Goal: Task Accomplishment & Management: Manage account settings

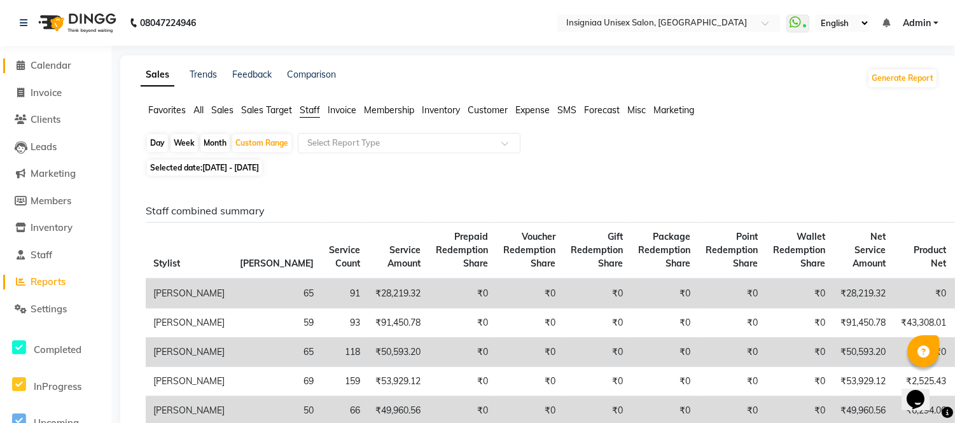
click at [43, 66] on span "Calendar" at bounding box center [51, 65] width 41 height 12
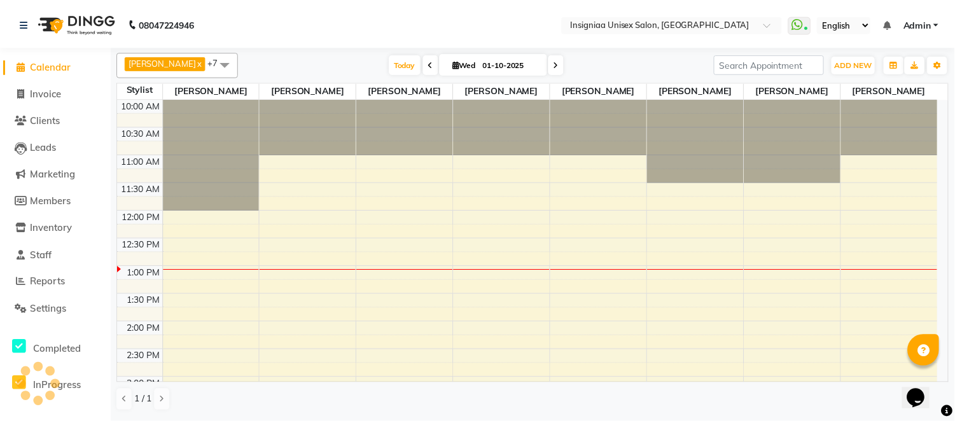
scroll to position [169, 0]
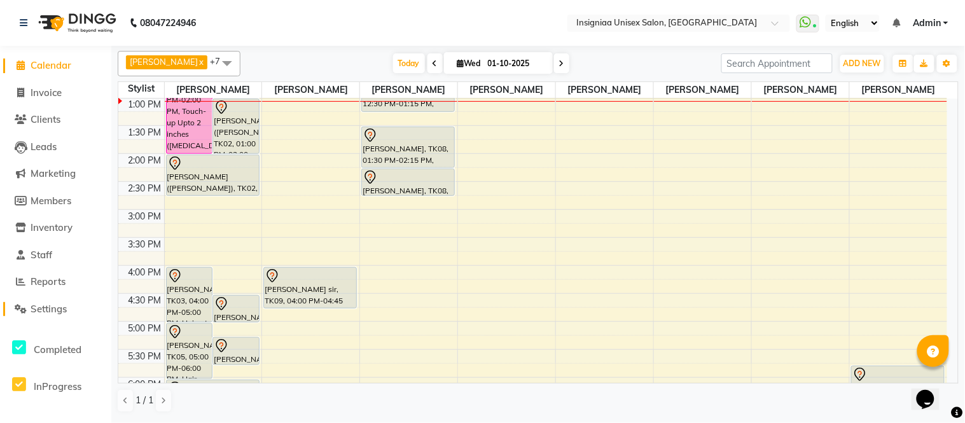
click at [61, 303] on span "Settings" at bounding box center [49, 309] width 36 height 12
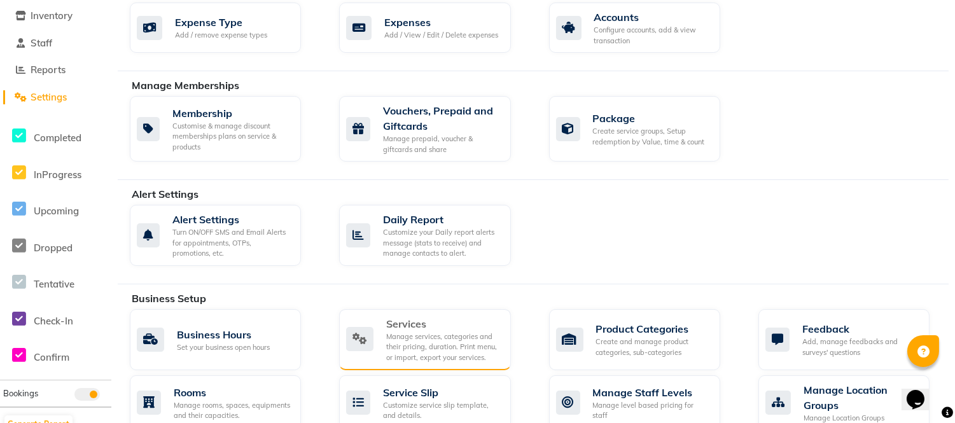
scroll to position [353, 0]
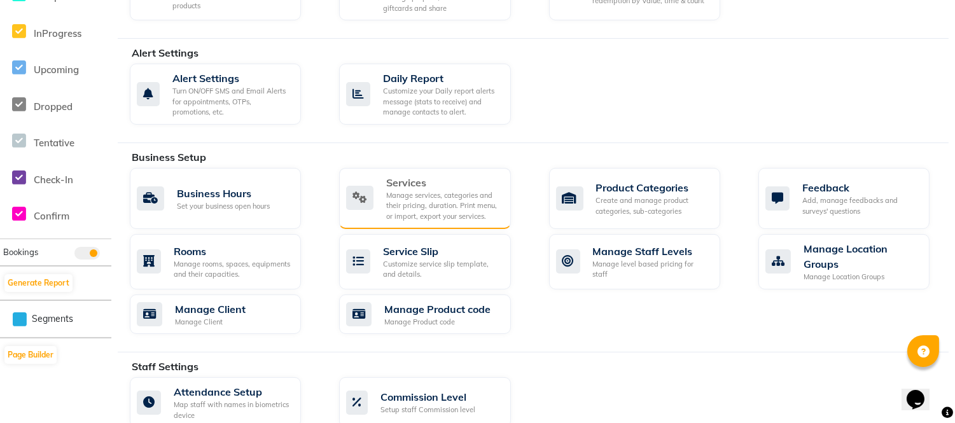
click at [426, 189] on div "Services" at bounding box center [443, 182] width 114 height 15
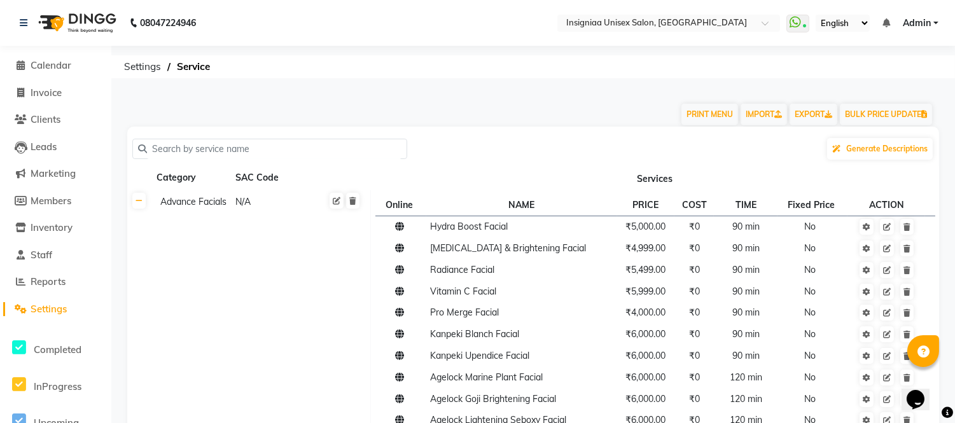
click at [251, 153] on input "text" at bounding box center [274, 149] width 255 height 20
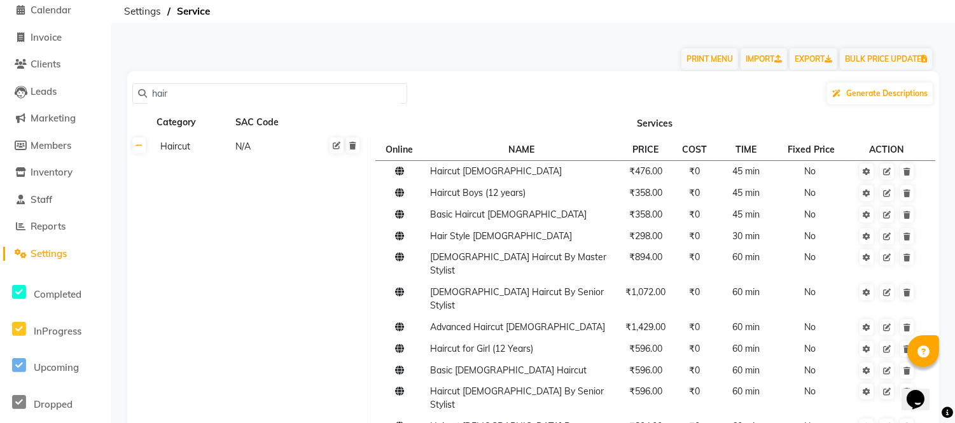
scroll to position [141, 0]
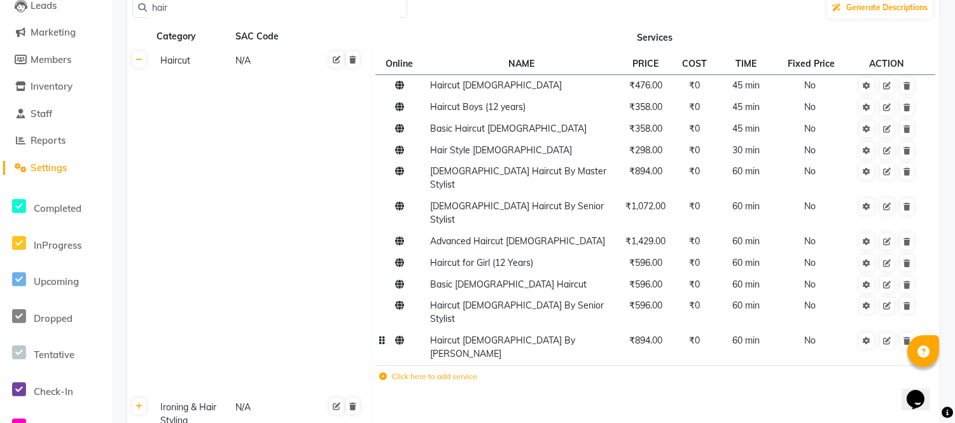
type input "hair"
click at [647, 330] on td "₹894.00" at bounding box center [646, 347] width 58 height 35
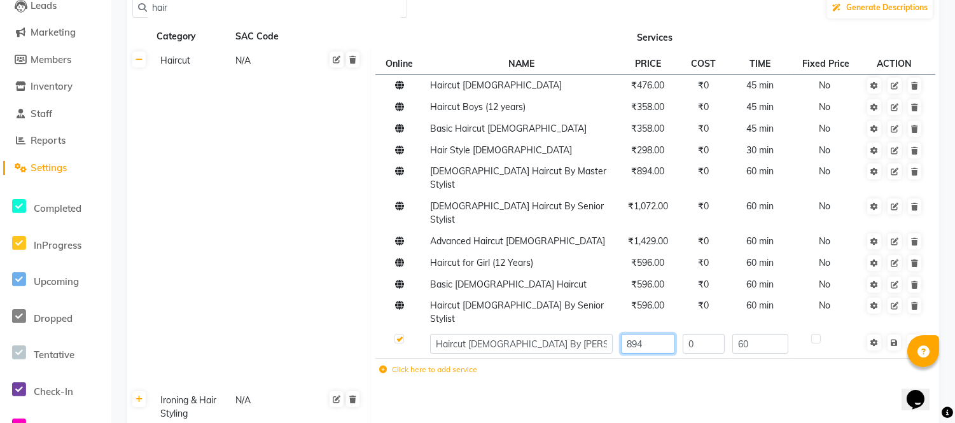
click at [661, 334] on input "894" at bounding box center [648, 344] width 54 height 20
type input "833"
click at [894, 335] on span "Save" at bounding box center [903, 341] width 40 height 13
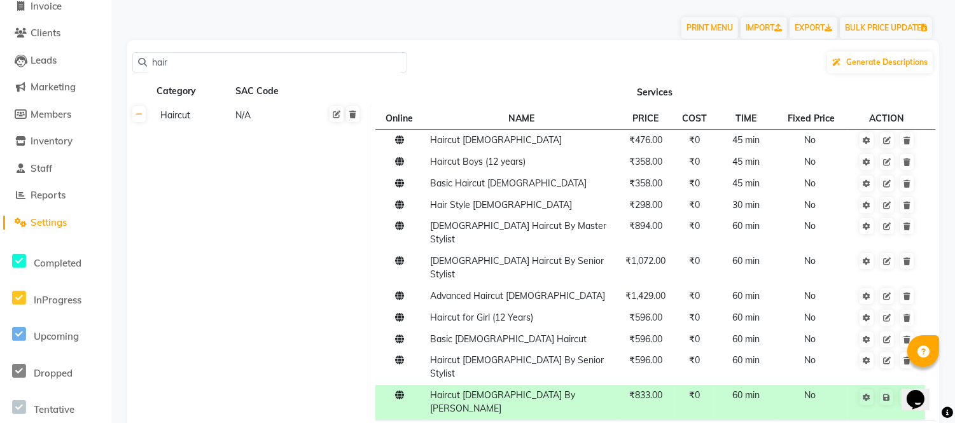
scroll to position [0, 0]
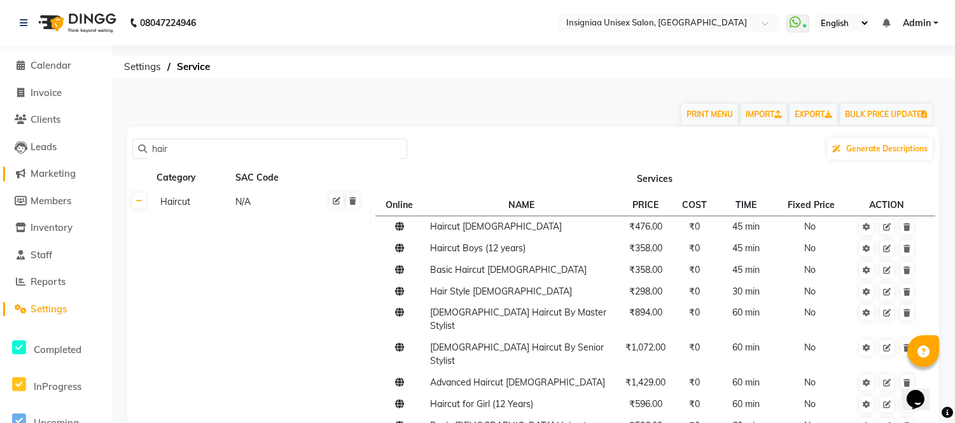
drag, startPoint x: 195, startPoint y: 144, endPoint x: 97, endPoint y: 168, distance: 100.3
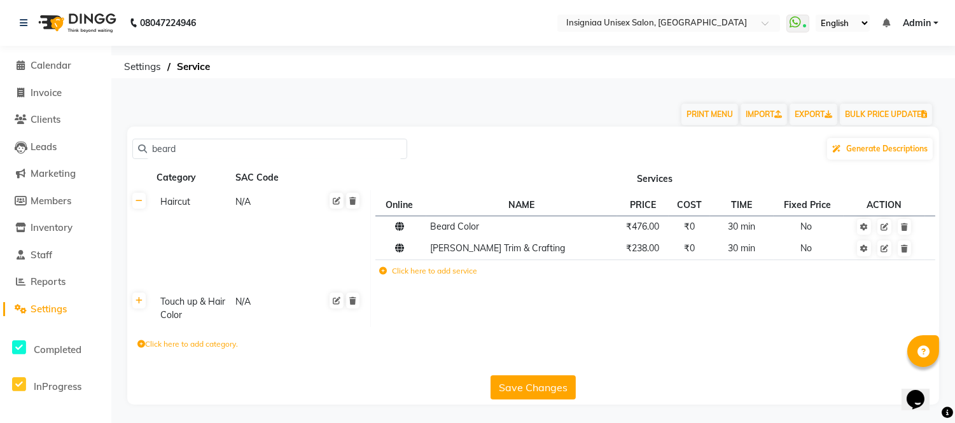
type input "beard"
click at [416, 270] on label "Click here to add service" at bounding box center [428, 270] width 98 height 11
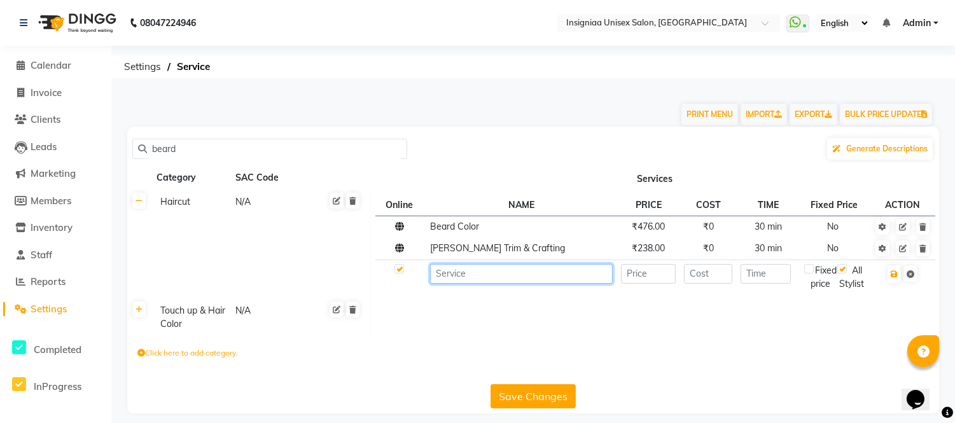
click at [463, 277] on input at bounding box center [521, 274] width 183 height 20
click at [481, 274] on input "Beard Trim Senior Stylist" at bounding box center [521, 274] width 183 height 20
type input "[PERSON_NAME] Trim By Senior Stylist"
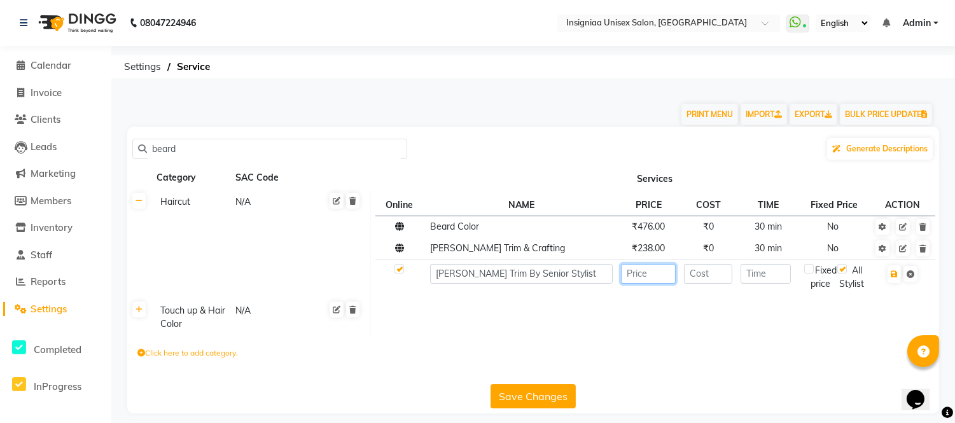
click at [645, 280] on input "number" at bounding box center [648, 274] width 55 height 20
type input "358"
click at [766, 272] on input "number" at bounding box center [766, 274] width 50 height 20
type input "45"
click at [895, 274] on icon "button" at bounding box center [894, 274] width 7 height 8
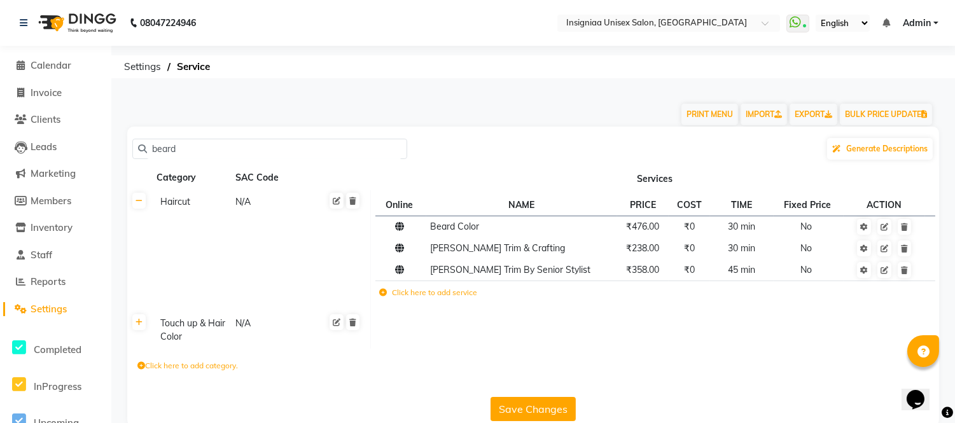
scroll to position [22, 0]
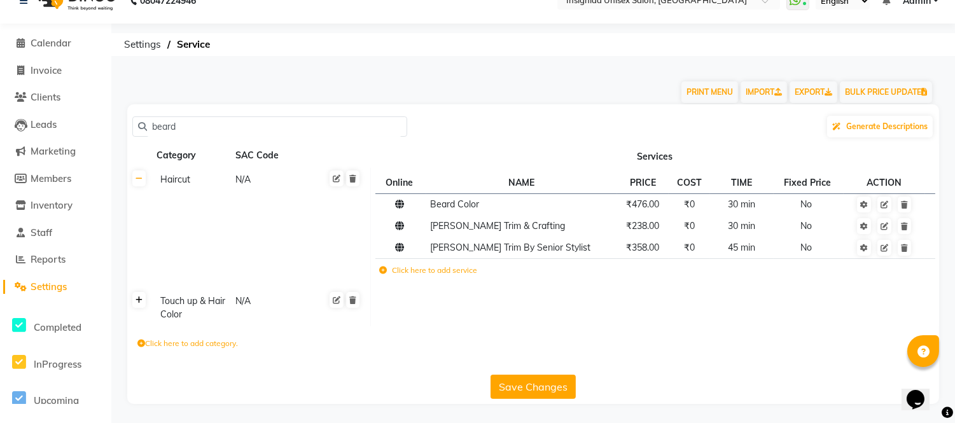
click at [139, 297] on icon at bounding box center [139, 301] width 7 height 8
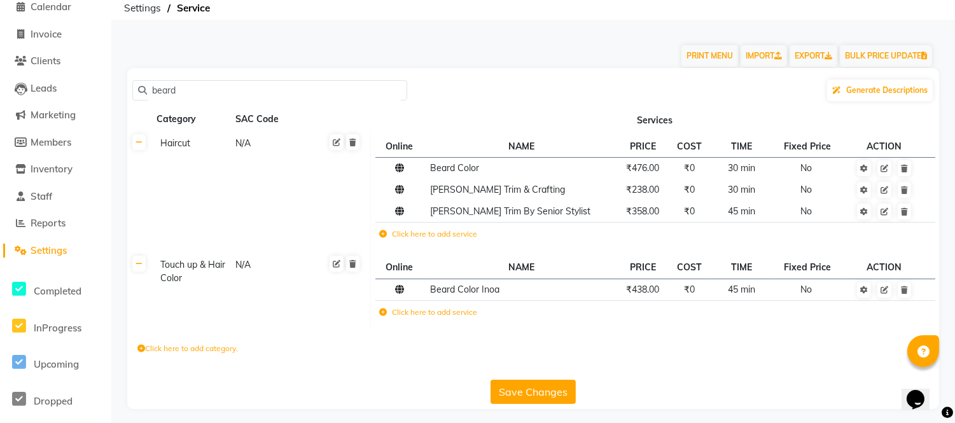
scroll to position [64, 0]
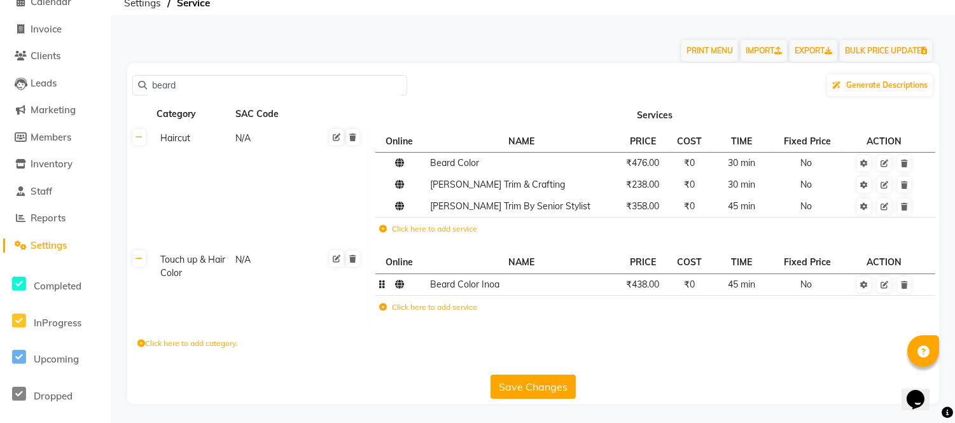
click at [645, 283] on span "₹438.00" at bounding box center [642, 284] width 33 height 11
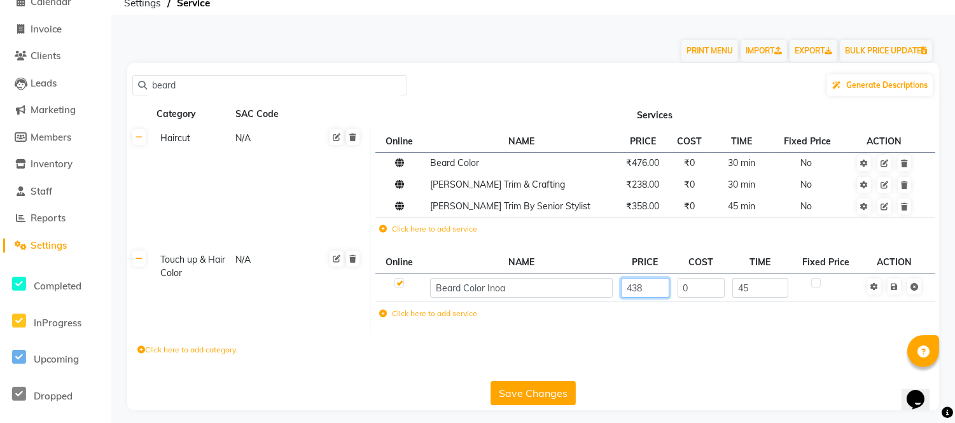
click at [645, 283] on input "438" at bounding box center [645, 288] width 48 height 20
type input "476"
click at [895, 288] on span "Save" at bounding box center [903, 285] width 40 height 13
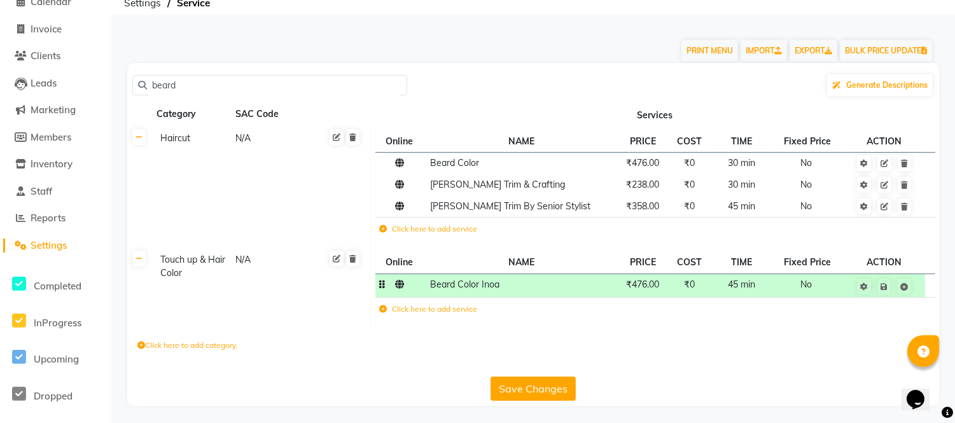
click at [745, 288] on span "45 min" at bounding box center [741, 284] width 27 height 11
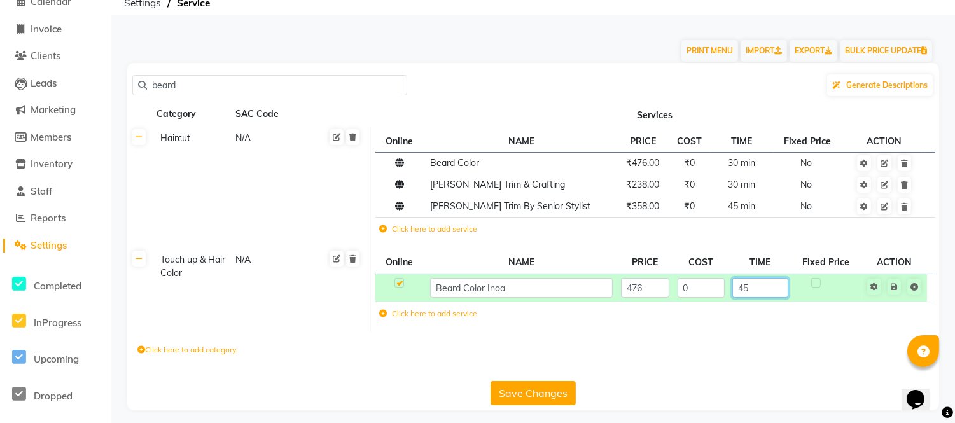
click at [755, 291] on input "45" at bounding box center [759, 288] width 55 height 20
type input "4"
type input "30"
click at [891, 283] on span "Save" at bounding box center [903, 285] width 40 height 13
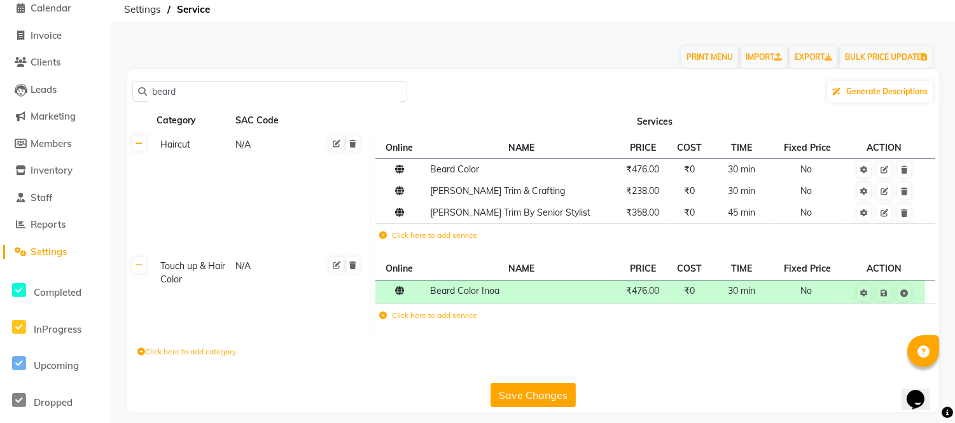
scroll to position [66, 0]
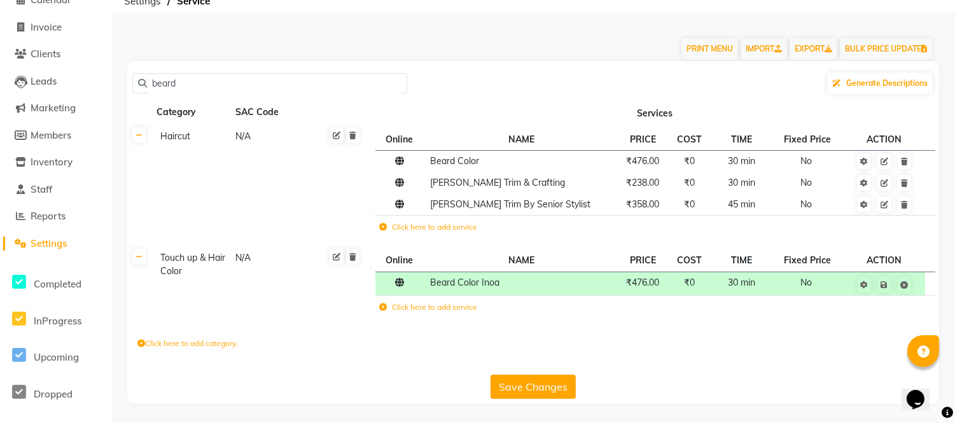
click at [53, 239] on span "Settings" at bounding box center [49, 243] width 36 height 12
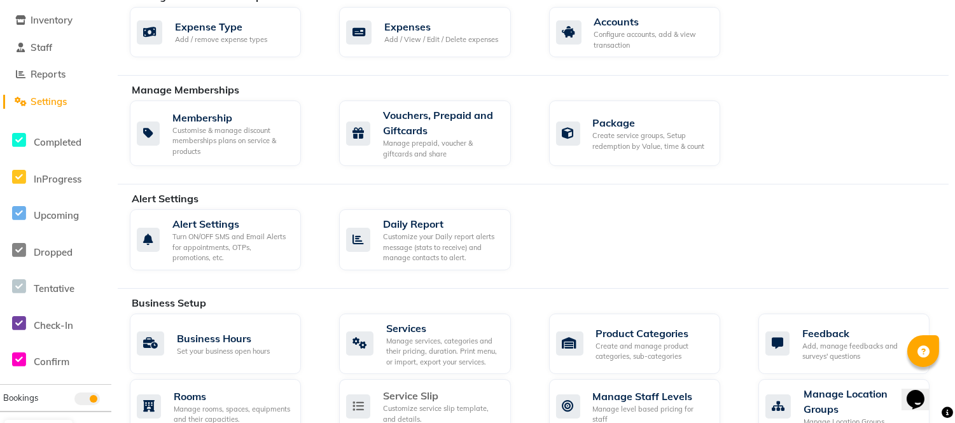
scroll to position [277, 0]
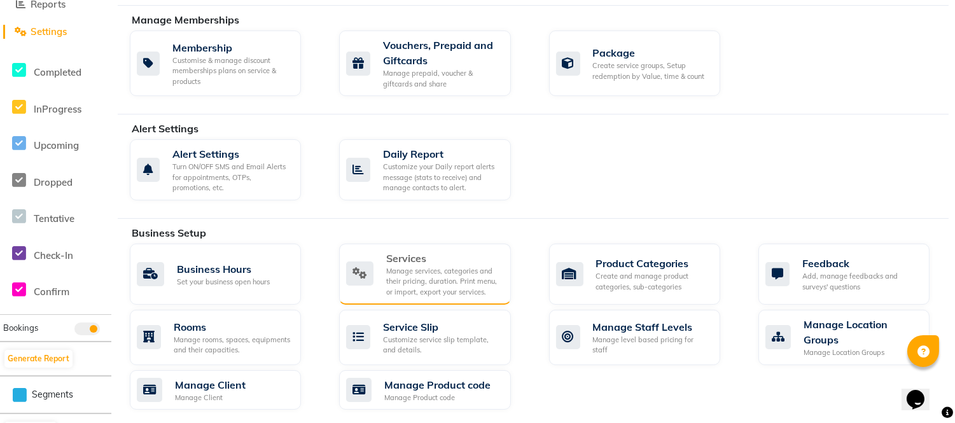
click at [419, 257] on div "Services" at bounding box center [443, 258] width 114 height 15
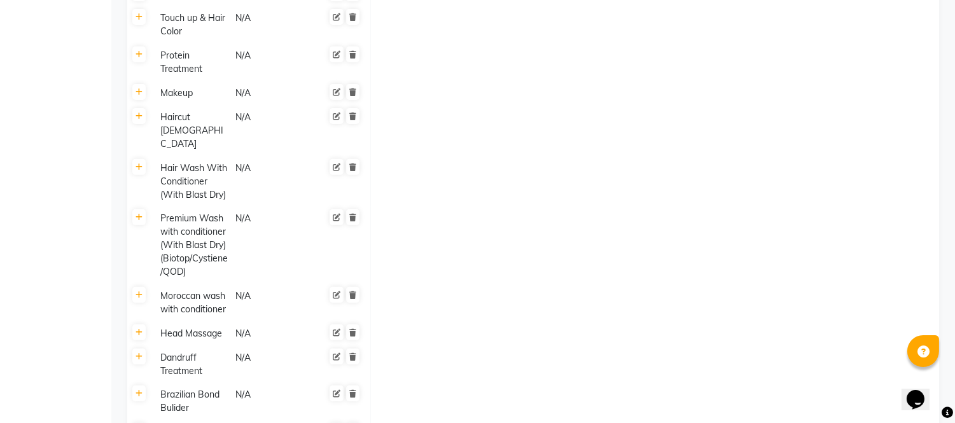
scroll to position [1083, 0]
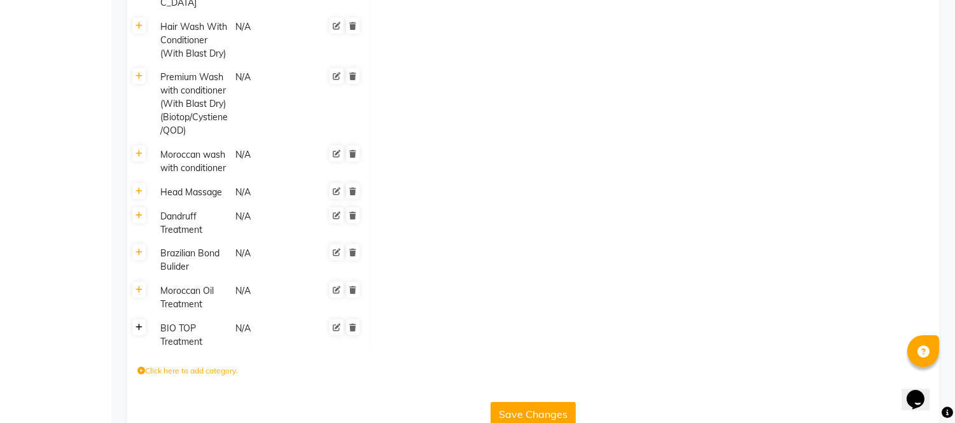
click at [139, 324] on icon at bounding box center [139, 328] width 7 height 8
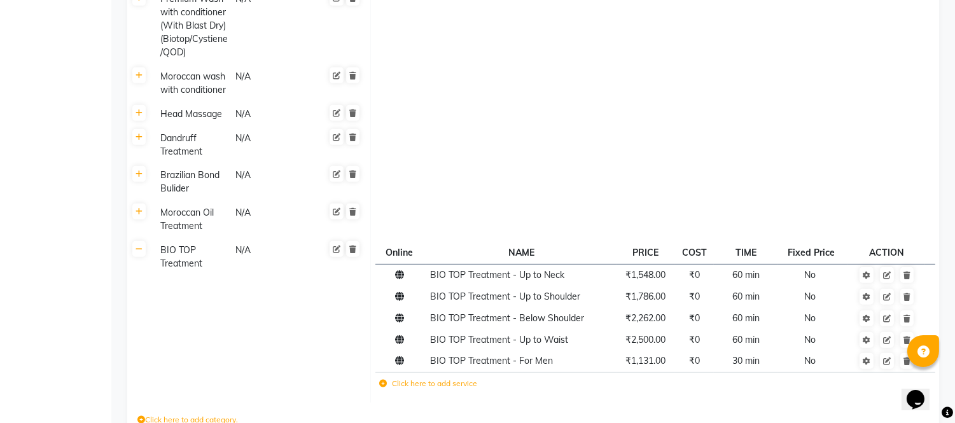
scroll to position [1210, 0]
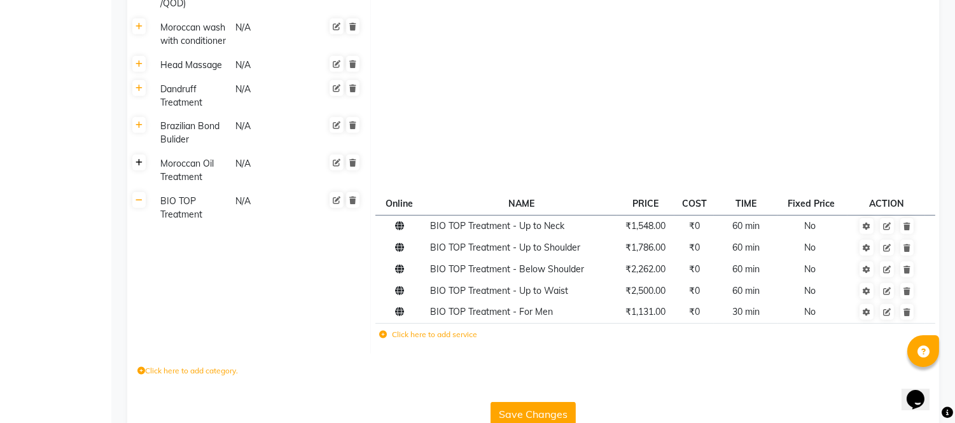
click at [139, 159] on icon at bounding box center [139, 163] width 7 height 8
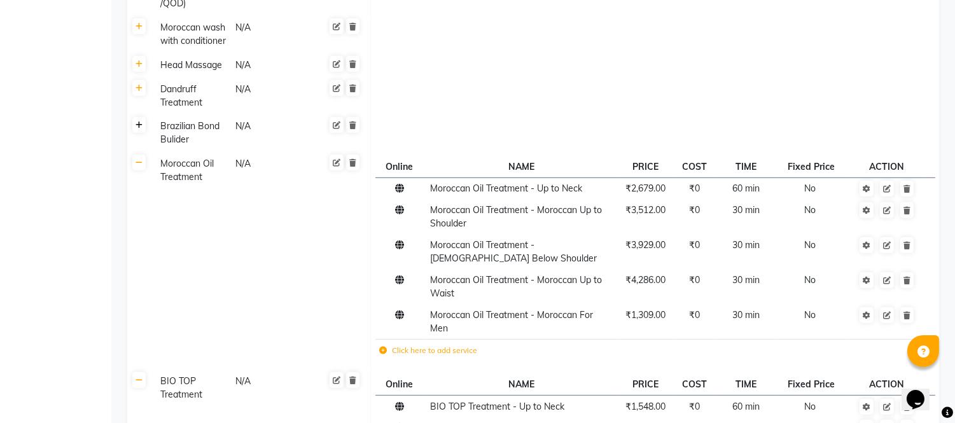
click at [136, 122] on icon at bounding box center [139, 126] width 7 height 8
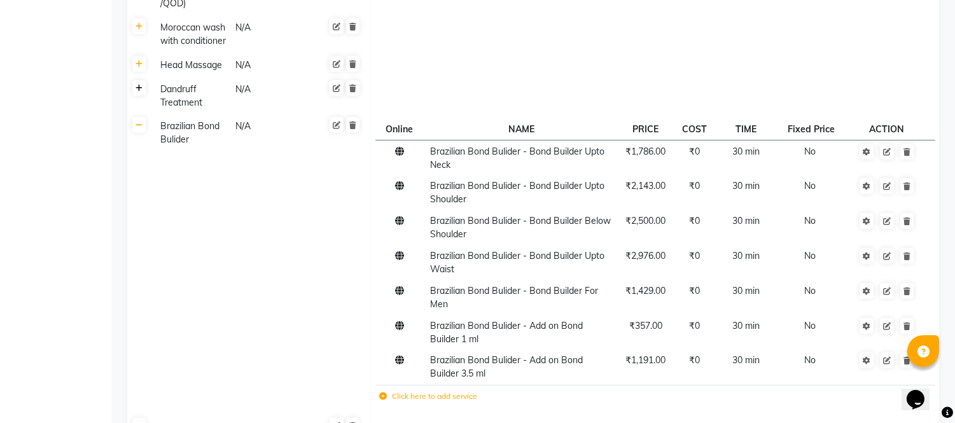
click at [140, 85] on icon at bounding box center [139, 89] width 7 height 8
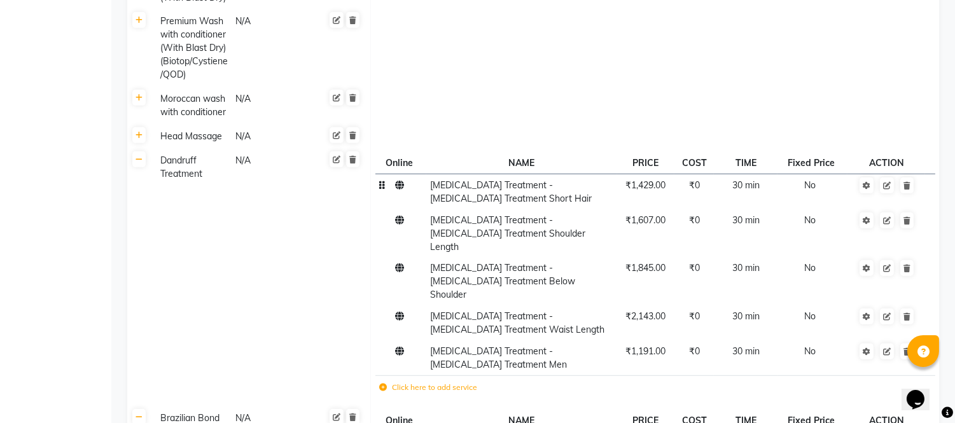
scroll to position [1140, 0]
click at [752, 310] on span "30 min" at bounding box center [745, 315] width 27 height 11
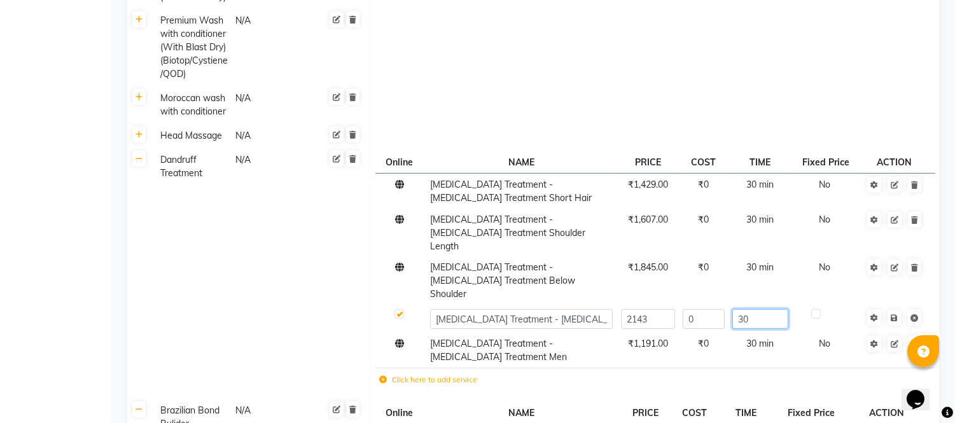
click at [752, 309] on input "30" at bounding box center [759, 319] width 55 height 20
type input "3"
type input "60"
click at [892, 310] on link at bounding box center [894, 318] width 13 height 16
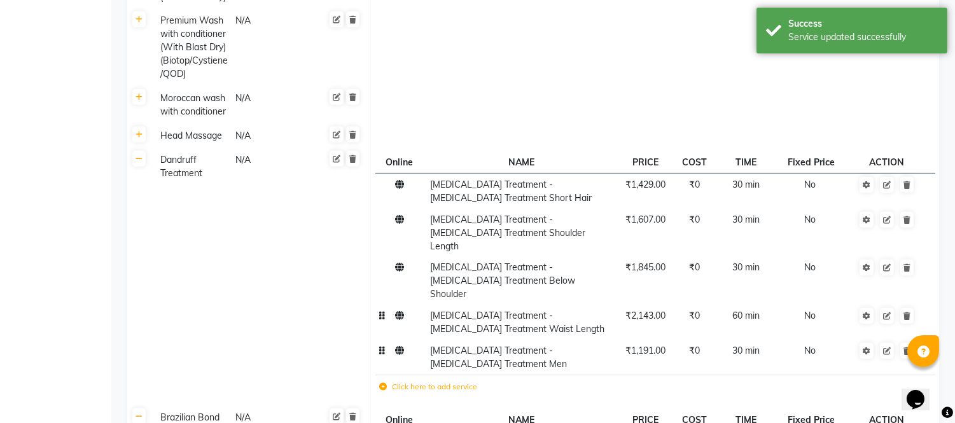
click at [743, 340] on td "30 min" at bounding box center [746, 357] width 64 height 35
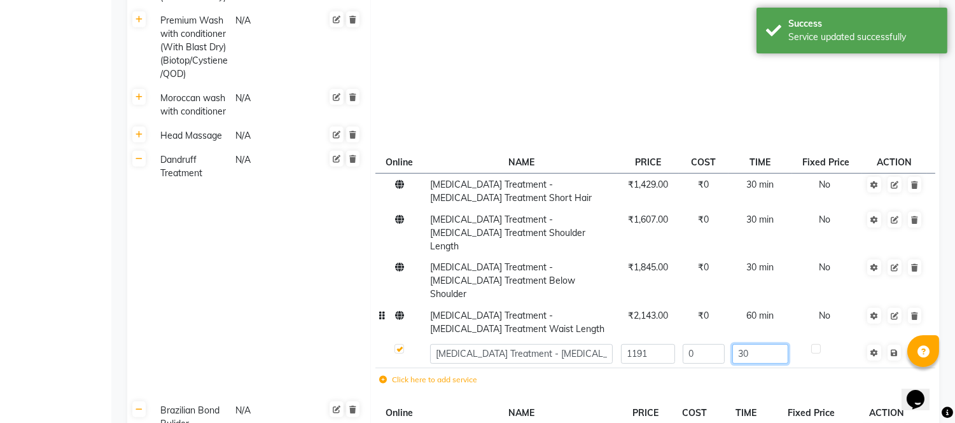
click at [759, 344] on input "30" at bounding box center [759, 354] width 55 height 20
type input "3"
type input "45"
click at [896, 346] on span "Save" at bounding box center [903, 352] width 40 height 13
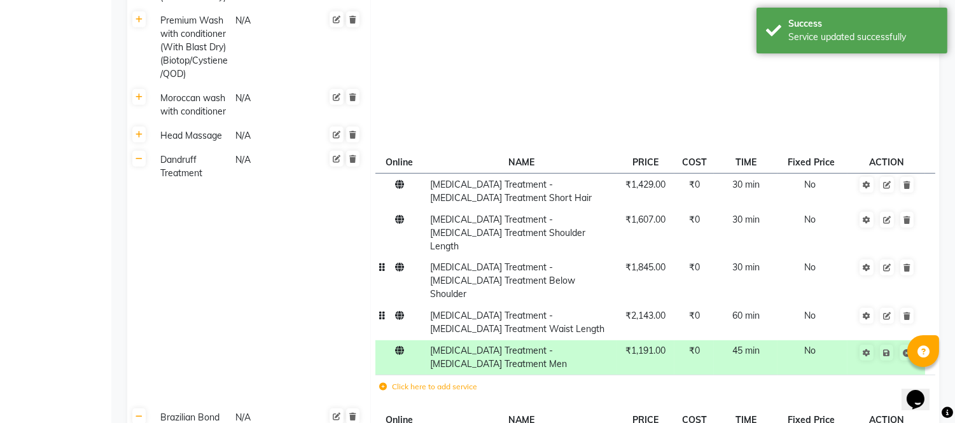
click at [745, 262] on span "30 min" at bounding box center [745, 267] width 27 height 11
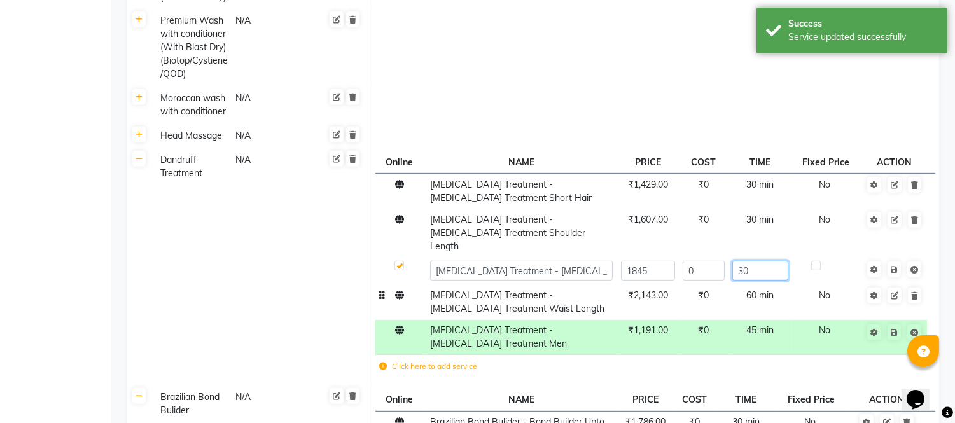
click at [752, 261] on input "30" at bounding box center [759, 271] width 55 height 20
type input "3"
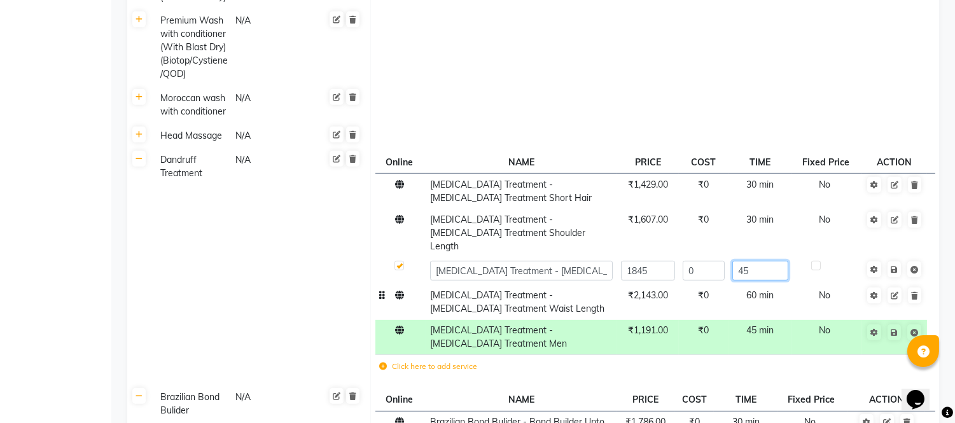
click at [772, 261] on input "45" at bounding box center [759, 271] width 55 height 20
type input "4"
type input "60"
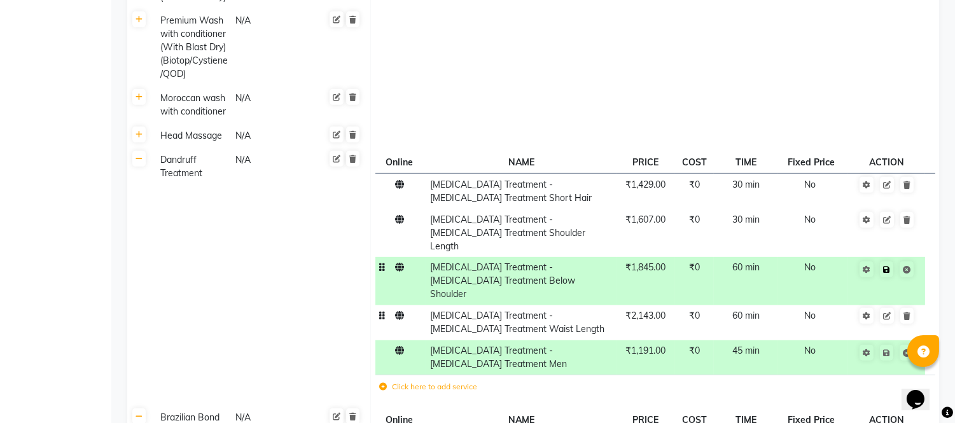
click at [895, 262] on span "Save" at bounding box center [895, 268] width 40 height 13
click at [745, 214] on span "30 min" at bounding box center [745, 219] width 27 height 11
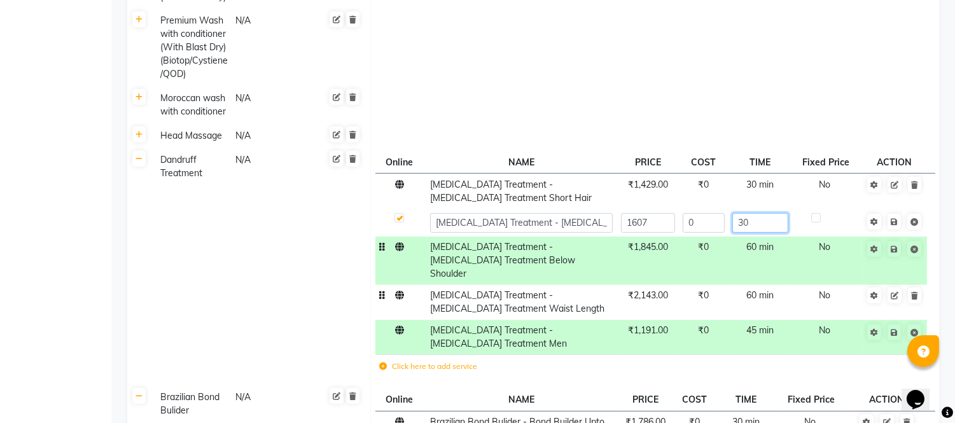
drag, startPoint x: 749, startPoint y: 194, endPoint x: 784, endPoint y: 223, distance: 45.2
click at [750, 213] on input "30" at bounding box center [759, 223] width 55 height 20
type input "3"
type input "45"
click at [895, 214] on span "Save" at bounding box center [903, 220] width 40 height 13
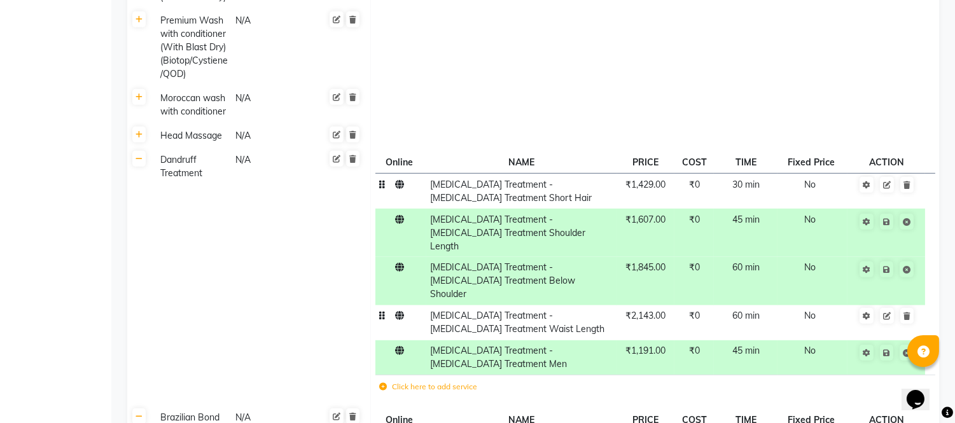
click at [751, 179] on span "30 min" at bounding box center [745, 184] width 27 height 11
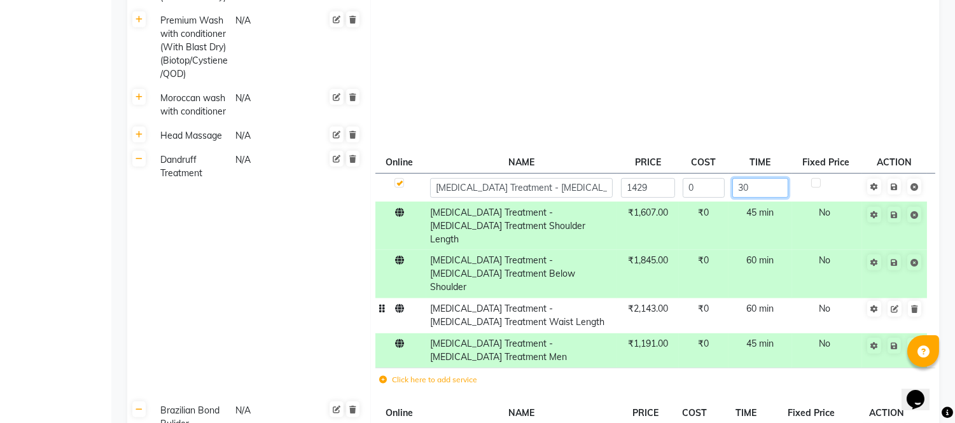
click at [751, 178] on input "30" at bounding box center [759, 188] width 55 height 20
type input "3"
type input "45"
click at [895, 179] on span "Save" at bounding box center [903, 185] width 40 height 13
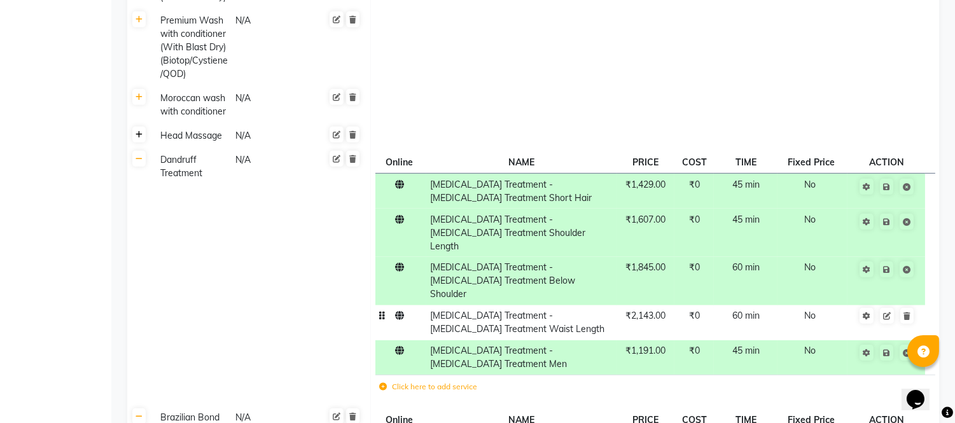
click at [138, 131] on icon at bounding box center [139, 135] width 7 height 8
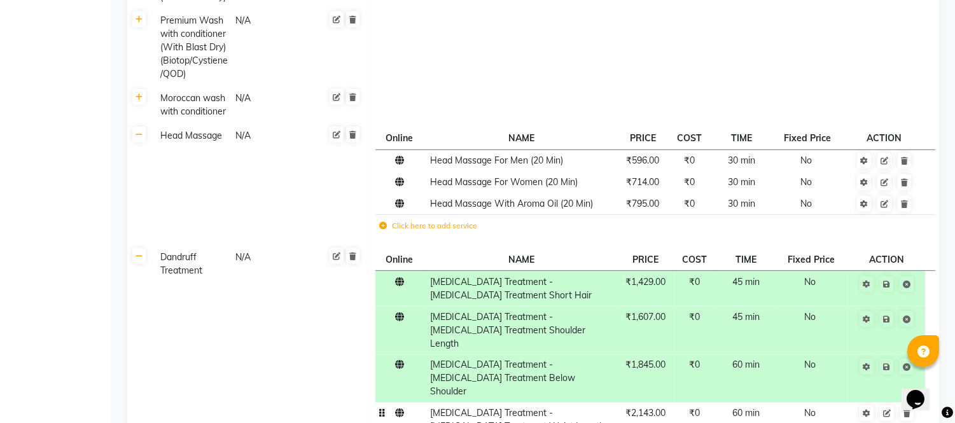
scroll to position [1069, 0]
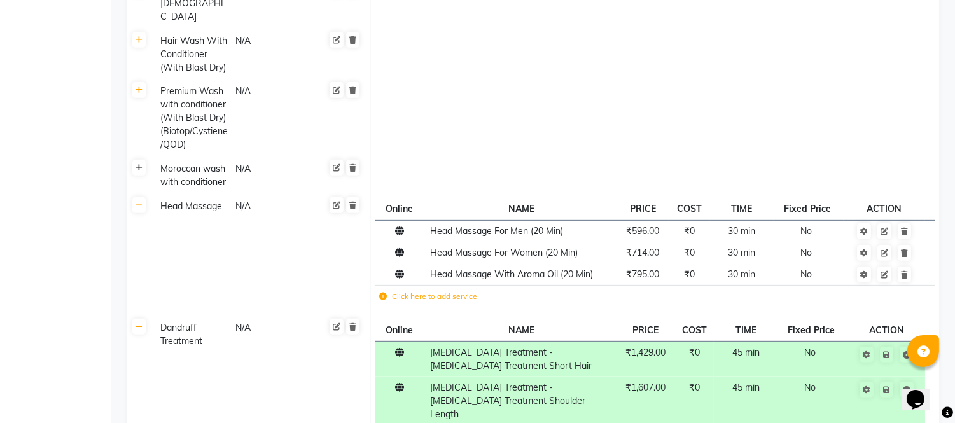
click at [137, 164] on icon at bounding box center [139, 168] width 7 height 8
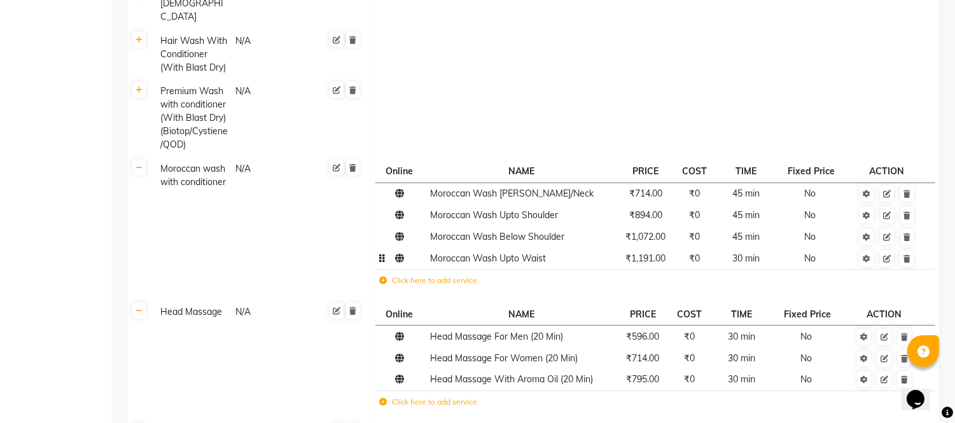
click at [752, 253] on span "30 min" at bounding box center [745, 258] width 27 height 11
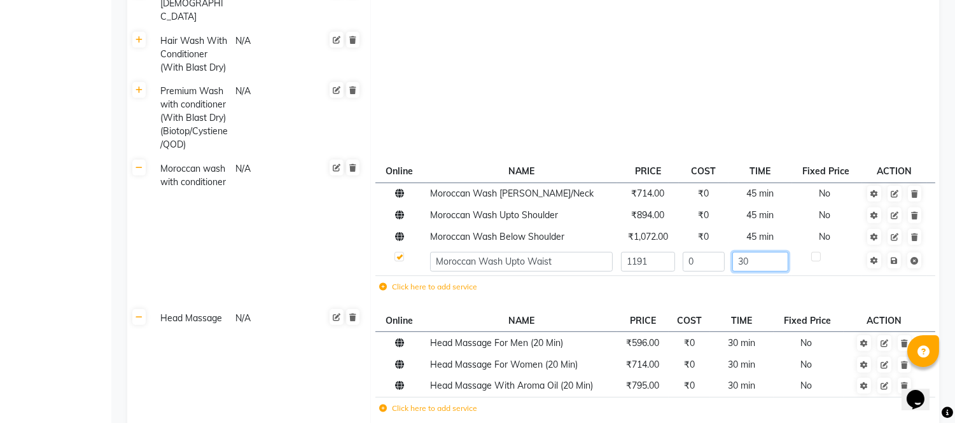
click at [754, 252] on input "30" at bounding box center [759, 262] width 55 height 20
type input "3"
type input "45"
click at [893, 253] on span "Save" at bounding box center [903, 259] width 40 height 13
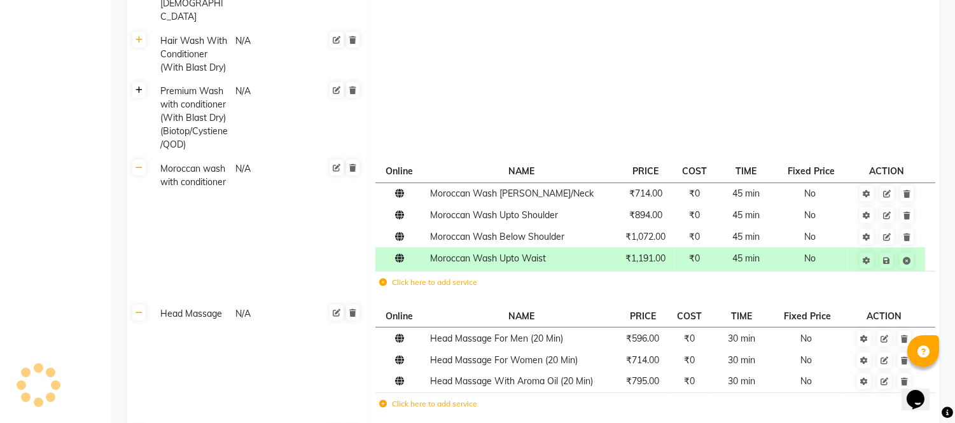
click at [141, 87] on icon at bounding box center [139, 91] width 7 height 8
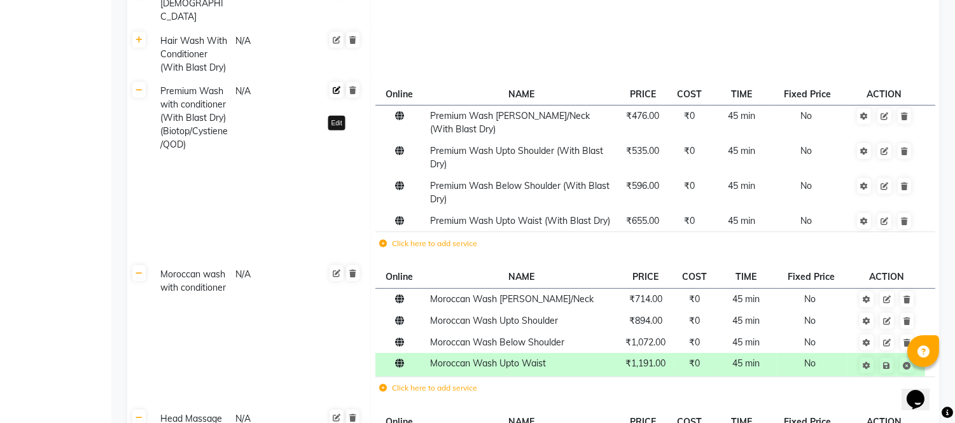
click at [335, 87] on icon at bounding box center [337, 91] width 8 height 8
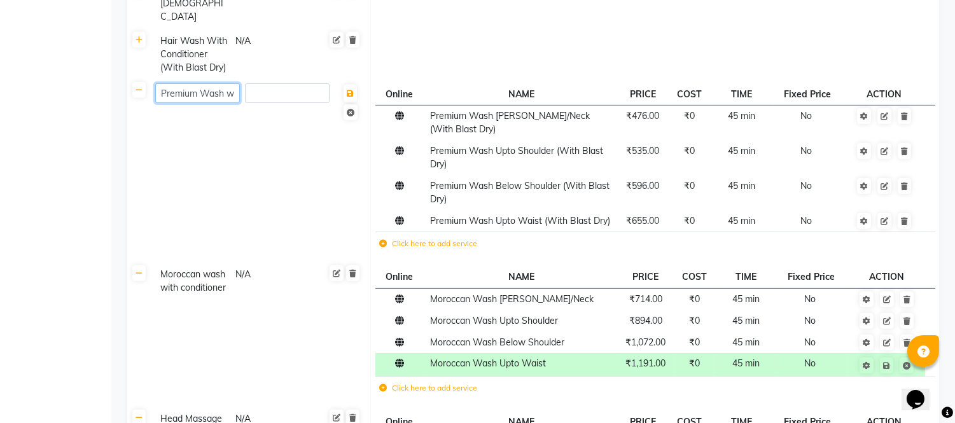
click at [210, 83] on input "Premium Wash with conditioner (With Blast Dry) (Biotop/Cystiene/QOD)" at bounding box center [197, 93] width 85 height 20
type input "Premium Wash with conditioner (With Blast Dry)"
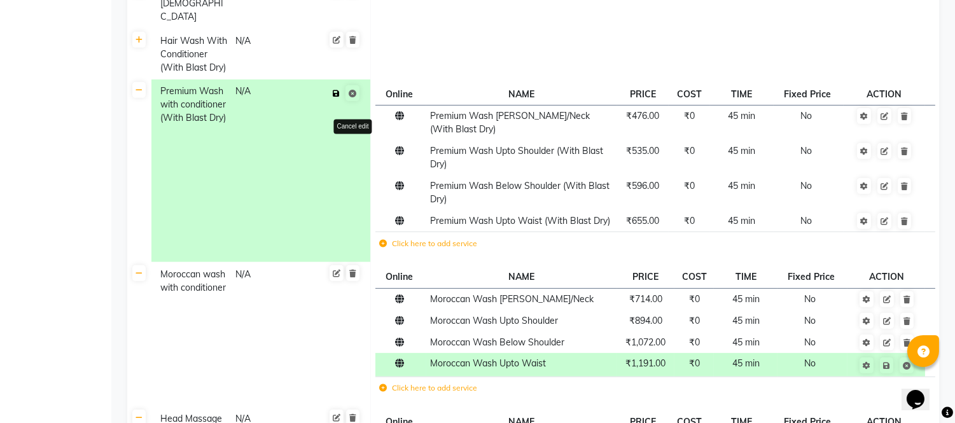
click at [352, 83] on span "Save Cancel edit" at bounding box center [344, 93] width 32 height 20
click at [11, 188] on div "Calendar Invoice Clients Leads Marketing Members Inventory Staff Reports Settin…" at bounding box center [86, 257] width 172 height 2580
click at [338, 90] on icon at bounding box center [336, 94] width 7 height 8
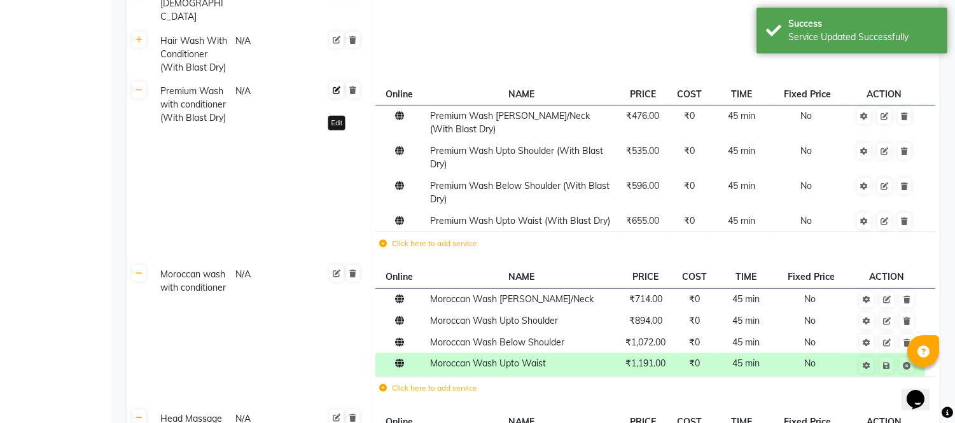
click at [334, 87] on icon at bounding box center [337, 91] width 8 height 8
click at [188, 83] on input "Premium Wash with conditioner (With Blast Dry)" at bounding box center [197, 93] width 85 height 20
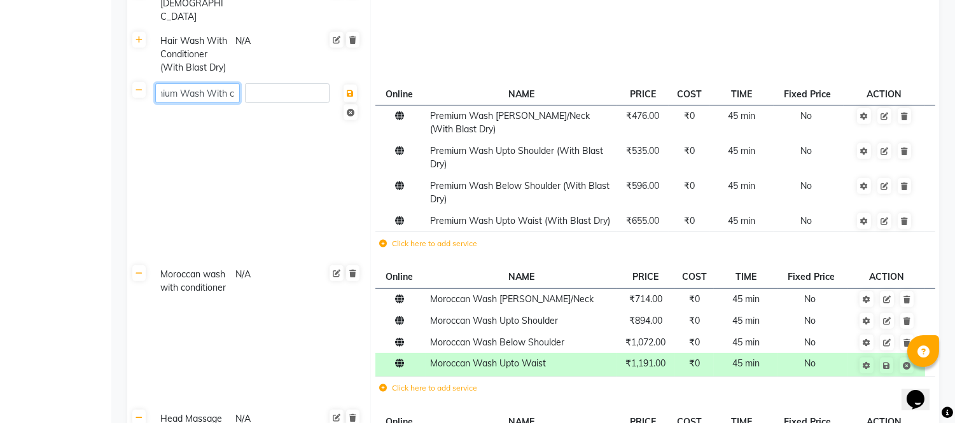
scroll to position [0, 24]
type input "Premium Wash With Conditioner (With Blast Dry)"
click at [351, 83] on span "Save" at bounding box center [351, 101] width 32 height 36
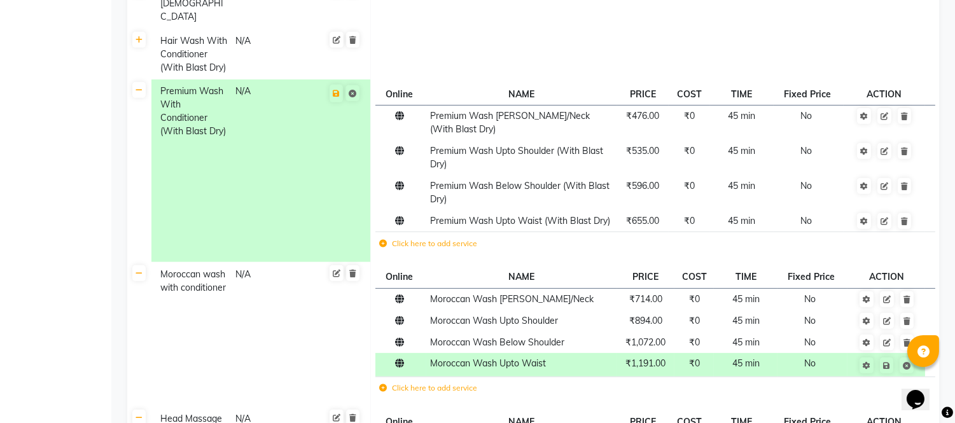
click at [11, 200] on div "Calendar Invoice Clients Leads Marketing Members Inventory Staff Reports Settin…" at bounding box center [86, 257] width 172 height 2580
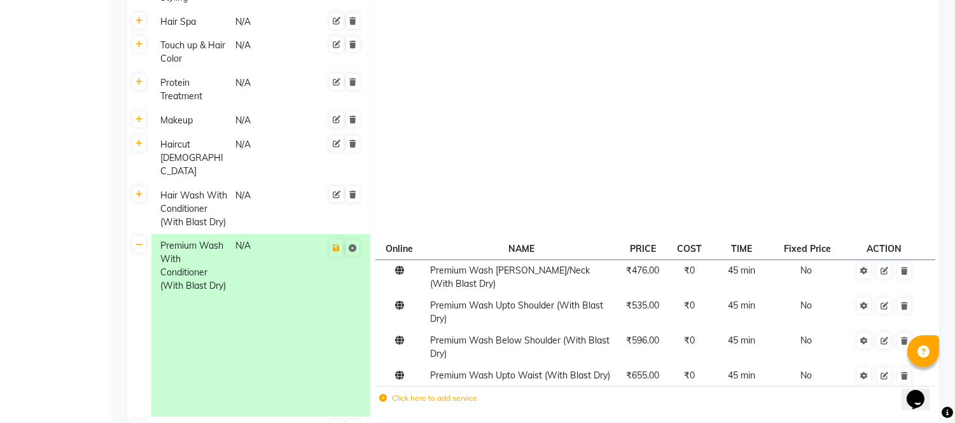
scroll to position [887, 0]
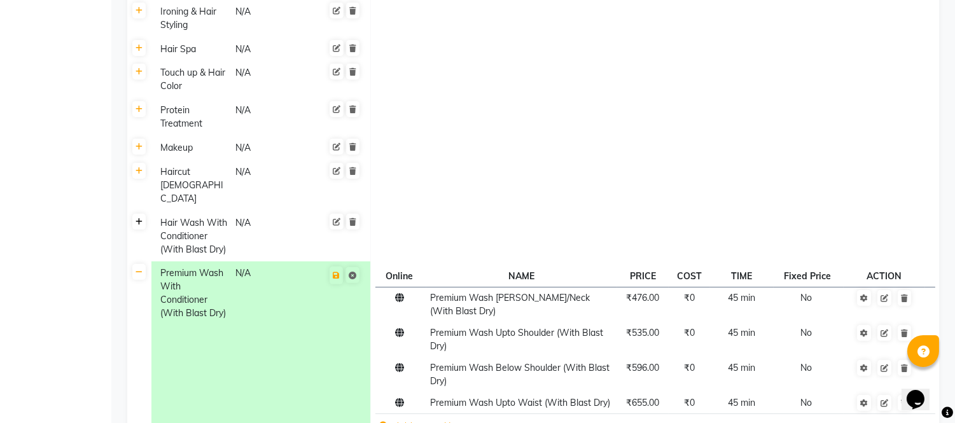
click at [141, 218] on icon at bounding box center [139, 222] width 7 height 8
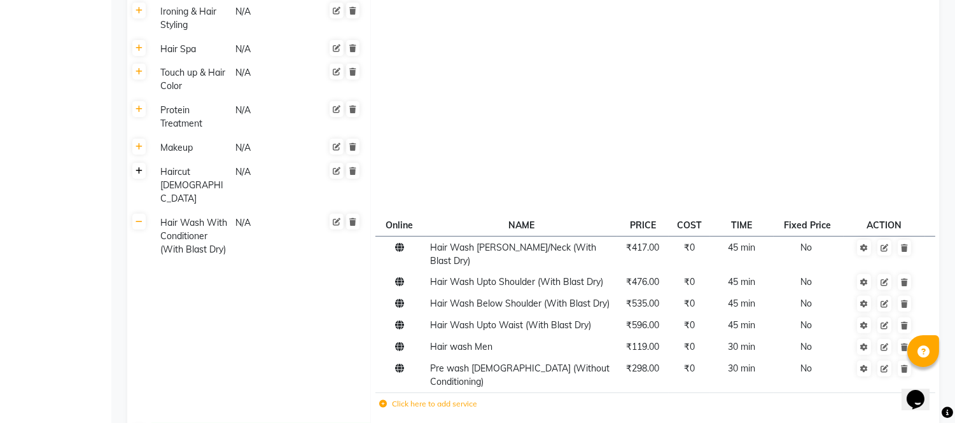
click at [136, 172] on icon at bounding box center [139, 171] width 7 height 8
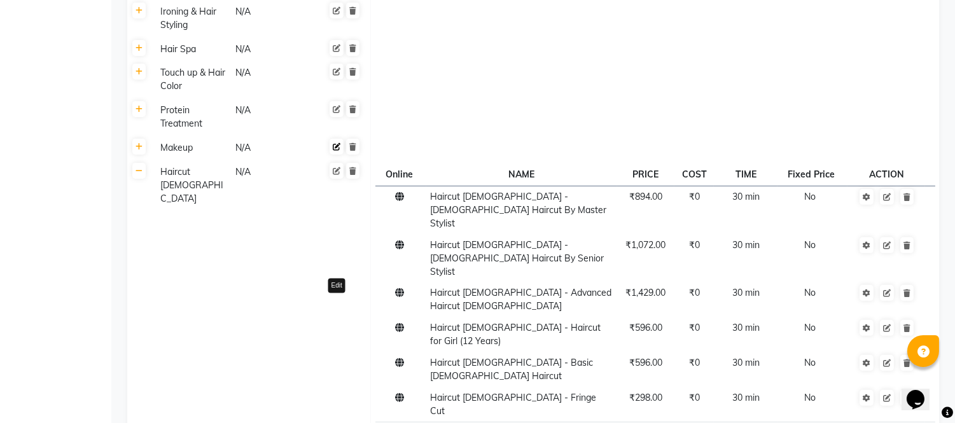
scroll to position [958, 0]
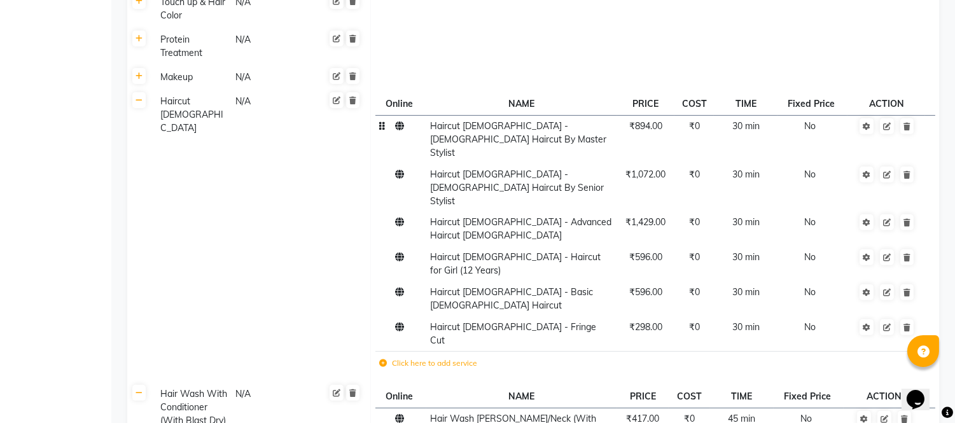
click at [647, 127] on span "₹894.00" at bounding box center [645, 125] width 33 height 11
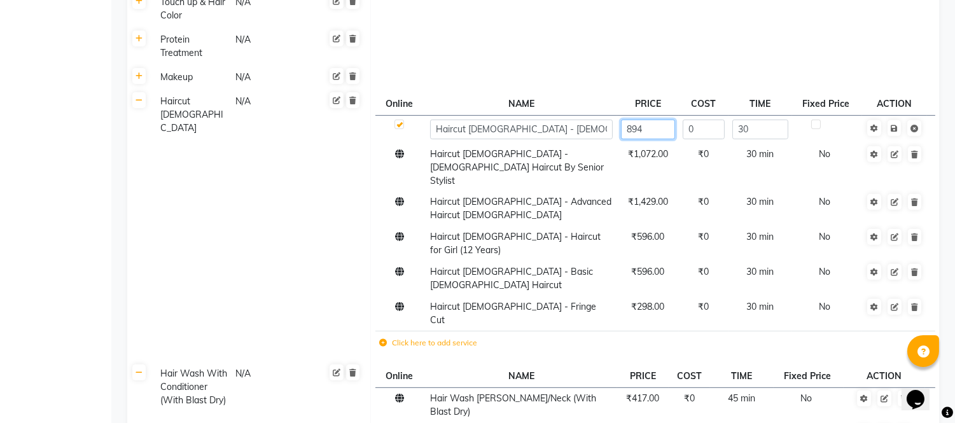
click at [656, 130] on input "894" at bounding box center [648, 130] width 54 height 20
type input "893"
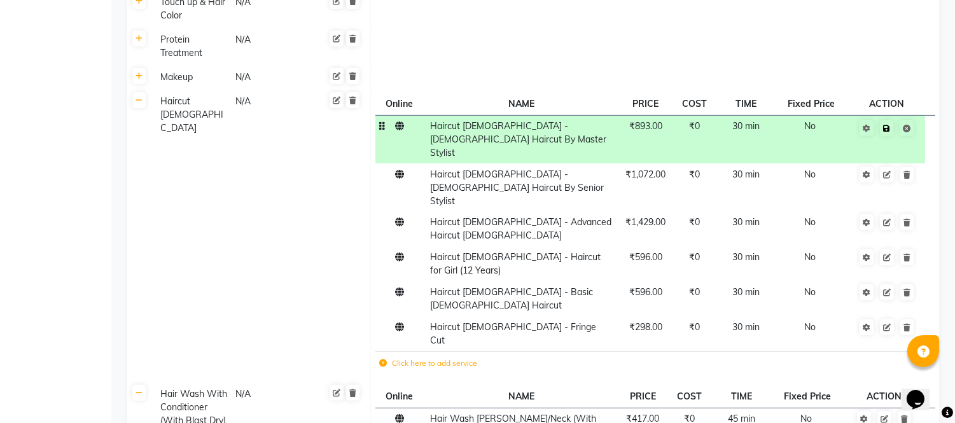
click at [897, 126] on span "Save" at bounding box center [895, 127] width 40 height 13
click at [751, 127] on span "30 min" at bounding box center [745, 125] width 27 height 11
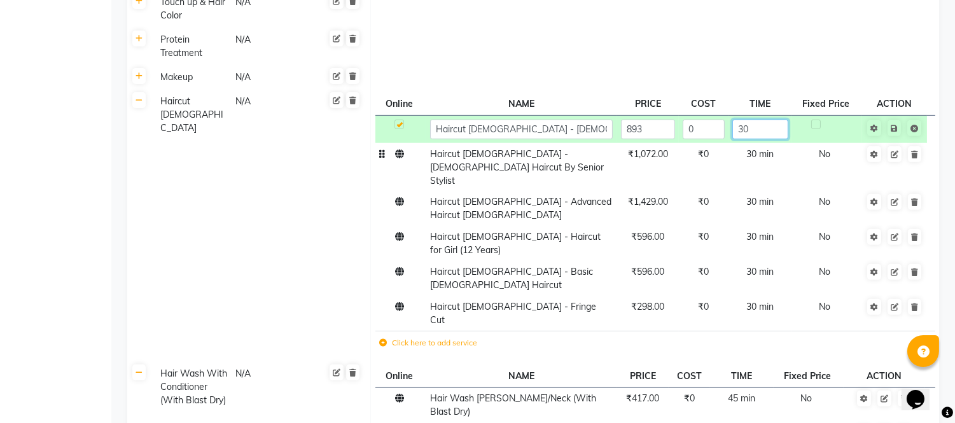
drag, startPoint x: 753, startPoint y: 129, endPoint x: 759, endPoint y: 149, distance: 20.7
click at [753, 130] on input "30" at bounding box center [759, 130] width 55 height 20
type input "3"
type input "60"
click at [895, 126] on span "Save" at bounding box center [903, 127] width 40 height 13
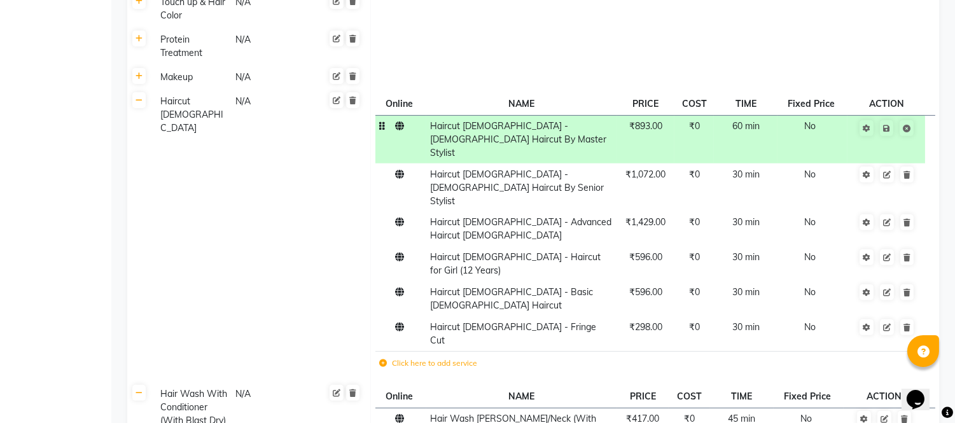
click at [530, 129] on span "Haircut Female - Female Haircut By Master Stylist" at bounding box center [518, 139] width 176 height 38
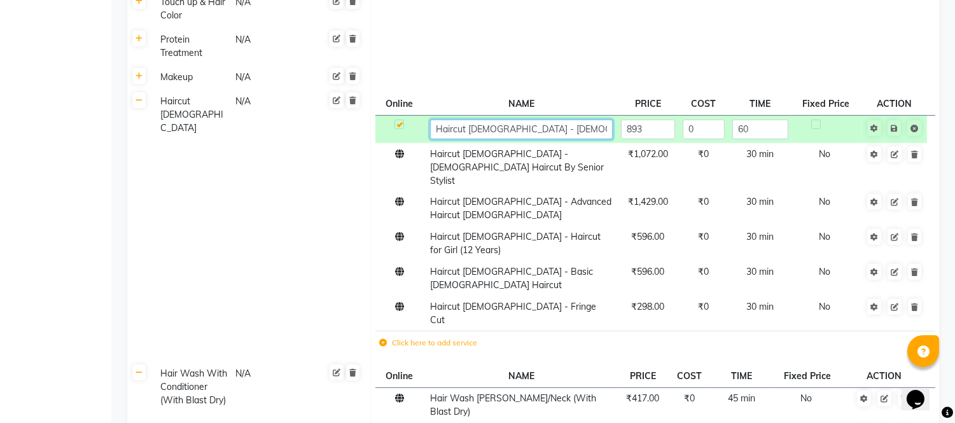
click at [573, 130] on input "Haircut Female - Female Haircut By Master Stylist" at bounding box center [521, 130] width 183 height 20
type input "Haircut [DEMOGRAPHIC_DATA] By Master Stylist"
click at [893, 127] on link at bounding box center [894, 128] width 13 height 16
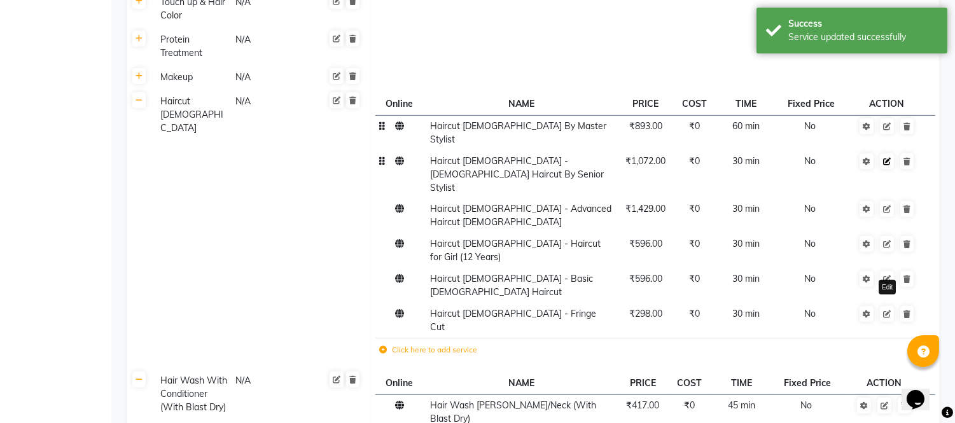
click at [889, 158] on icon at bounding box center [887, 162] width 8 height 8
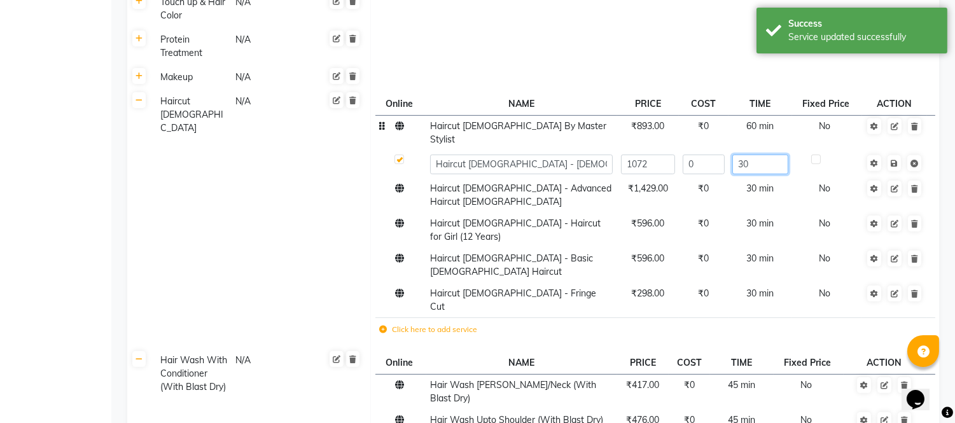
click at [765, 157] on input "30" at bounding box center [759, 165] width 55 height 20
type input "3"
type input "60"
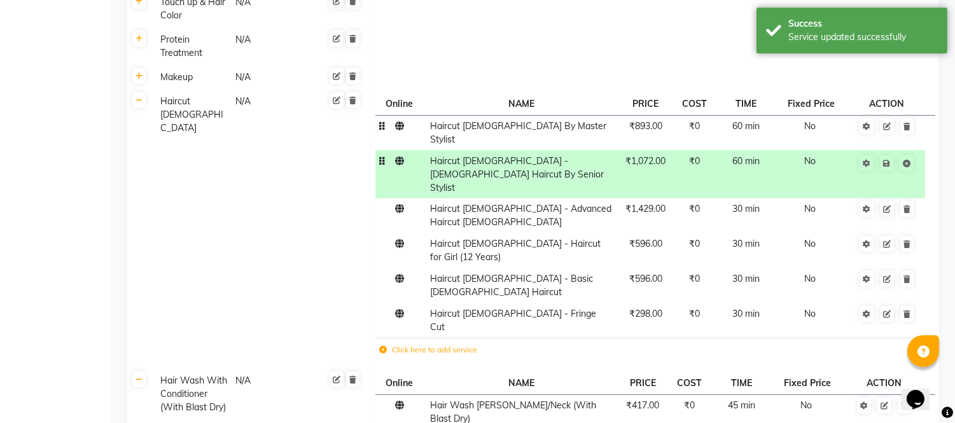
click at [565, 155] on span "Haircut Female - Female Haircut By Senior Stylist" at bounding box center [517, 174] width 174 height 38
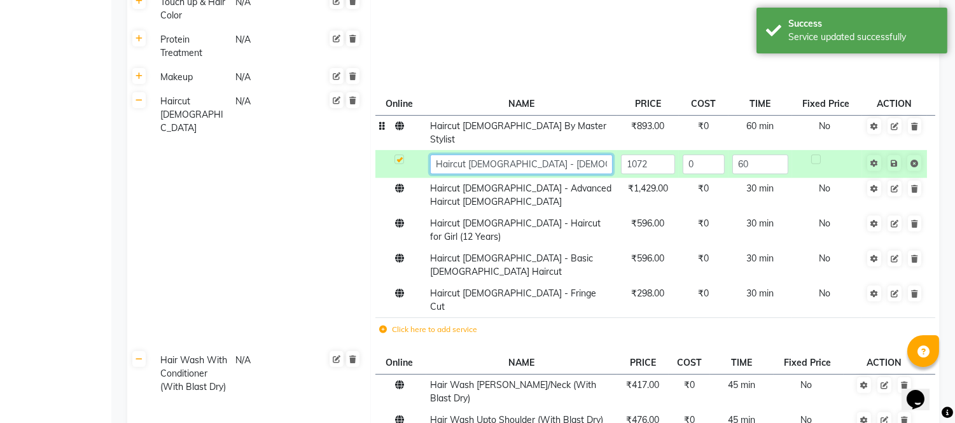
click at [571, 155] on input "Haircut Female - Female Haircut By Senior Stylist" at bounding box center [521, 165] width 183 height 20
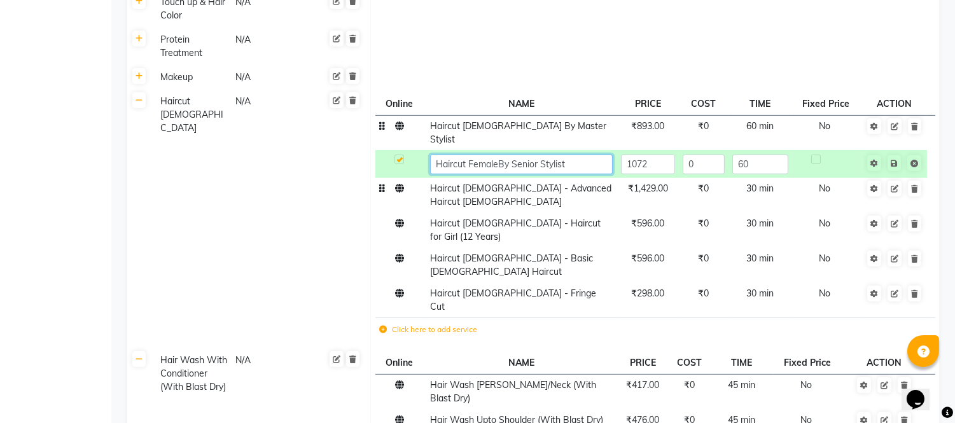
type input "Haircut [DEMOGRAPHIC_DATA] By Senior Stylist"
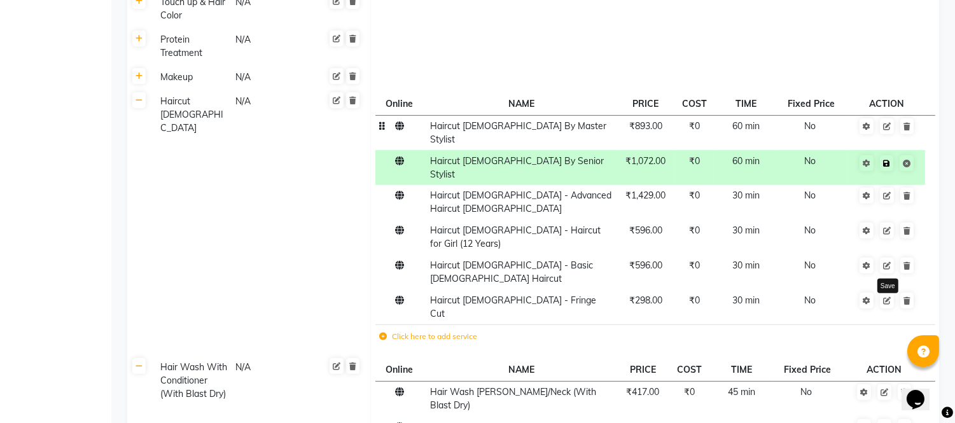
click at [892, 155] on link at bounding box center [886, 163] width 13 height 16
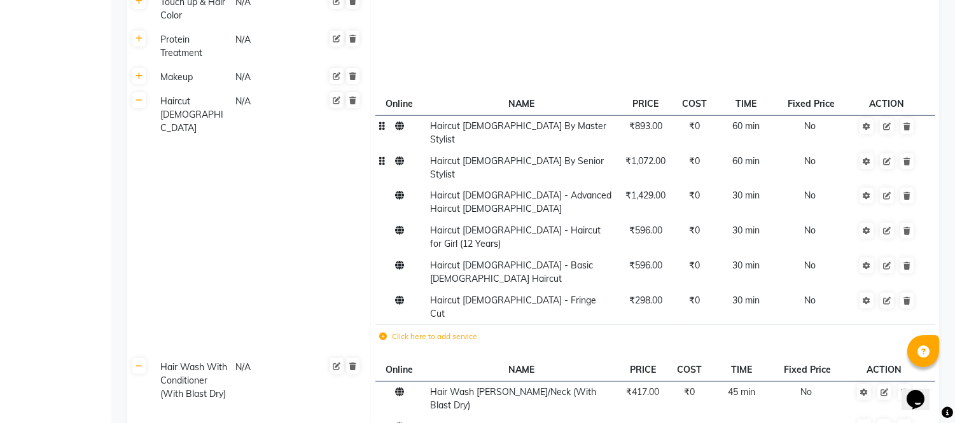
click at [643, 155] on span "₹1,072.00" at bounding box center [646, 160] width 40 height 11
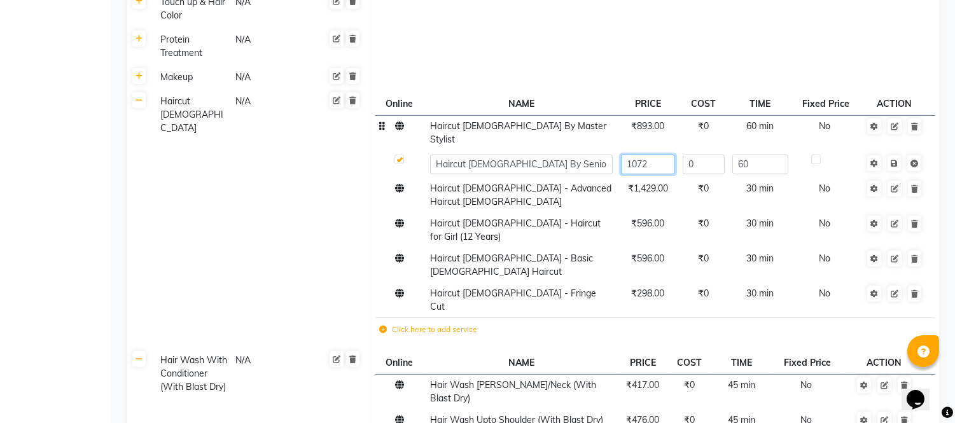
click at [655, 156] on input "1072" at bounding box center [648, 165] width 54 height 20
type input "1071.5"
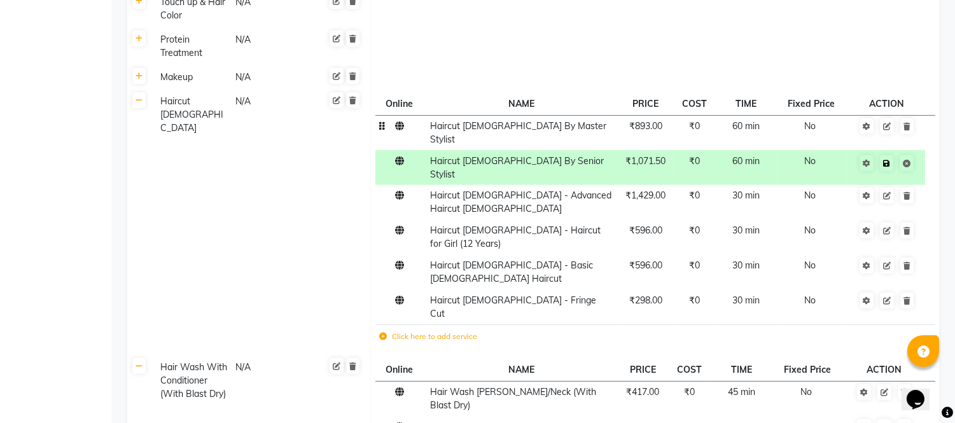
click at [895, 156] on span "Save" at bounding box center [895, 162] width 40 height 13
click at [888, 192] on icon at bounding box center [887, 196] width 8 height 8
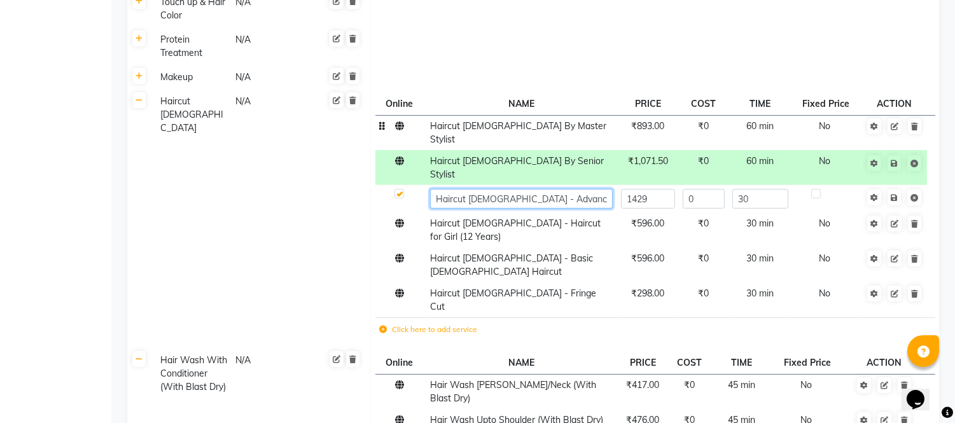
click at [505, 189] on input "Haircut Female - Advanced Haircut Female" at bounding box center [521, 199] width 183 height 20
click at [506, 189] on input "Haircut Female - Advanced Haircut Female" at bounding box center [521, 199] width 183 height 20
click at [554, 189] on input "Advanced Haircut [DEMOGRAPHIC_DATA]" at bounding box center [521, 199] width 183 height 20
type input "Advanced [DEMOGRAPHIC_DATA] Haircut"
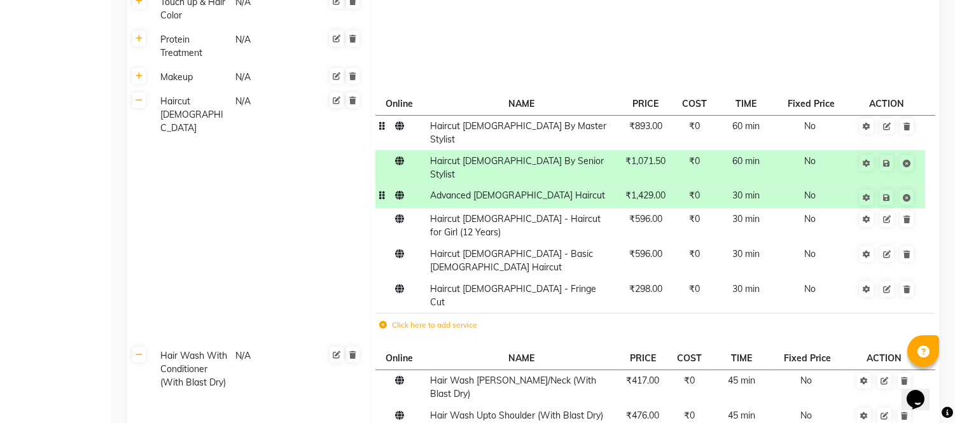
click at [746, 190] on span "30 min" at bounding box center [745, 195] width 27 height 11
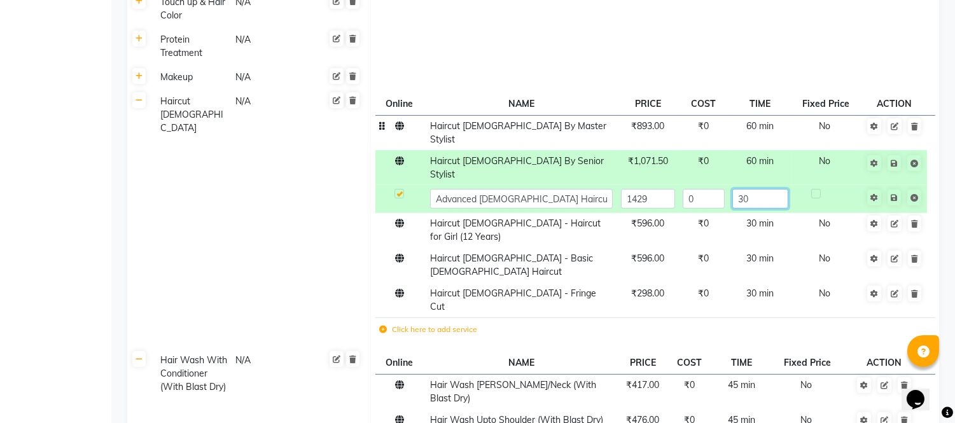
drag, startPoint x: 751, startPoint y: 180, endPoint x: 757, endPoint y: 183, distance: 6.9
click at [753, 189] on input "30" at bounding box center [759, 199] width 55 height 20
type input "3"
type input "60"
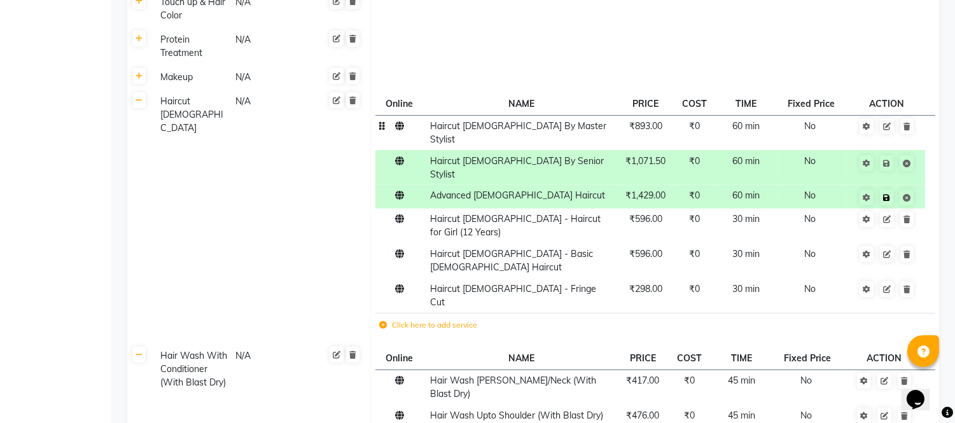
click at [895, 190] on span "Save" at bounding box center [895, 196] width 40 height 13
click at [887, 216] on icon at bounding box center [887, 220] width 8 height 8
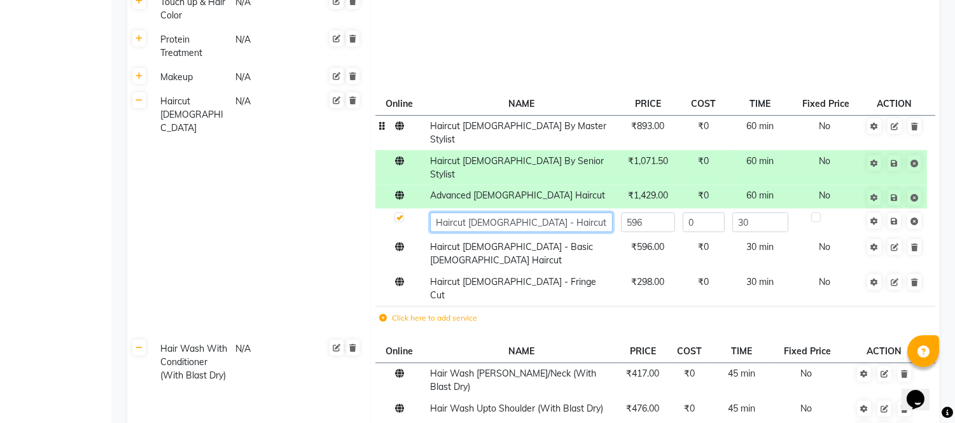
click at [509, 213] on input "Haircut Female - Haircut for Girl (12 Years)" at bounding box center [521, 223] width 183 height 20
click at [470, 213] on input "Haircut for Girl (12 Years)" at bounding box center [521, 223] width 183 height 20
type input "Haircut For Girl (12 Years)"
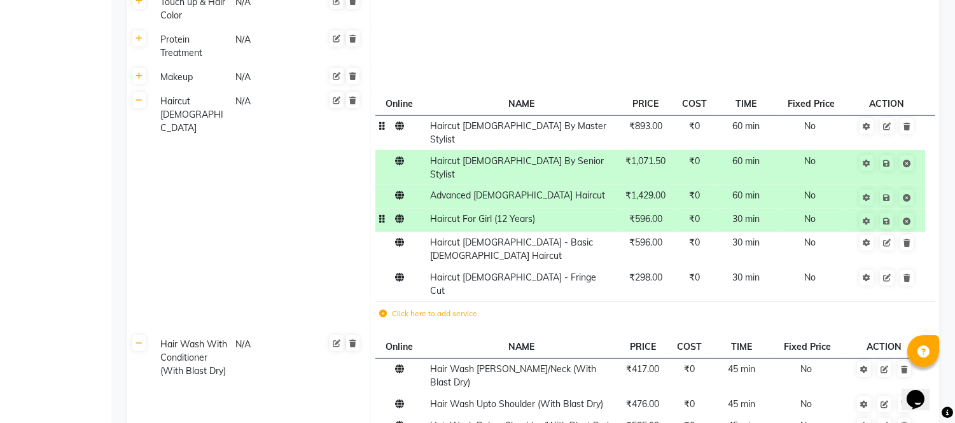
click at [759, 213] on span "30 min" at bounding box center [745, 218] width 27 height 11
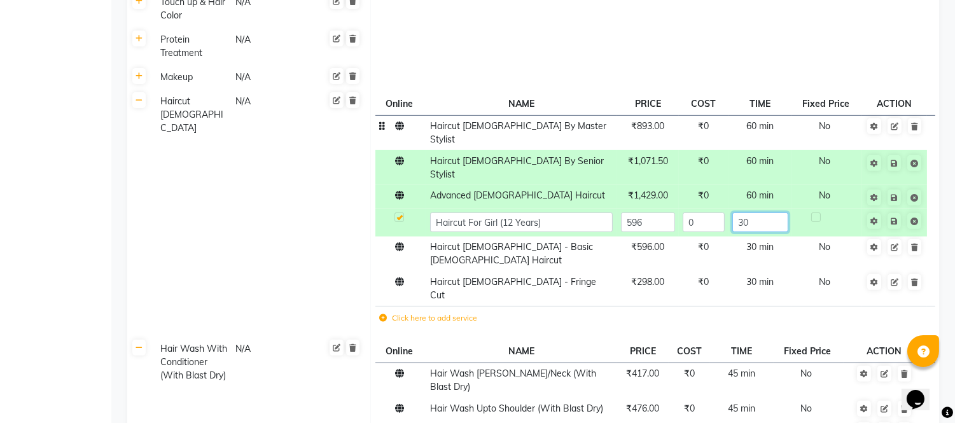
click at [756, 213] on input "30" at bounding box center [759, 223] width 55 height 20
type input "3"
type input "60"
click at [894, 214] on span "Save" at bounding box center [903, 220] width 40 height 13
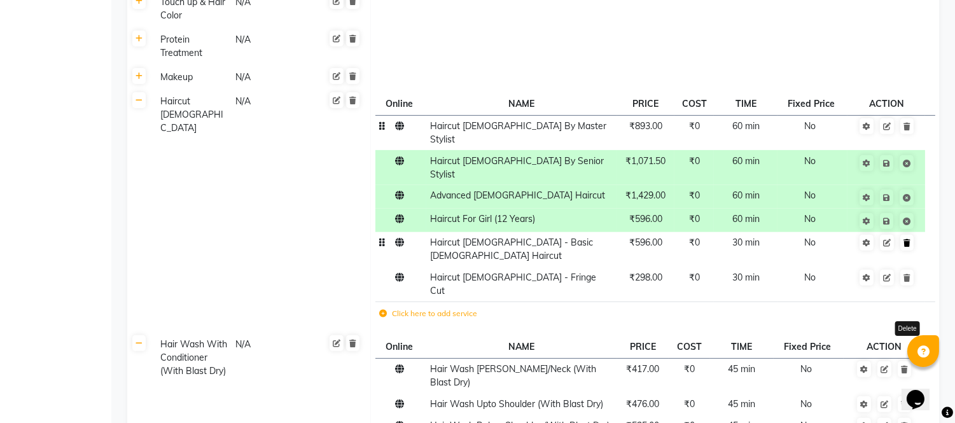
click at [906, 239] on icon at bounding box center [907, 243] width 7 height 8
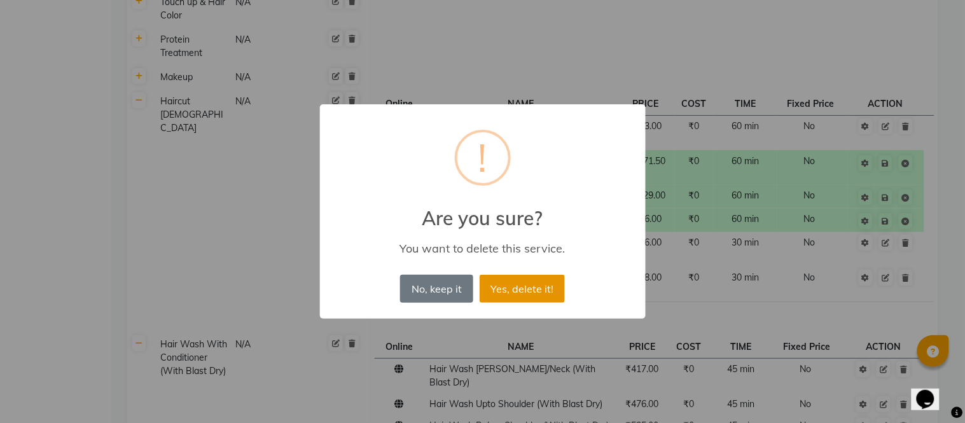
click at [506, 290] on button "Yes, delete it!" at bounding box center [522, 289] width 85 height 28
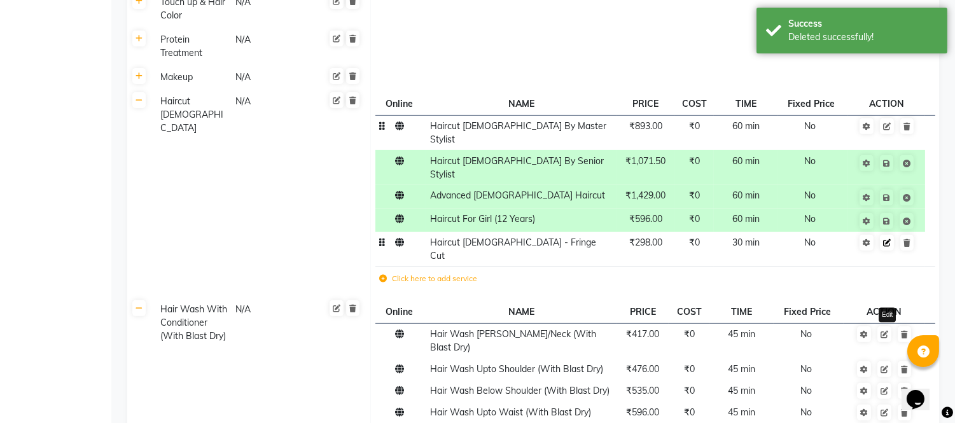
click at [885, 239] on icon at bounding box center [887, 243] width 8 height 8
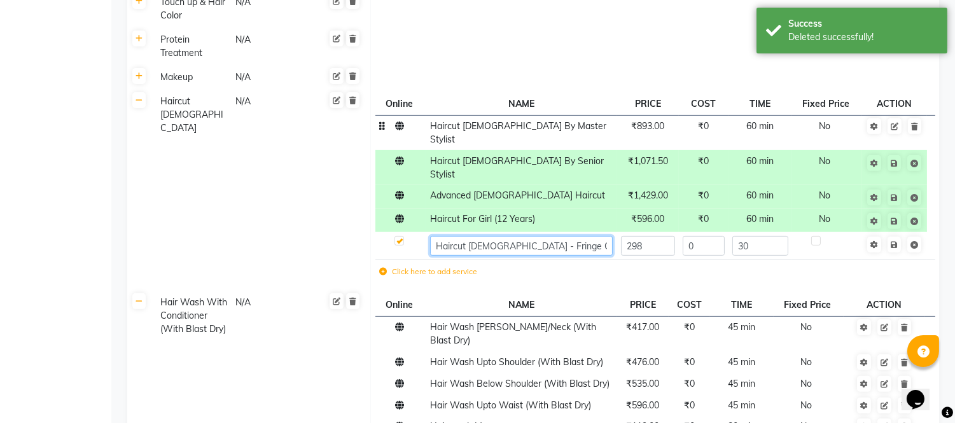
click at [507, 236] on input "Haircut Female - Fringe Cut" at bounding box center [521, 246] width 183 height 20
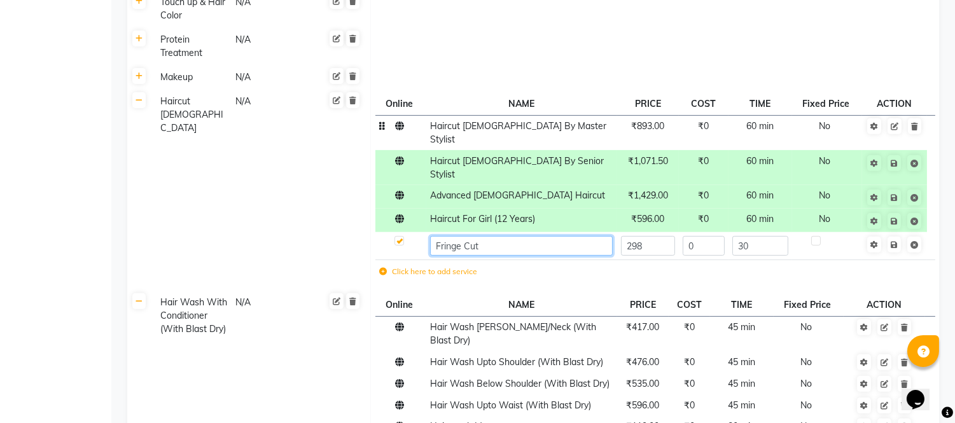
click at [486, 236] on input "Fringe Cut" at bounding box center [521, 246] width 183 height 20
type input "Fringe Cut For [DEMOGRAPHIC_DATA]"
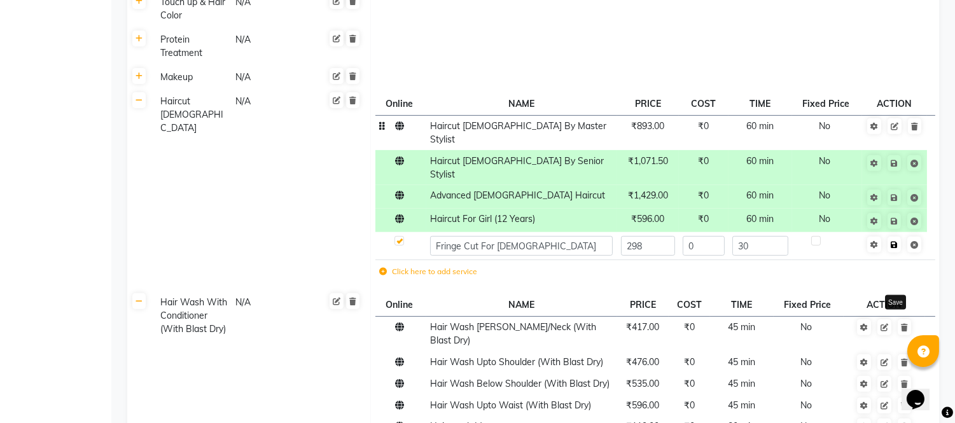
click at [898, 237] on span "Save" at bounding box center [903, 243] width 40 height 13
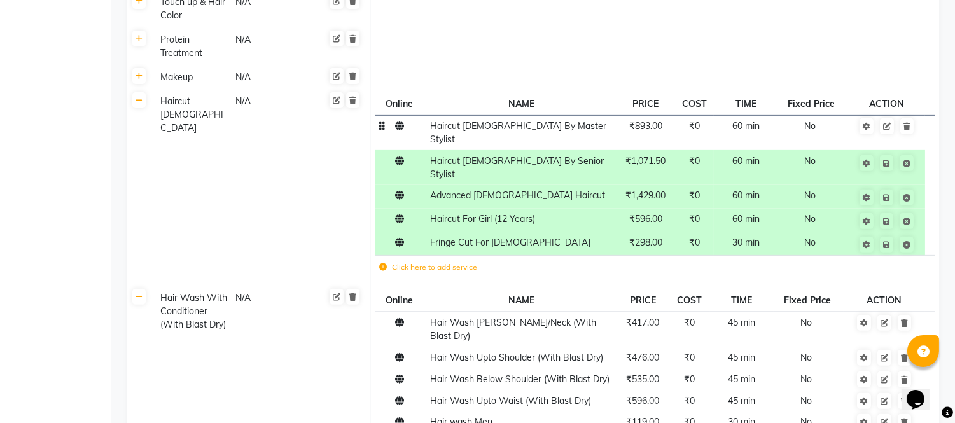
scroll to position [1099, 0]
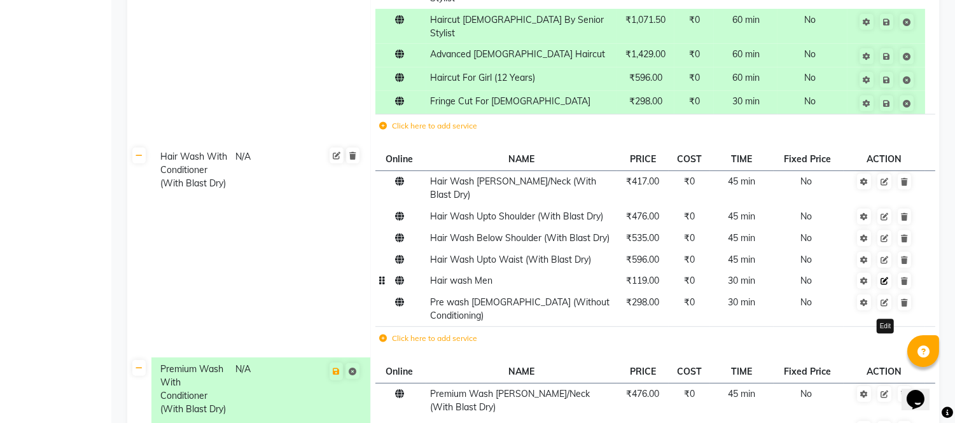
click at [885, 277] on icon at bounding box center [885, 281] width 8 height 8
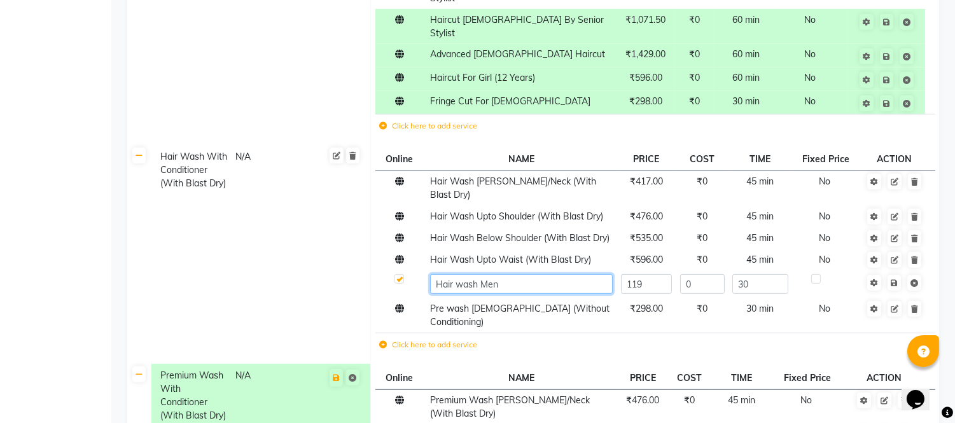
click at [463, 274] on input "Hair wash Men" at bounding box center [521, 284] width 183 height 20
type input "Hair Wash Men"
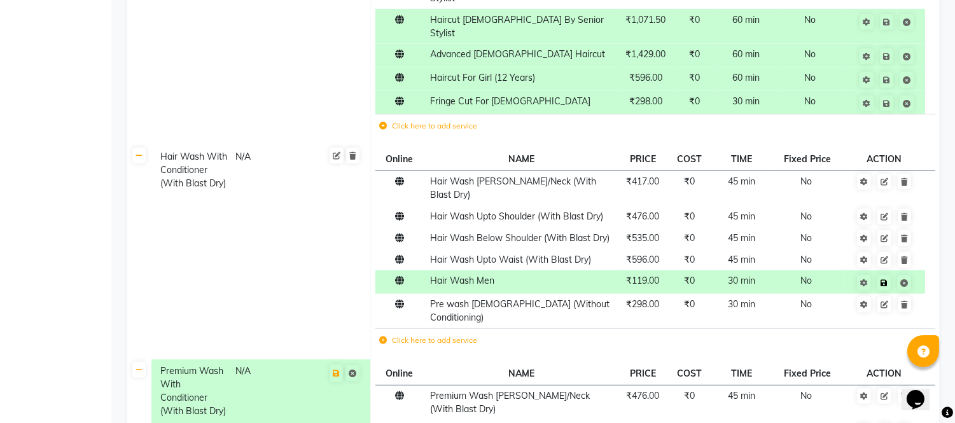
click at [893, 276] on span "Save" at bounding box center [892, 282] width 40 height 13
click at [888, 301] on icon at bounding box center [885, 305] width 8 height 8
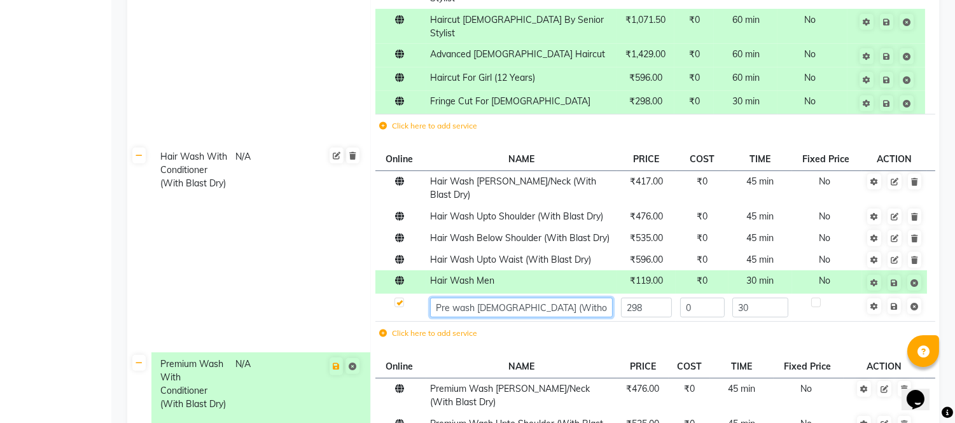
click at [459, 298] on input "Pre wash Female (Without Conditioning)" at bounding box center [521, 308] width 183 height 20
type input "Pre Wash [DEMOGRAPHIC_DATA] (Without Conditioning)"
click at [895, 299] on span "Save" at bounding box center [903, 305] width 40 height 13
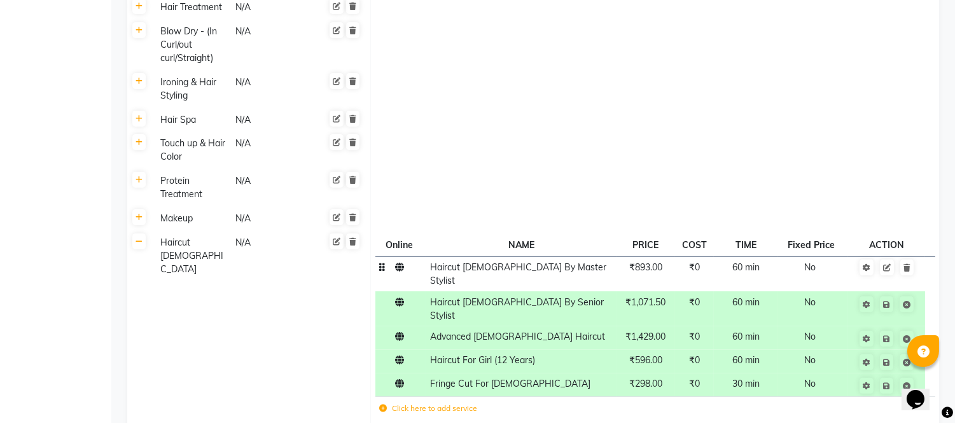
scroll to position [791, 0]
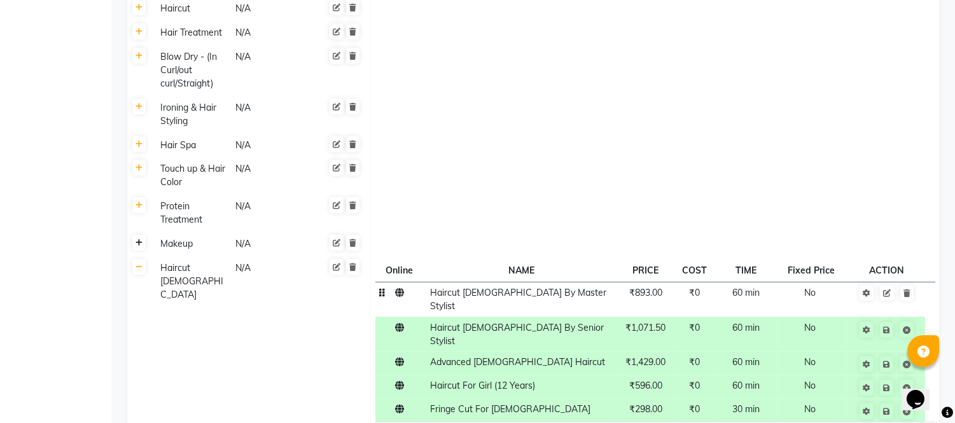
click at [137, 239] on icon at bounding box center [139, 243] width 7 height 8
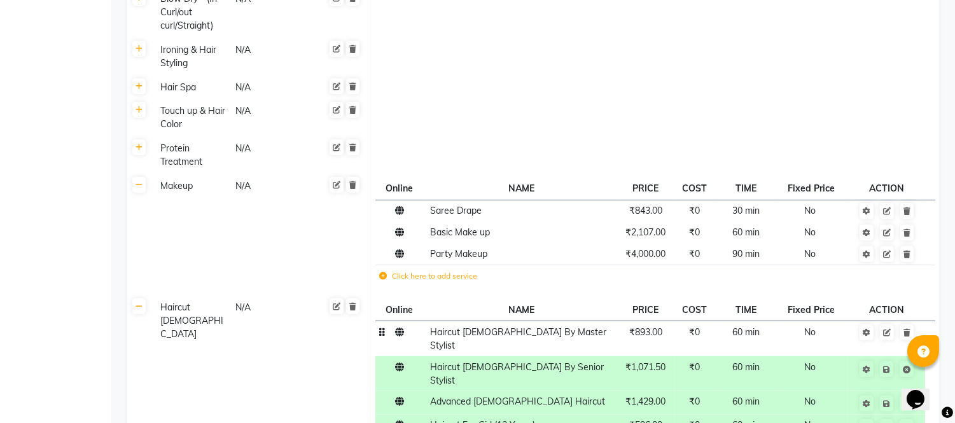
scroll to position [862, 0]
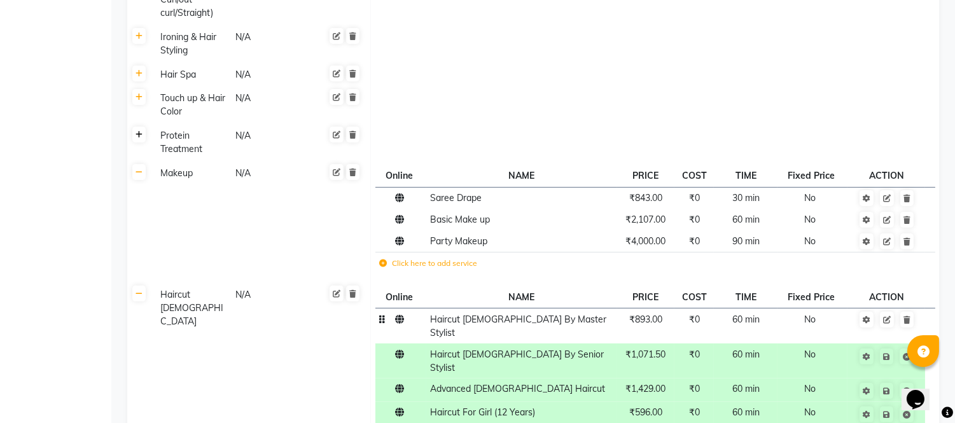
click at [140, 134] on icon at bounding box center [139, 135] width 7 height 8
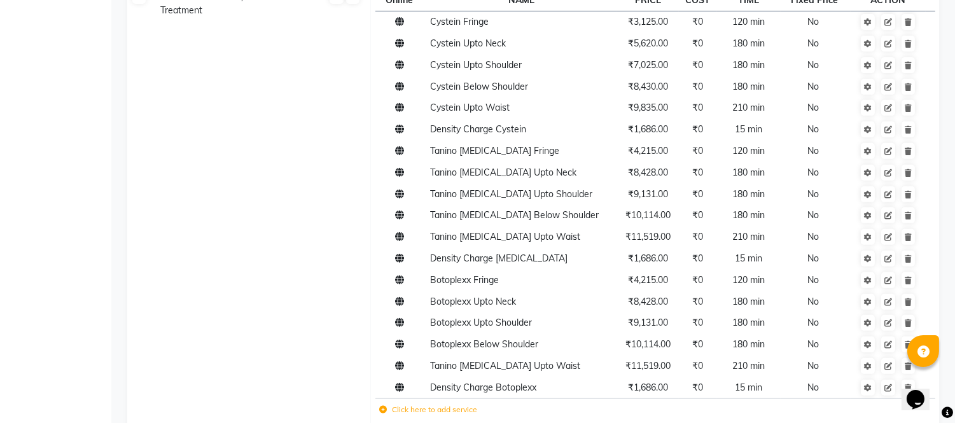
scroll to position [1003, 0]
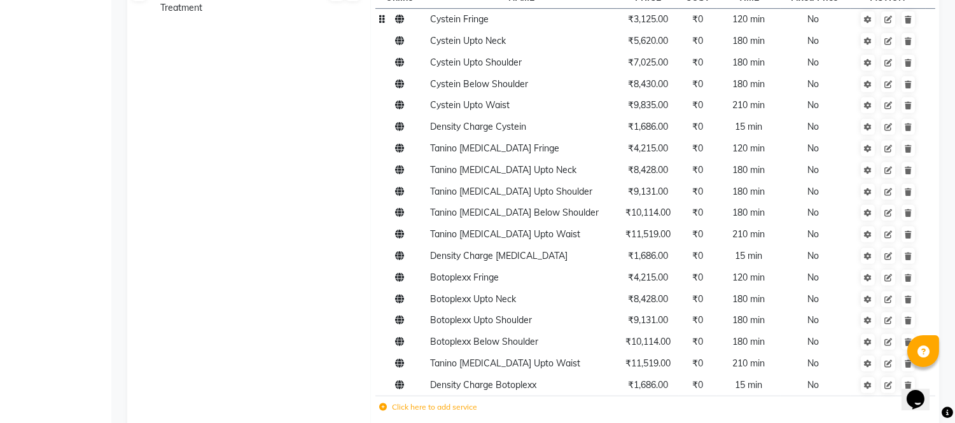
click at [643, 20] on span "₹3,125.00" at bounding box center [648, 18] width 40 height 11
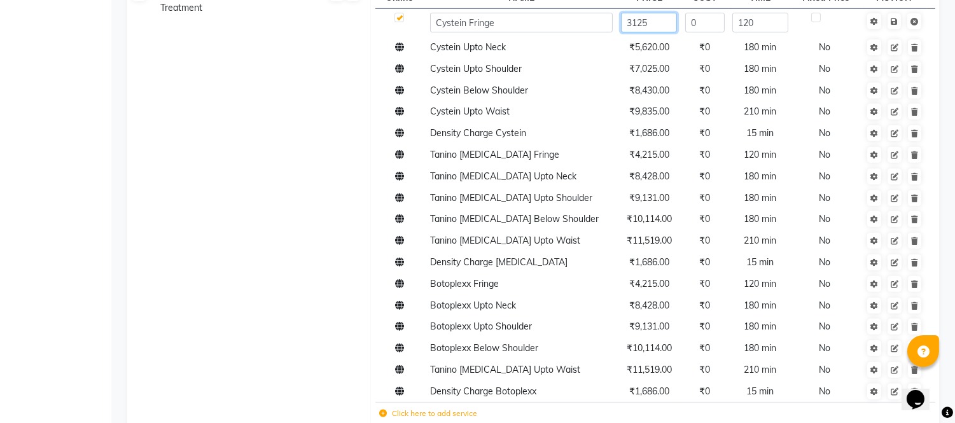
click at [662, 24] on input "3125" at bounding box center [649, 23] width 56 height 20
type input "3"
type input "4215"
click at [895, 18] on span "Save" at bounding box center [903, 20] width 40 height 13
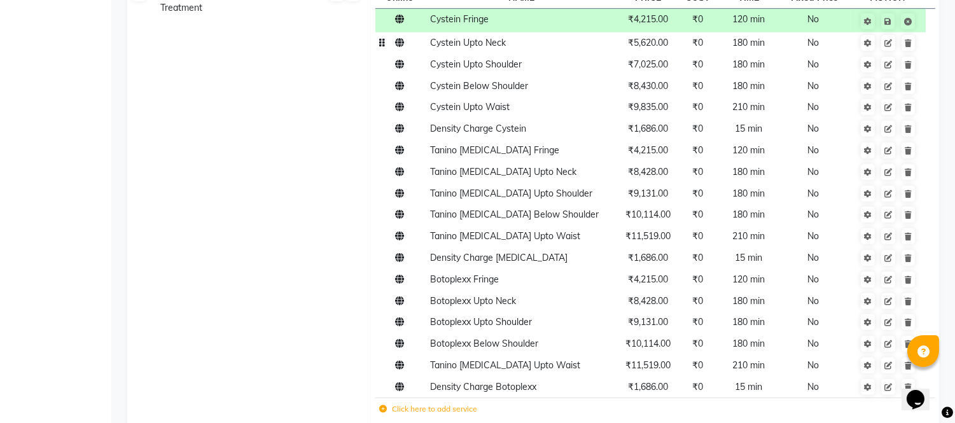
click at [652, 41] on span "₹5,620.00" at bounding box center [648, 42] width 40 height 11
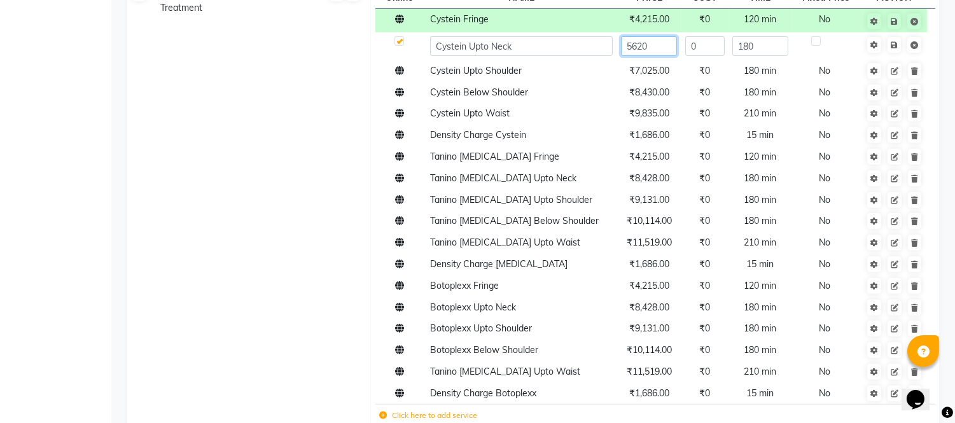
click at [651, 43] on input "5620" at bounding box center [649, 46] width 56 height 20
type input "5"
type input "8428"
click at [893, 46] on link at bounding box center [894, 45] width 13 height 16
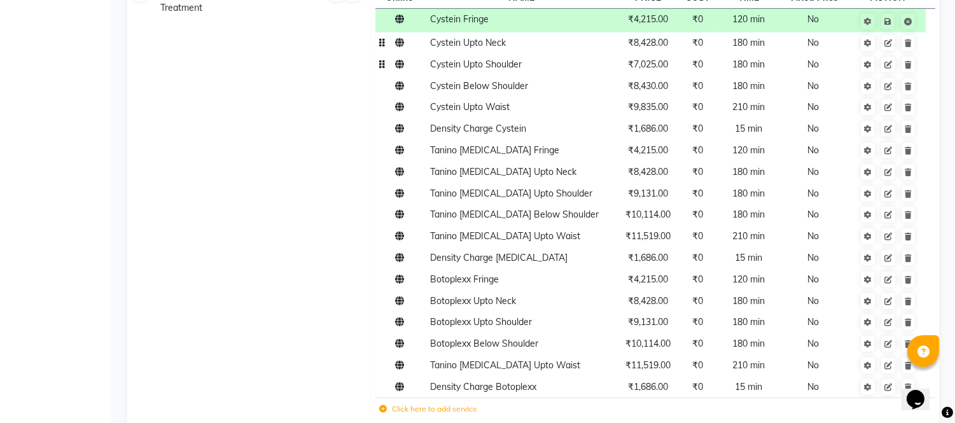
click at [654, 69] on td "₹7,025.00" at bounding box center [648, 65] width 62 height 22
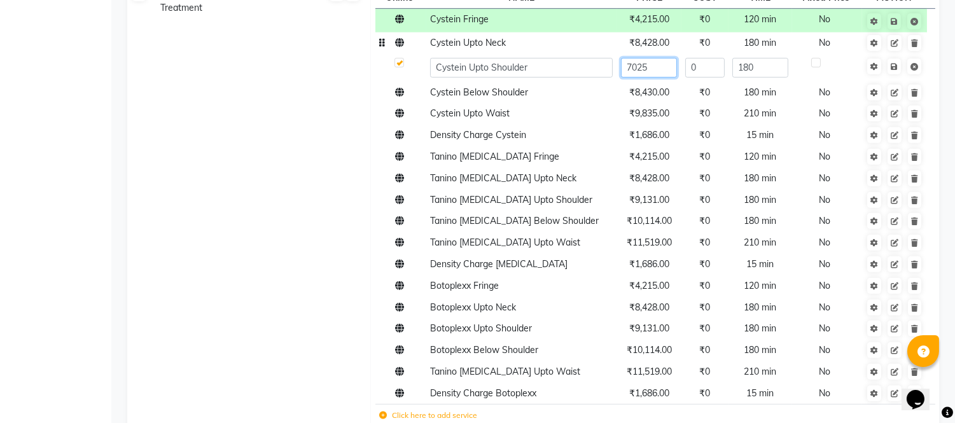
click at [654, 69] on input "7025" at bounding box center [649, 68] width 56 height 20
click at [658, 72] on input "7025" at bounding box center [649, 68] width 56 height 20
type input "7"
type input "9131"
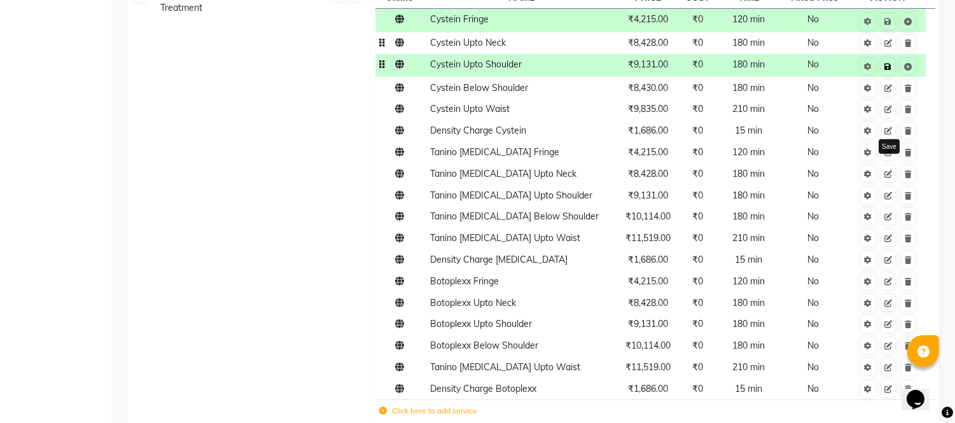
click at [894, 65] on link at bounding box center [887, 67] width 13 height 16
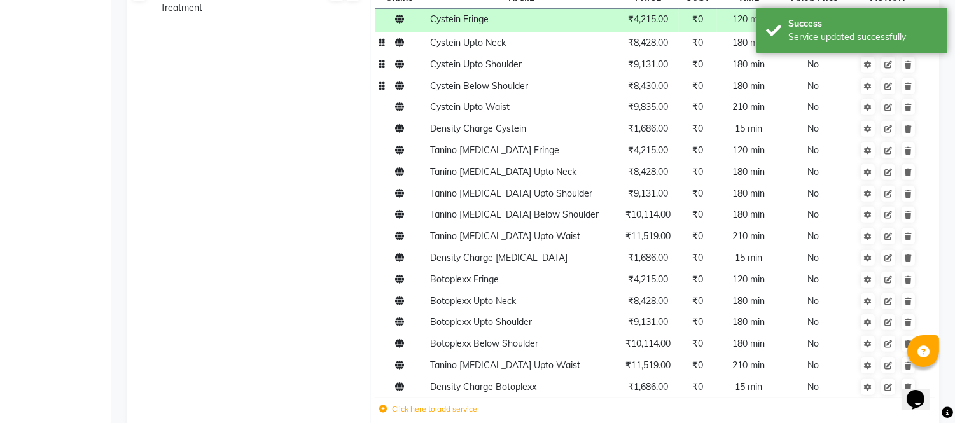
click at [658, 90] on span "₹8,430.00" at bounding box center [648, 85] width 40 height 11
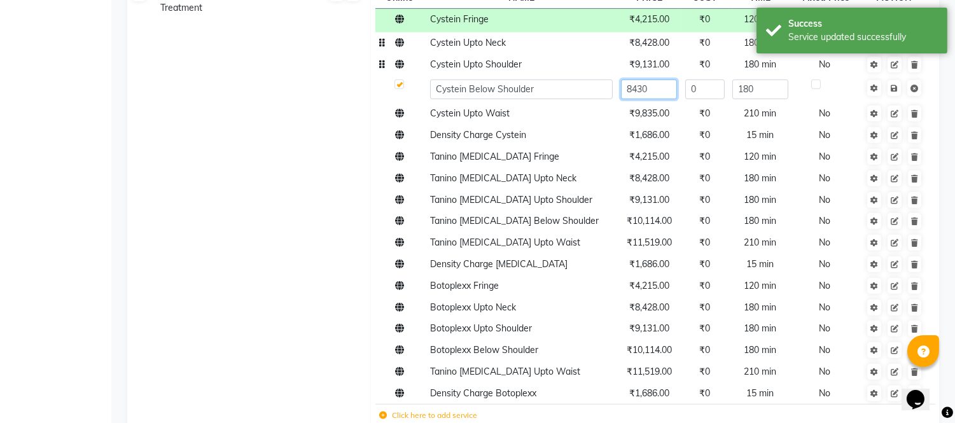
click at [659, 90] on input "8430" at bounding box center [649, 90] width 56 height 20
type input "8"
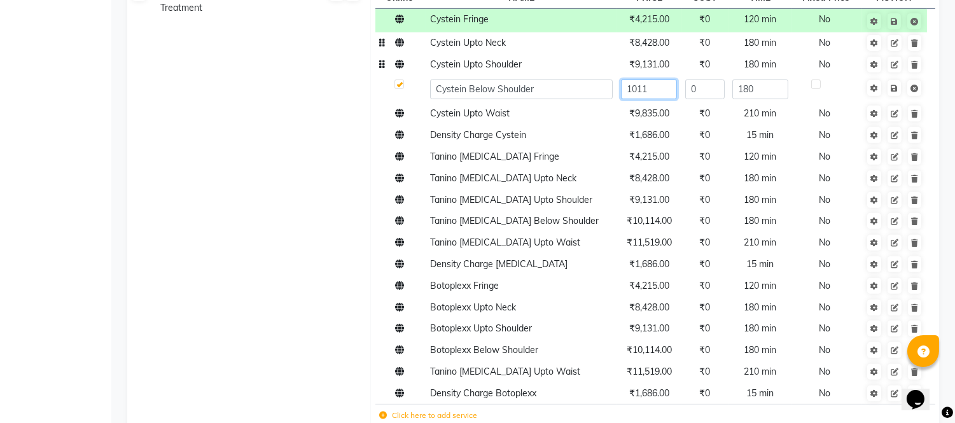
type input "10114"
click at [895, 89] on span "Save" at bounding box center [903, 87] width 40 height 13
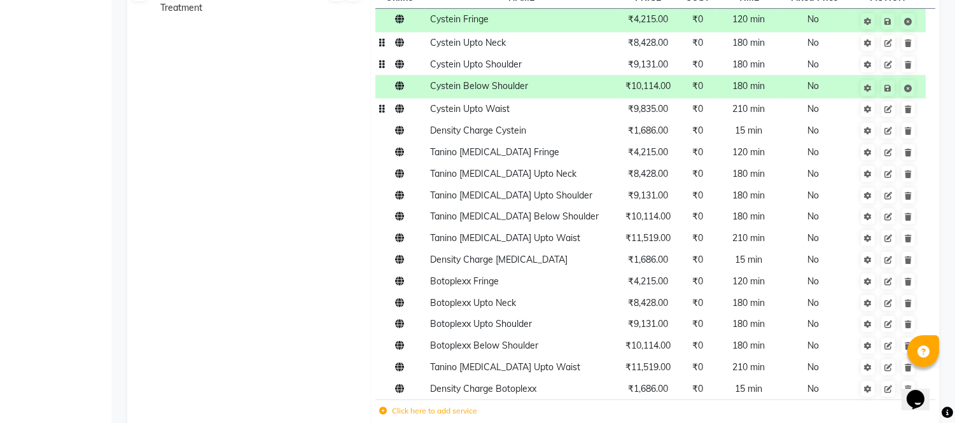
click at [645, 116] on td "₹9,835.00" at bounding box center [648, 110] width 62 height 22
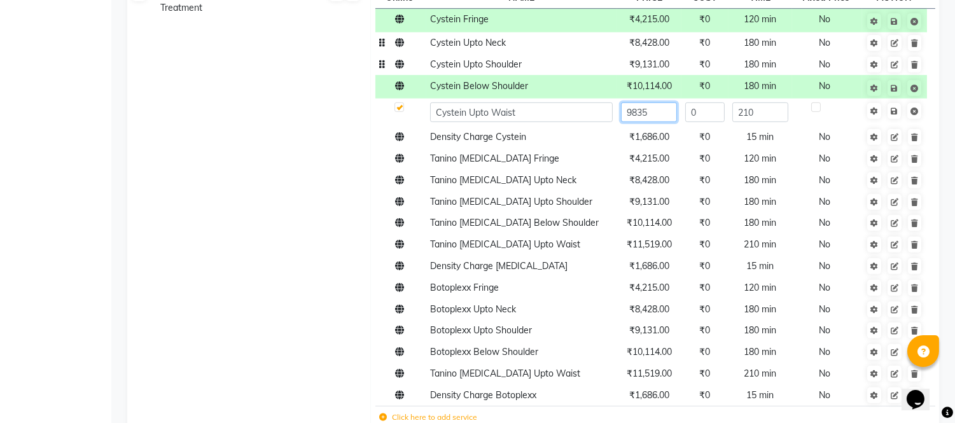
drag, startPoint x: 645, startPoint y: 113, endPoint x: 655, endPoint y: 116, distance: 10.5
click at [647, 113] on input "9835" at bounding box center [649, 112] width 56 height 20
click at [654, 118] on input "9835" at bounding box center [649, 112] width 56 height 20
type input "9"
type input "11519"
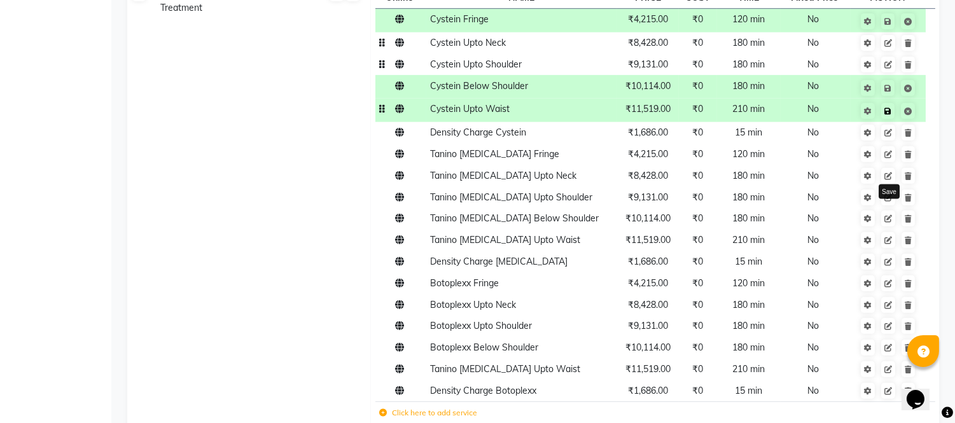
click at [891, 111] on icon at bounding box center [887, 112] width 7 height 8
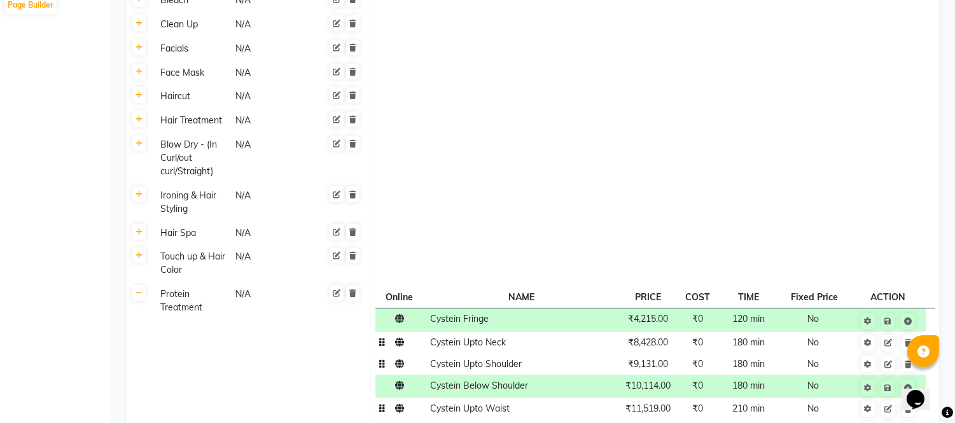
scroll to position [692, 0]
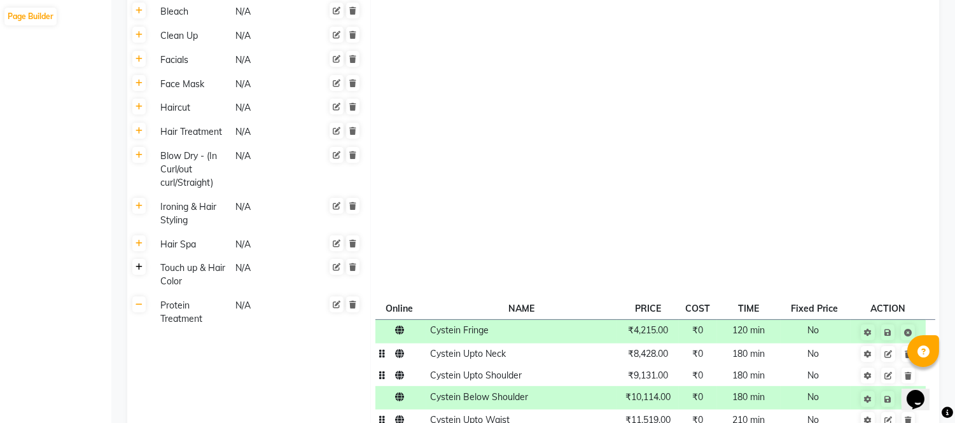
drag, startPoint x: 140, startPoint y: 268, endPoint x: 146, endPoint y: 264, distance: 7.4
click at [140, 268] on icon at bounding box center [139, 267] width 7 height 8
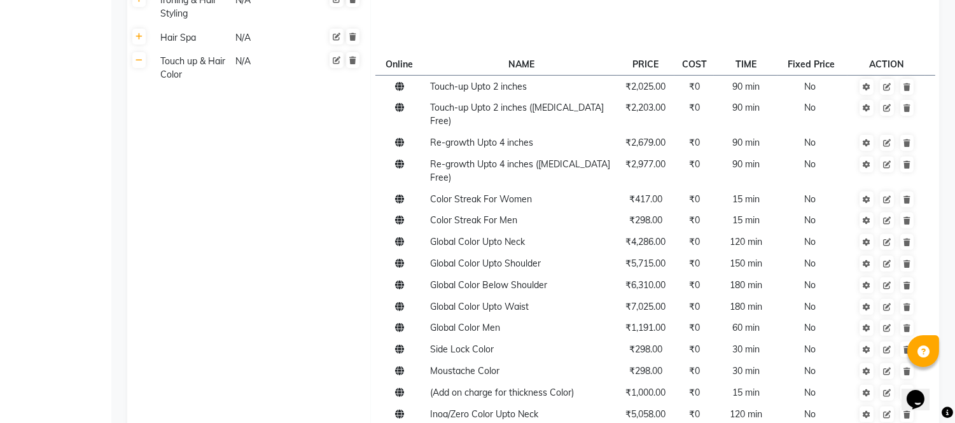
scroll to position [921, 0]
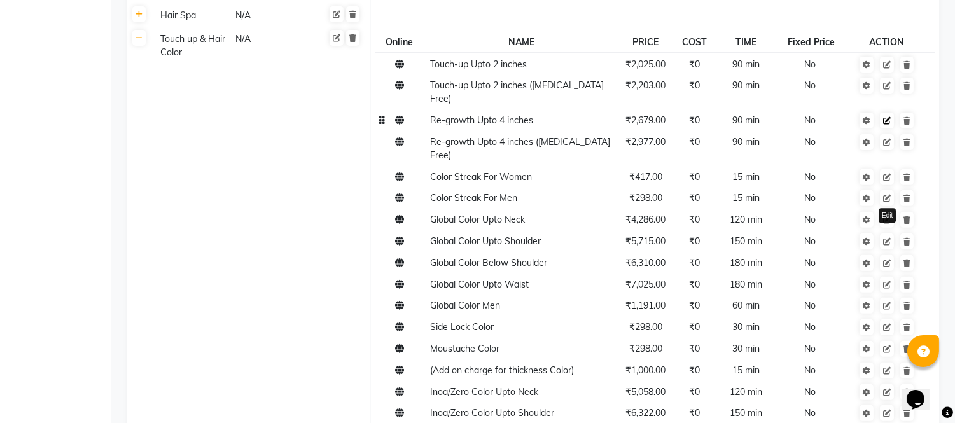
click at [886, 117] on icon at bounding box center [887, 121] width 8 height 8
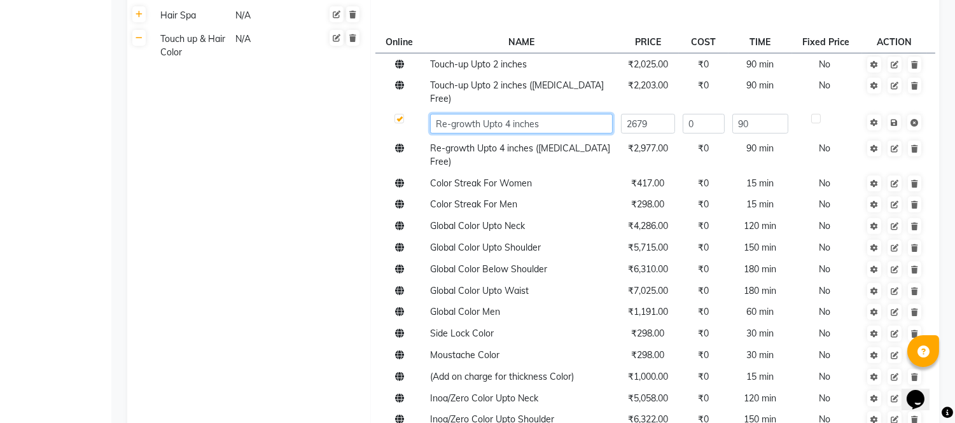
click at [454, 114] on input "Re-growth Upto 4 inches" at bounding box center [521, 124] width 183 height 20
drag, startPoint x: 451, startPoint y: 116, endPoint x: 451, endPoint y: 125, distance: 8.9
click at [451, 118] on input "Re-growth Upto 4 inches" at bounding box center [521, 124] width 183 height 20
click at [475, 114] on input "Regrowth Upto 4 inches" at bounding box center [521, 124] width 183 height 20
click at [508, 114] on input "Regrowth Touch up Upto 4 inches" at bounding box center [521, 124] width 183 height 20
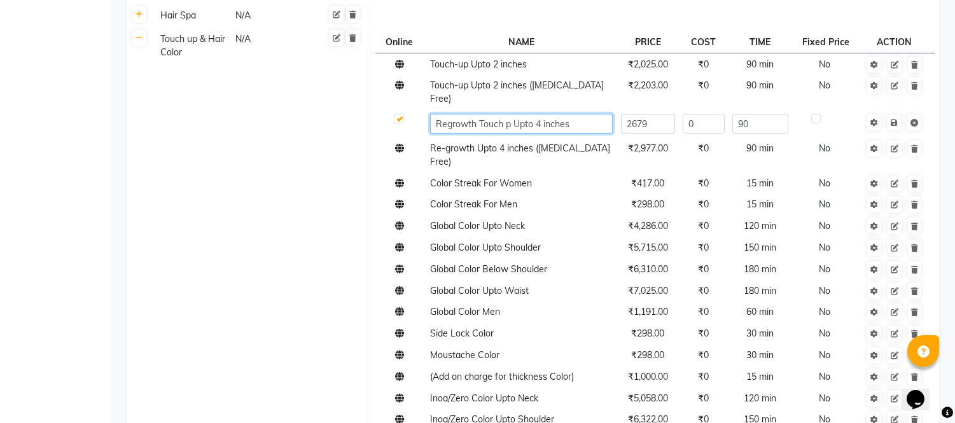
type input "Regrowth Touch Up Upto 4 inches"
click at [895, 115] on span "Save" at bounding box center [903, 121] width 40 height 13
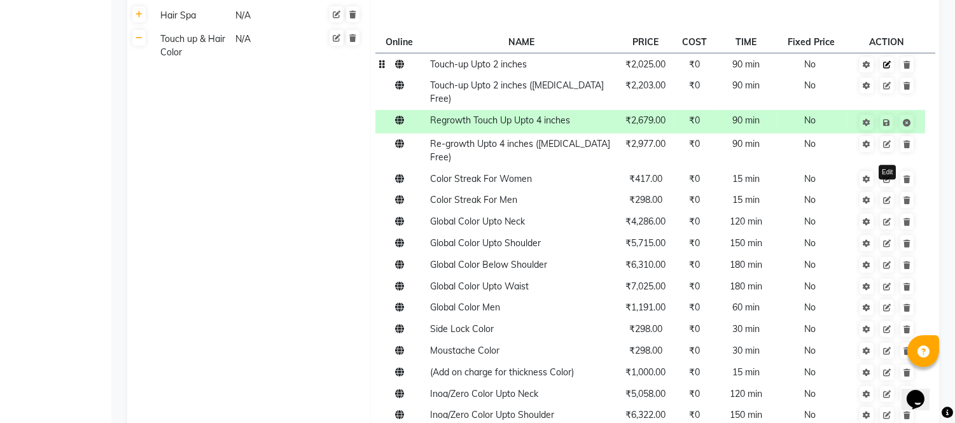
click at [889, 61] on icon at bounding box center [887, 65] width 8 height 8
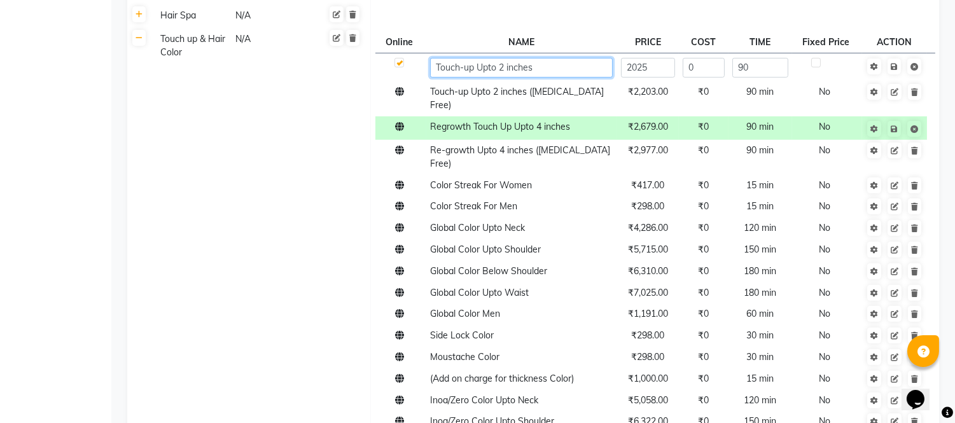
click at [466, 68] on input "Touch-up Upto 2 inches" at bounding box center [521, 68] width 183 height 20
drag, startPoint x: 468, startPoint y: 70, endPoint x: 473, endPoint y: 83, distance: 13.7
click at [470, 71] on input "Touch-up Upto 2 inches" at bounding box center [521, 68] width 183 height 20
type input "Touch Up Upto 2 inches"
click at [893, 66] on link at bounding box center [894, 67] width 13 height 16
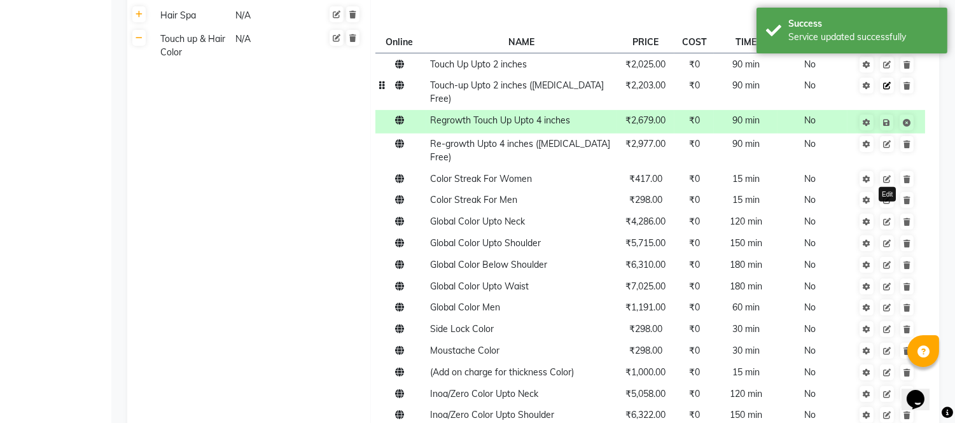
click at [885, 85] on icon at bounding box center [887, 86] width 8 height 8
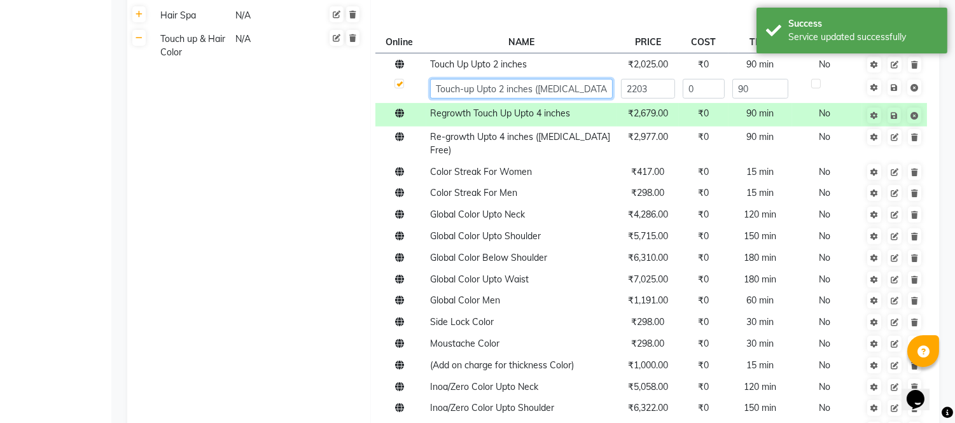
click at [467, 92] on input "Touch-up Upto 2 inches ([MEDICAL_DATA] Free)" at bounding box center [521, 89] width 183 height 20
type input "Touch Up Upto 2 inches ([MEDICAL_DATA] Free)"
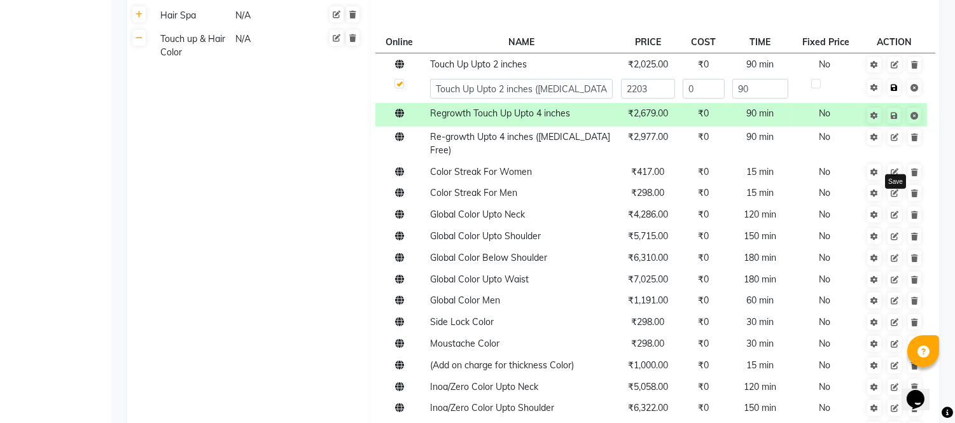
click at [896, 88] on span "Save" at bounding box center [903, 86] width 40 height 13
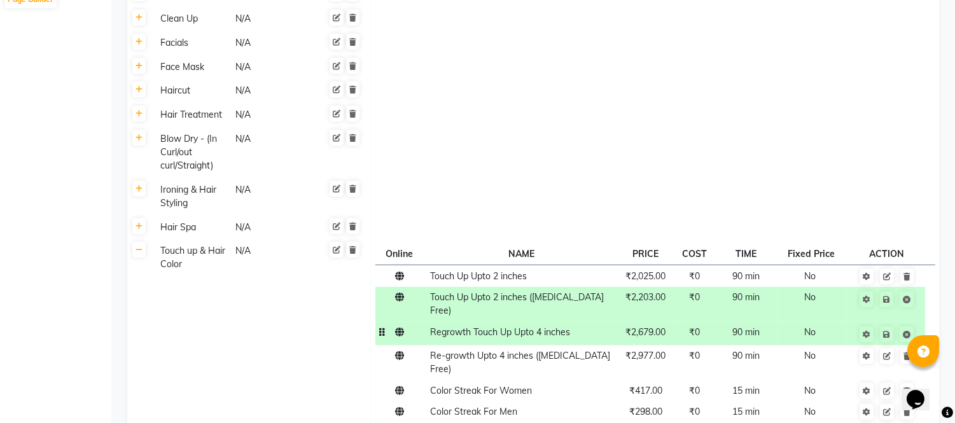
scroll to position [779, 0]
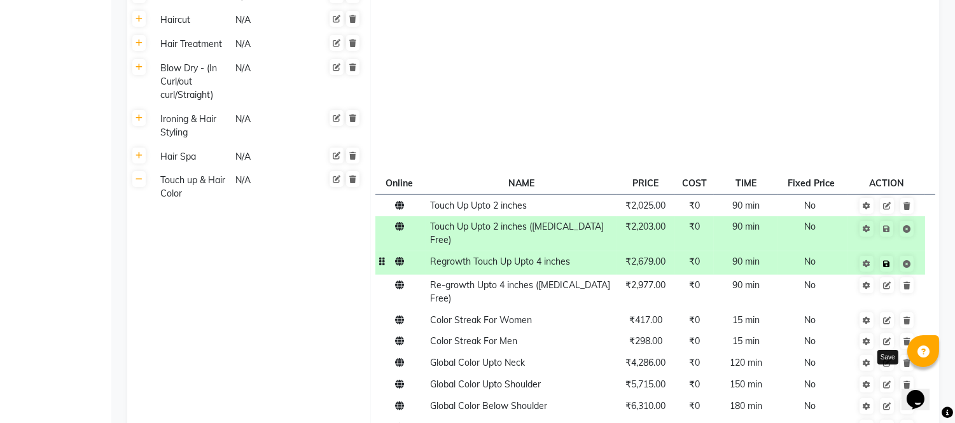
click at [887, 260] on icon at bounding box center [886, 264] width 7 height 8
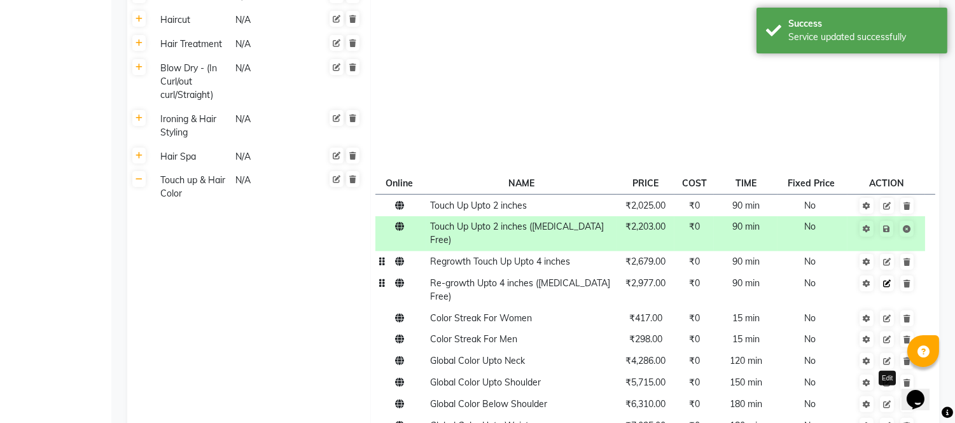
click at [892, 276] on link at bounding box center [887, 284] width 14 height 16
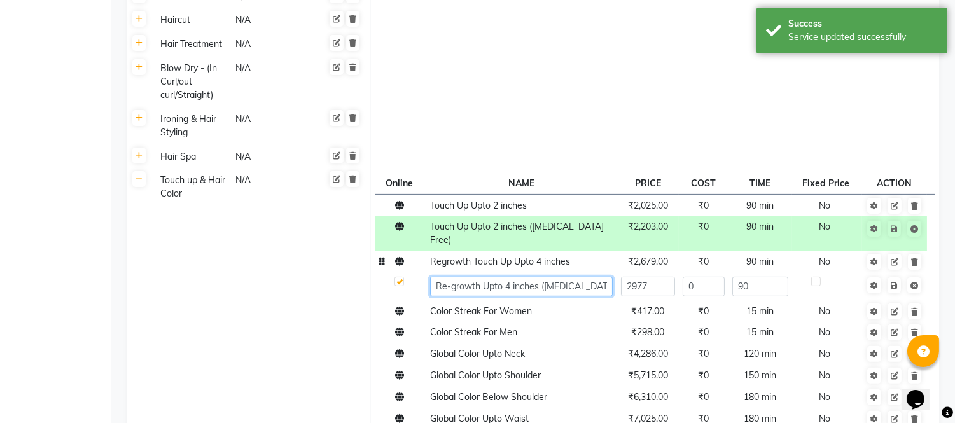
click at [451, 278] on input "Re-growth Upto 4 inches ([MEDICAL_DATA] Free)" at bounding box center [521, 287] width 183 height 20
type input "Regrowth Upto 4 inches ([MEDICAL_DATA] Free)"
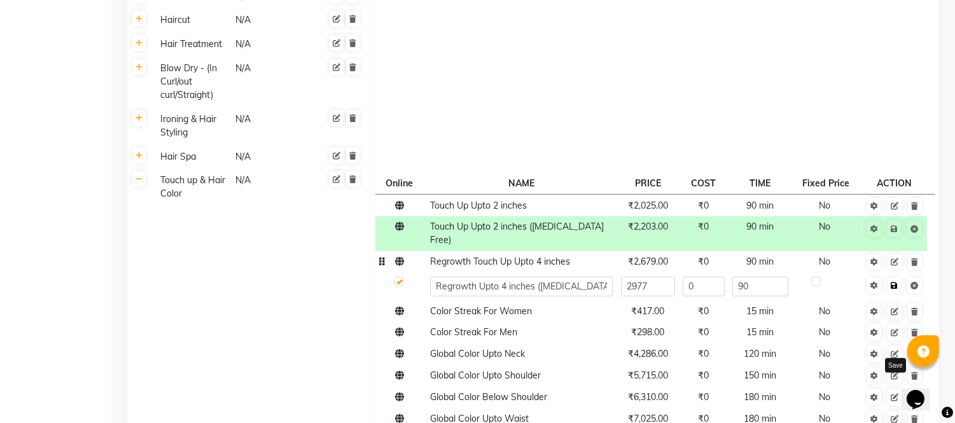
click at [895, 278] on span "Save" at bounding box center [903, 284] width 40 height 13
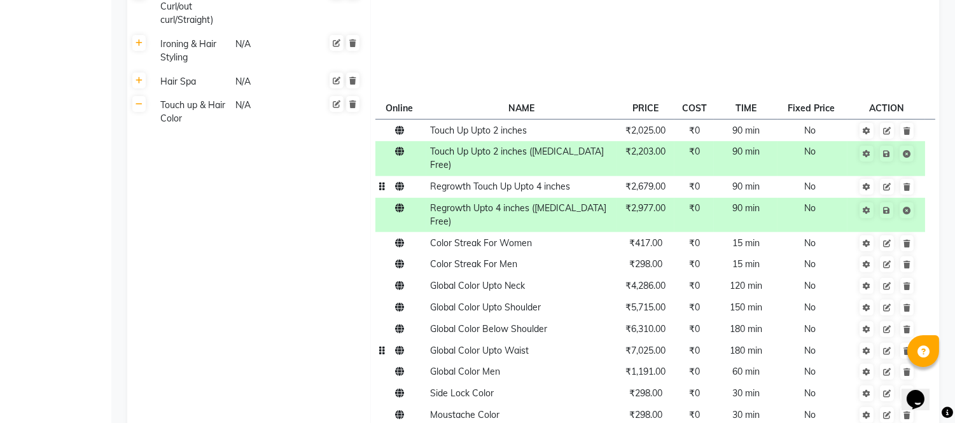
scroll to position [921, 0]
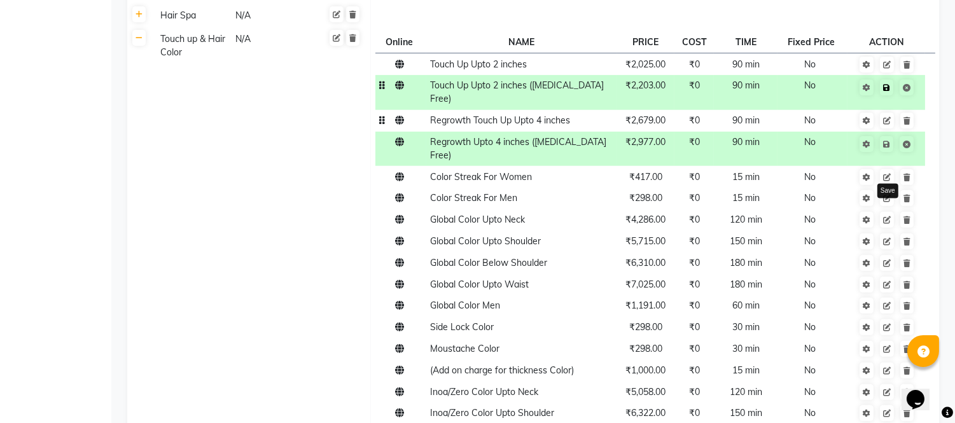
click at [888, 89] on icon at bounding box center [886, 88] width 7 height 8
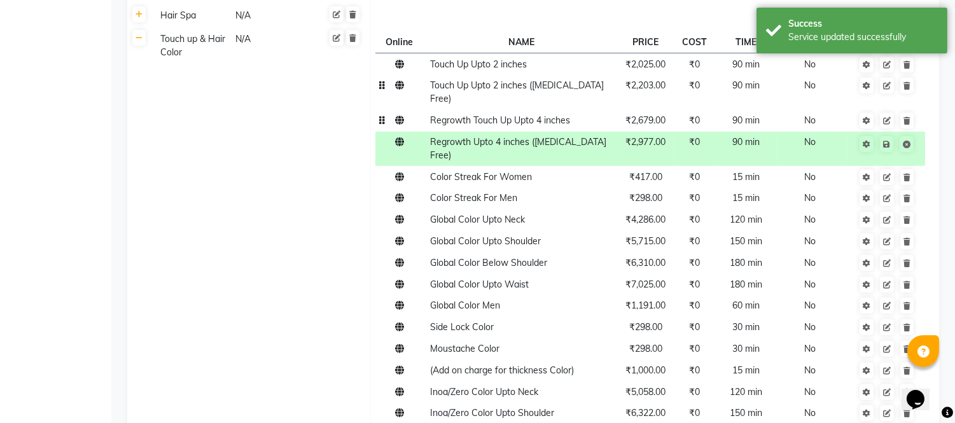
click at [634, 89] on span "₹2,203.00" at bounding box center [646, 85] width 40 height 11
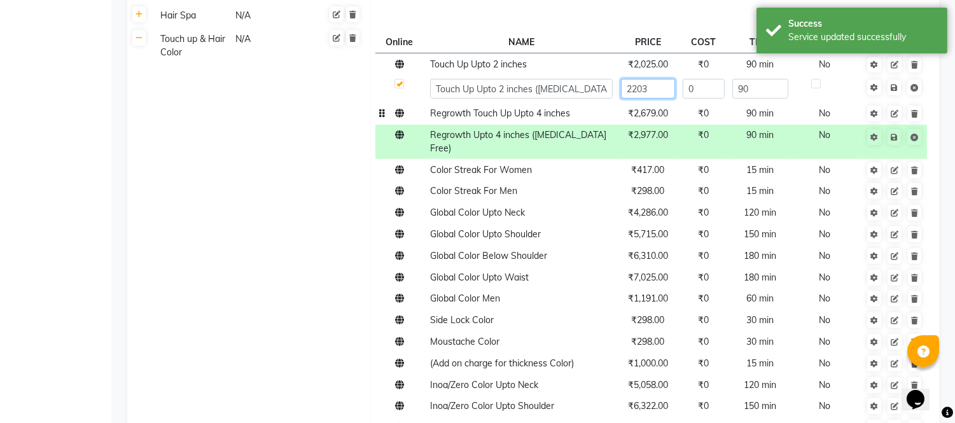
click at [663, 90] on input "2203" at bounding box center [648, 89] width 54 height 20
type input "2143"
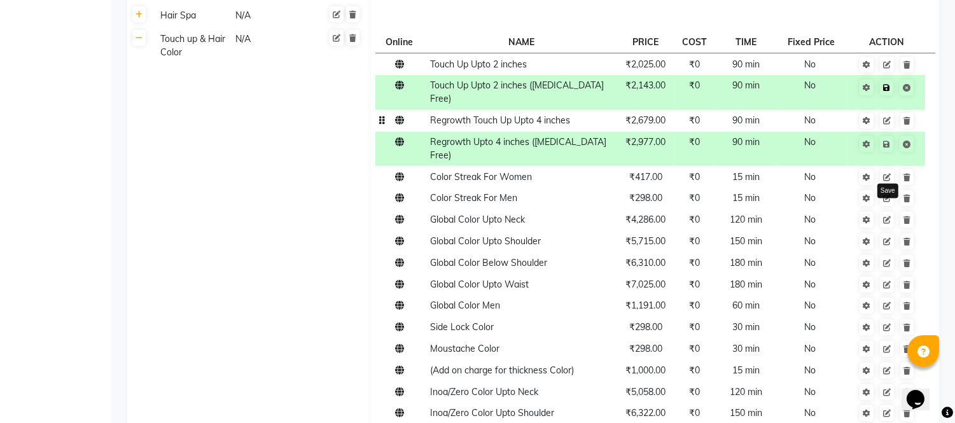
click at [893, 85] on link at bounding box center [886, 88] width 13 height 16
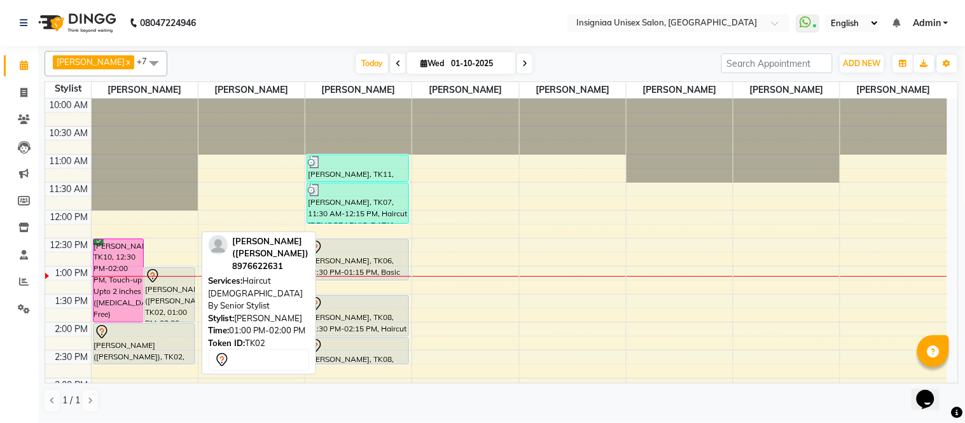
click at [185, 283] on div "[PERSON_NAME] ([PERSON_NAME]), TK02, 01:00 PM-02:00 PM, Haircut [DEMOGRAPHIC_DA…" at bounding box center [169, 295] width 50 height 54
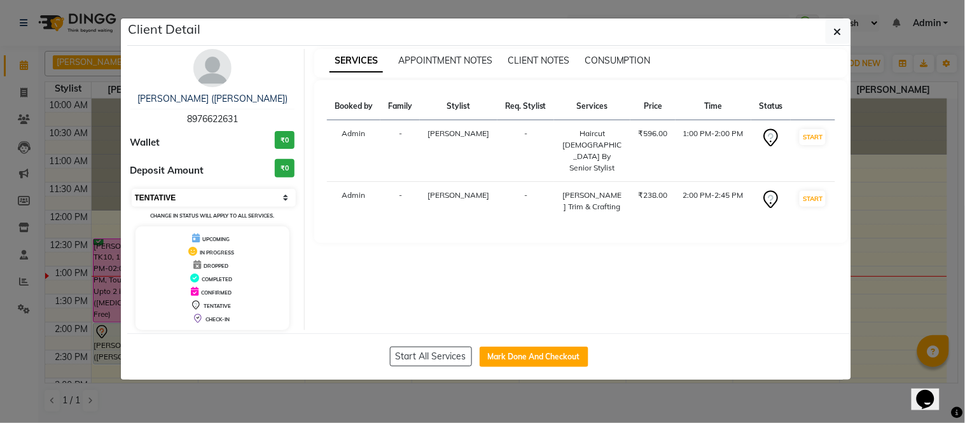
click at [160, 204] on select "Select IN SERVICE CONFIRMED TENTATIVE CHECK IN MARK DONE DROPPED UPCOMING" at bounding box center [214, 198] width 165 height 18
select select "6"
click at [132, 189] on select "Select IN SERVICE CONFIRMED TENTATIVE CHECK IN MARK DONE DROPPED UPCOMING" at bounding box center [214, 198] width 165 height 18
click at [3, 27] on ngb-modal-window "Client Detail [PERSON_NAME] ([PERSON_NAME]) 8976622631 Wallet ₹0 Deposit Amount…" at bounding box center [482, 211] width 965 height 423
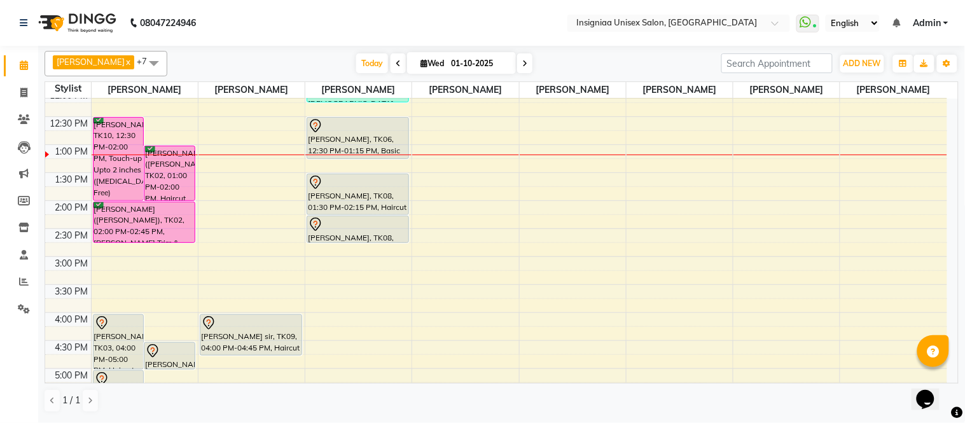
scroll to position [283, 0]
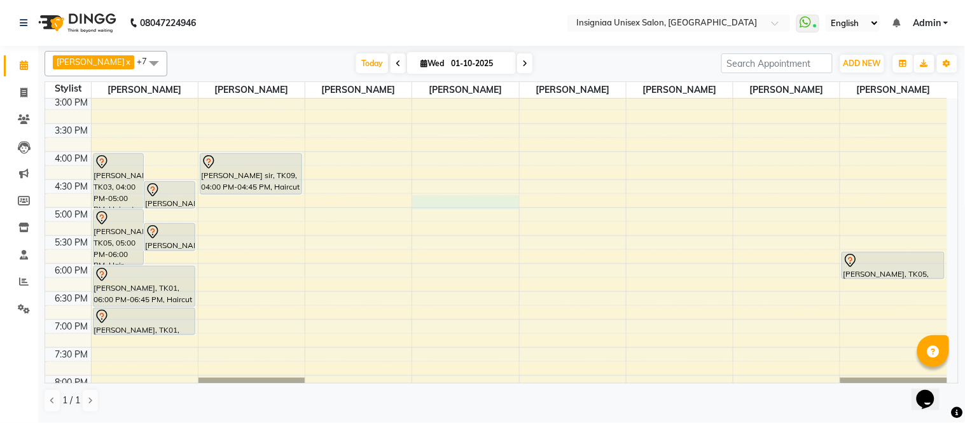
click at [434, 201] on div "10:00 AM 10:30 AM 11:00 AM 11:30 AM 12:00 PM 12:30 PM 1:00 PM 1:30 PM 2:00 PM 2…" at bounding box center [496, 123] width 902 height 615
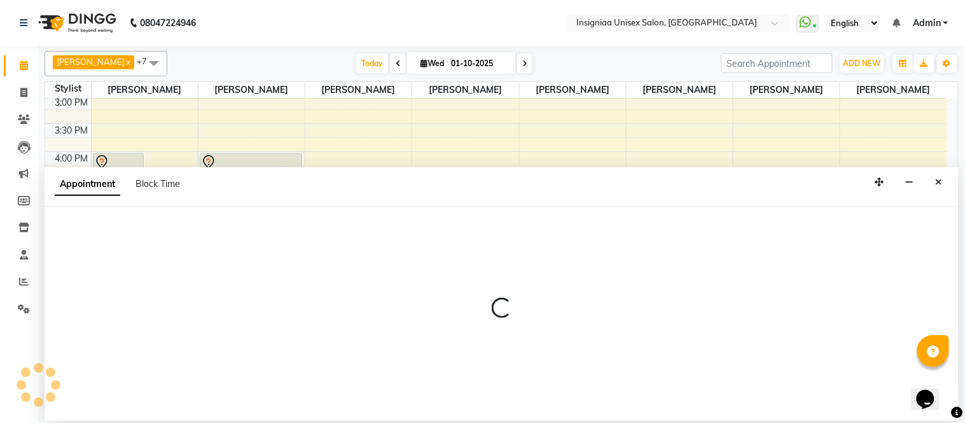
select select "58134"
select select "tentative"
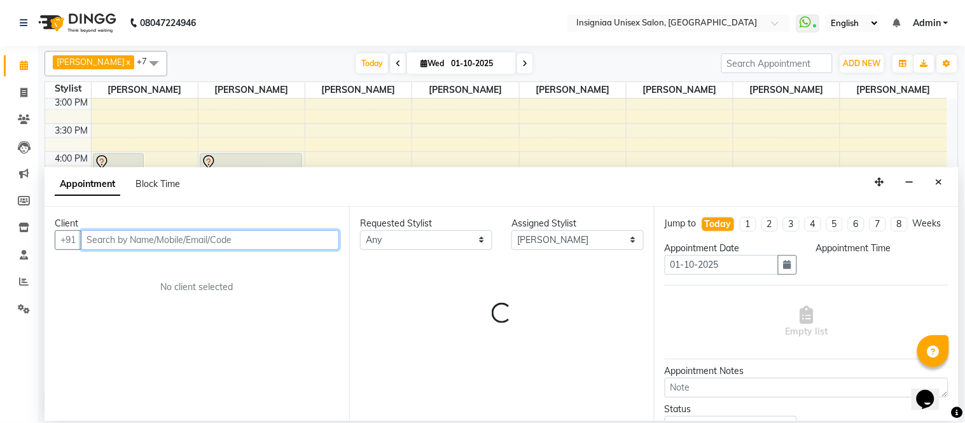
select select "1005"
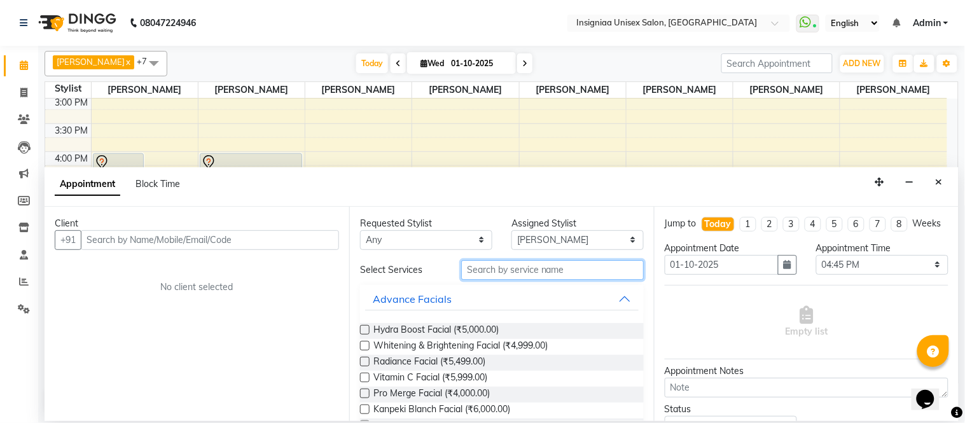
click at [529, 277] on input "text" at bounding box center [552, 270] width 183 height 20
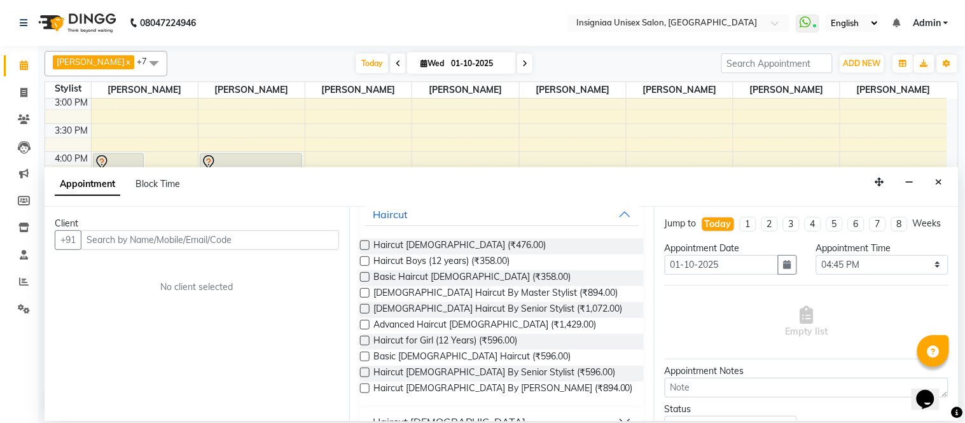
scroll to position [98, 0]
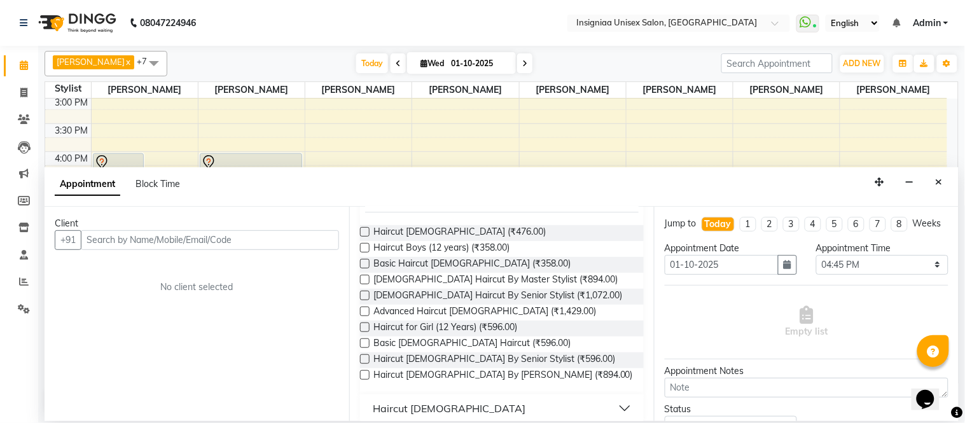
type input "haircut"
click at [402, 407] on div "Haircut [DEMOGRAPHIC_DATA]" at bounding box center [449, 408] width 153 height 15
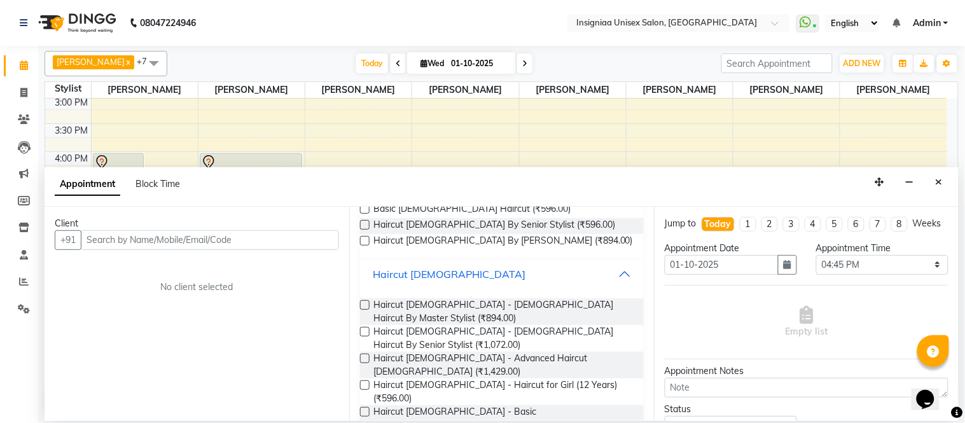
scroll to position [235, 0]
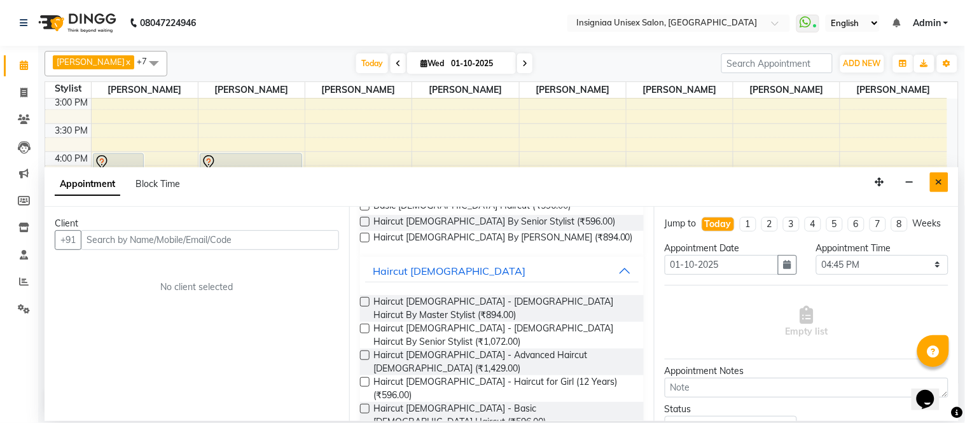
click at [938, 183] on icon "Close" at bounding box center [939, 182] width 7 height 9
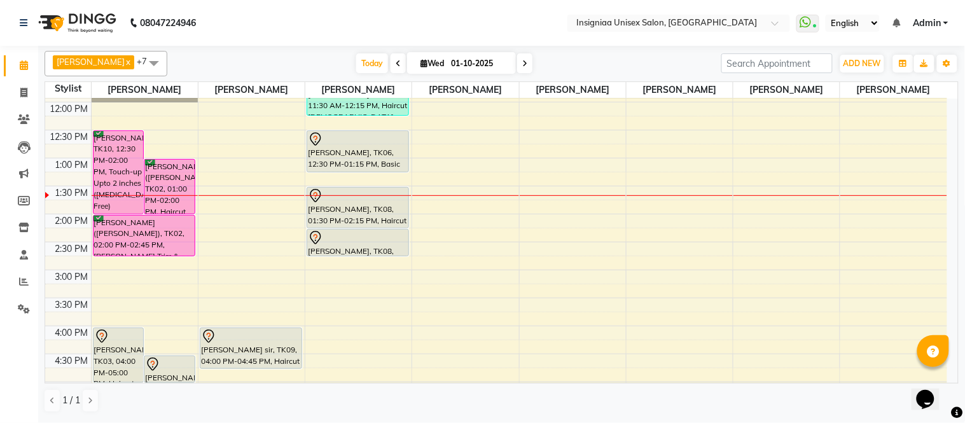
scroll to position [141, 0]
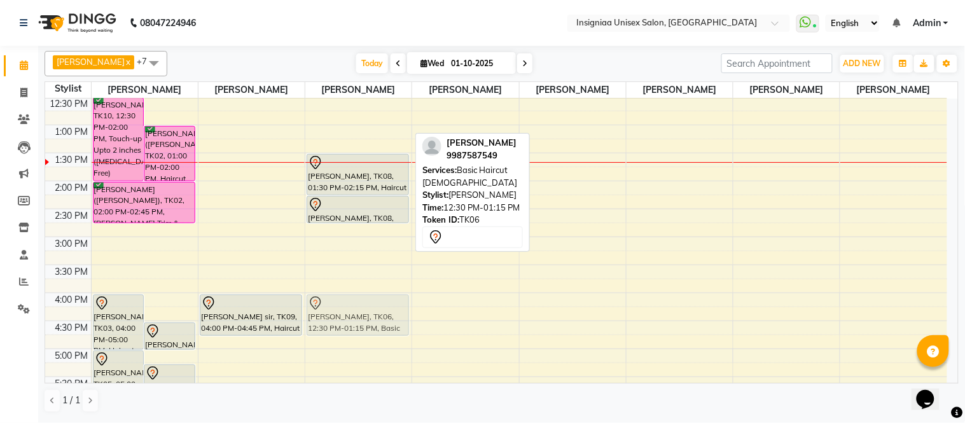
drag, startPoint x: 347, startPoint y: 115, endPoint x: 355, endPoint y: 312, distance: 198.1
click at [355, 312] on div "Vikas Jat, TK11, 11:00 AM-11:30 AM, Shave [PERSON_NAME], TK07, 11:30 AM-12:15 P…" at bounding box center [358, 264] width 106 height 615
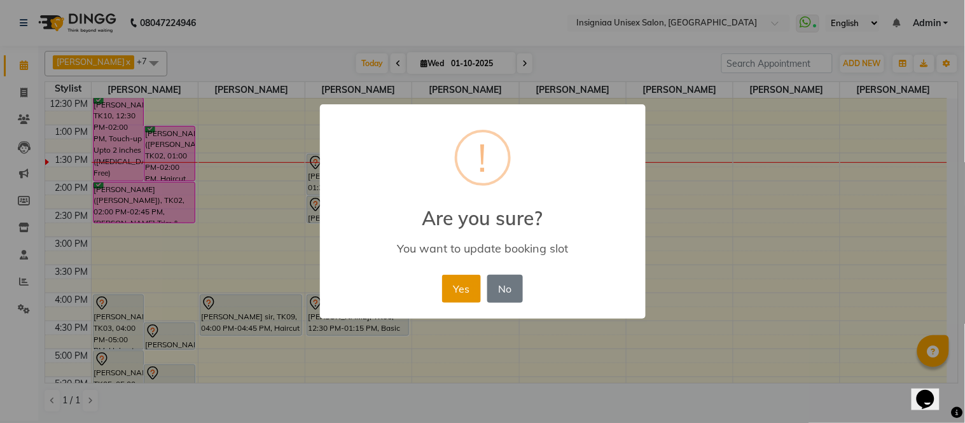
click at [463, 291] on button "Yes" at bounding box center [461, 289] width 39 height 28
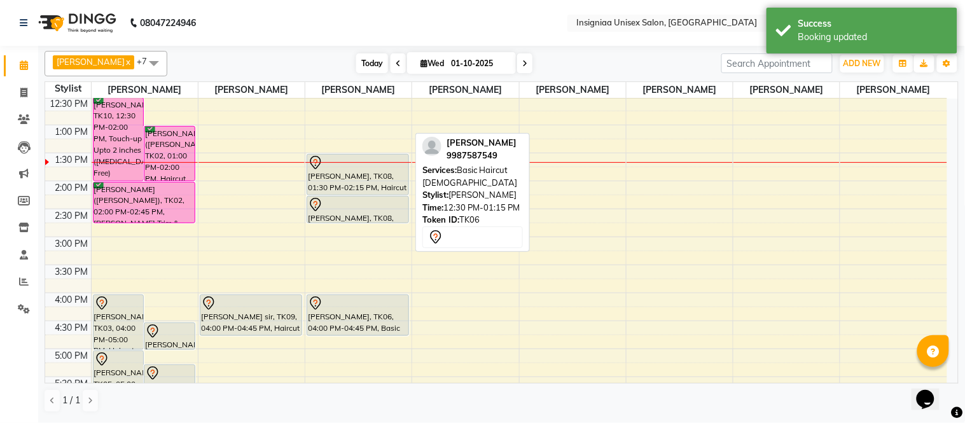
click at [356, 66] on span "Today" at bounding box center [372, 63] width 32 height 20
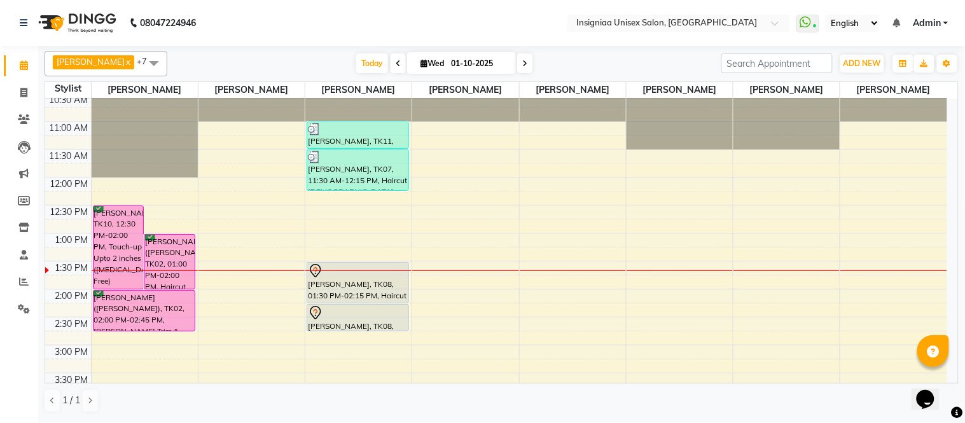
scroll to position [27, 0]
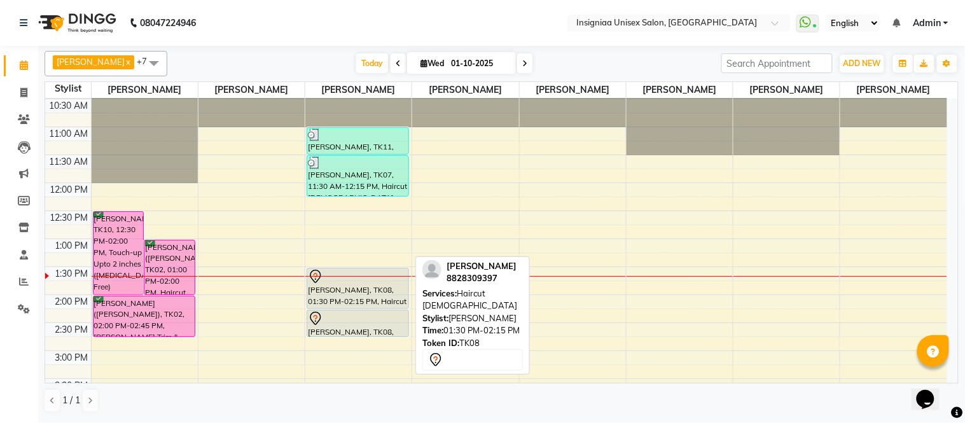
click at [363, 288] on div "[PERSON_NAME], TK08, 01:30 PM-02:15 PM, Haircut [DEMOGRAPHIC_DATA]" at bounding box center [357, 289] width 101 height 40
select select "7"
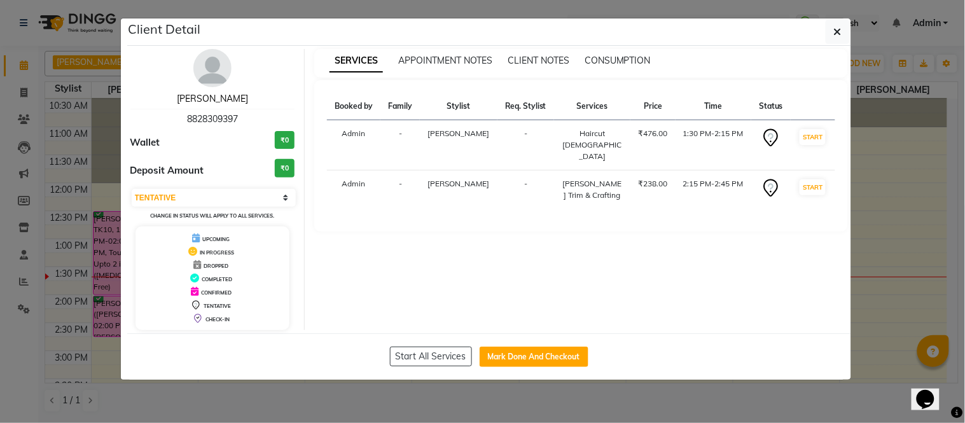
click at [204, 99] on link "[PERSON_NAME]" at bounding box center [212, 98] width 71 height 11
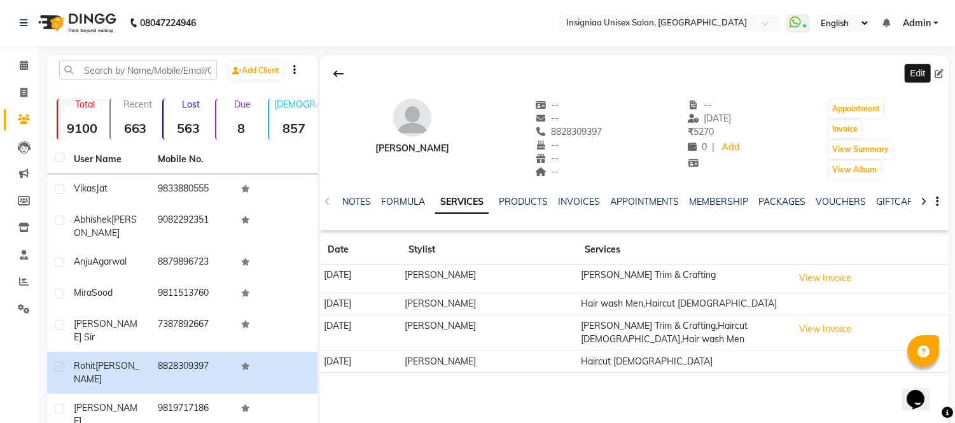
click at [938, 73] on icon at bounding box center [939, 73] width 9 height 9
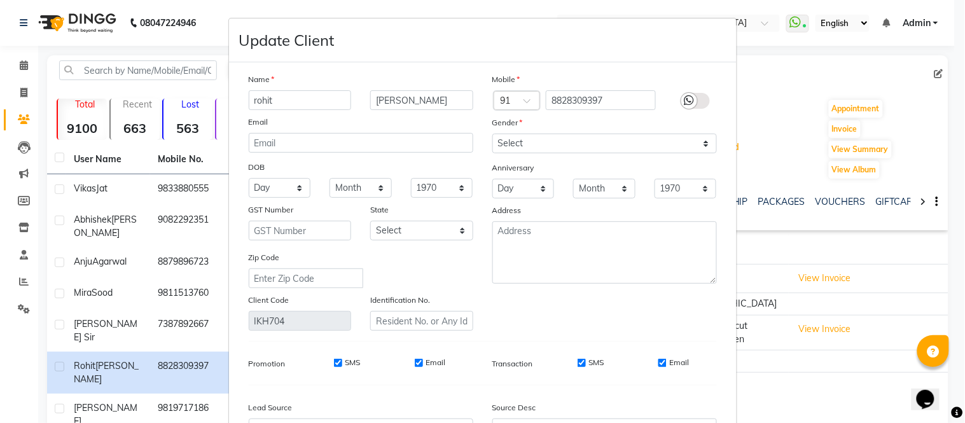
click at [252, 103] on input "rohit" at bounding box center [300, 100] width 103 height 20
type input "Rohit"
click at [379, 102] on input "[PERSON_NAME]" at bounding box center [421, 100] width 103 height 20
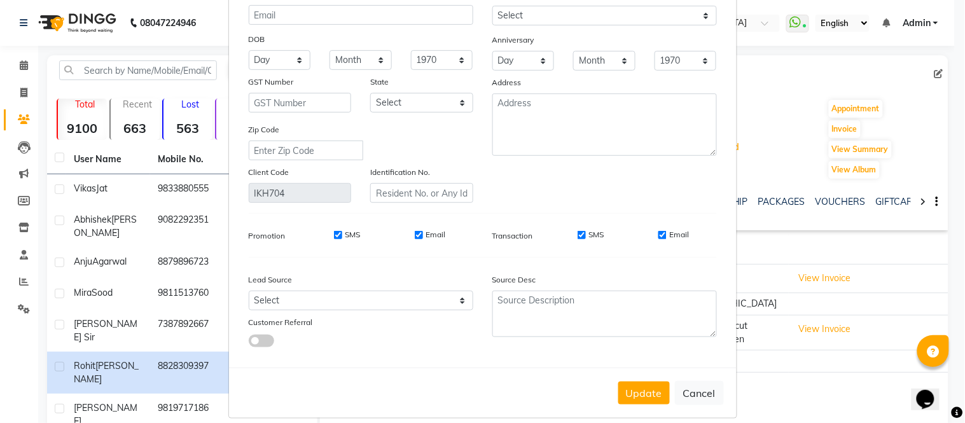
scroll to position [143, 0]
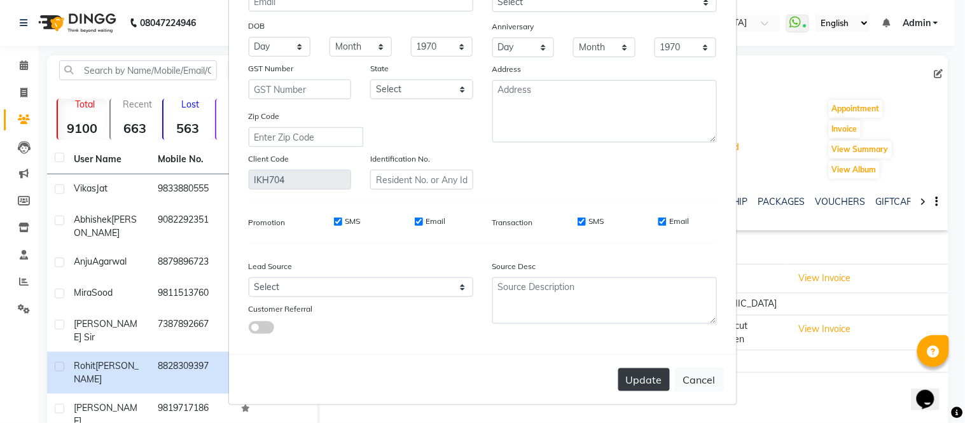
type input "[PERSON_NAME]"
click at [639, 379] on button "Update" at bounding box center [645, 379] width 52 height 23
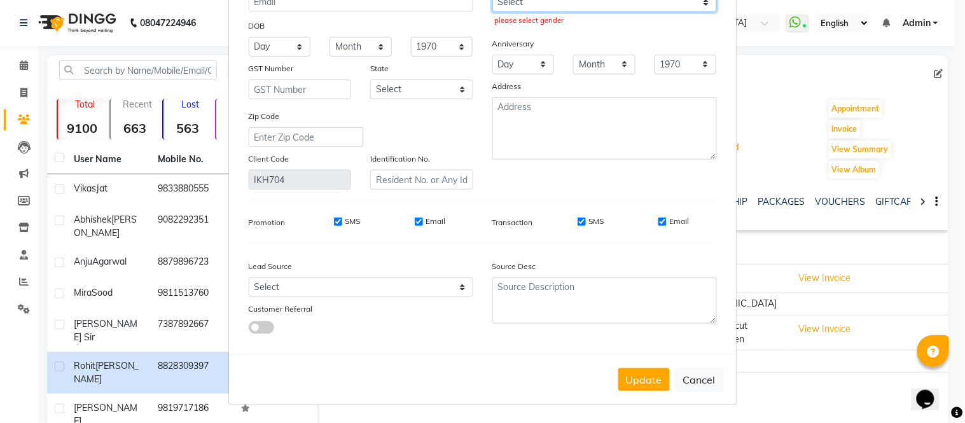
click at [493, 4] on select "Select [DEMOGRAPHIC_DATA] [DEMOGRAPHIC_DATA] Other Prefer Not To Say" at bounding box center [605, 2] width 225 height 20
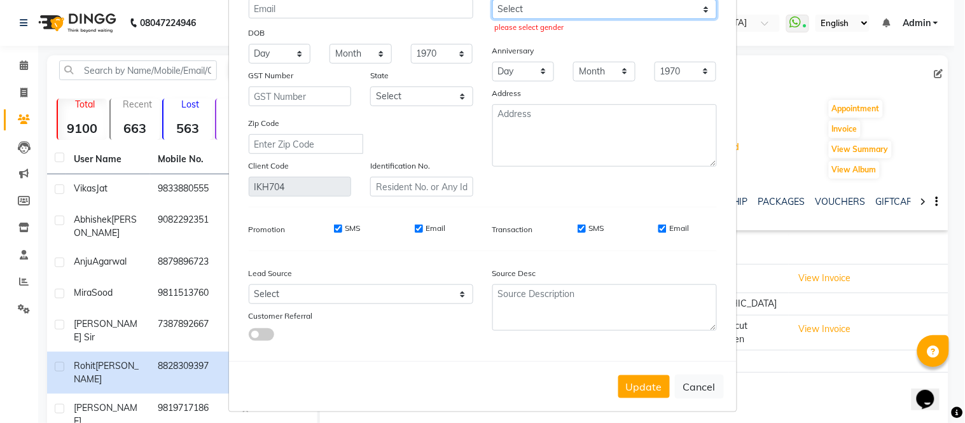
select select "[DEMOGRAPHIC_DATA]"
click at [493, 0] on select "Select [DEMOGRAPHIC_DATA] [DEMOGRAPHIC_DATA] Other Prefer Not To Say" at bounding box center [605, 9] width 225 height 20
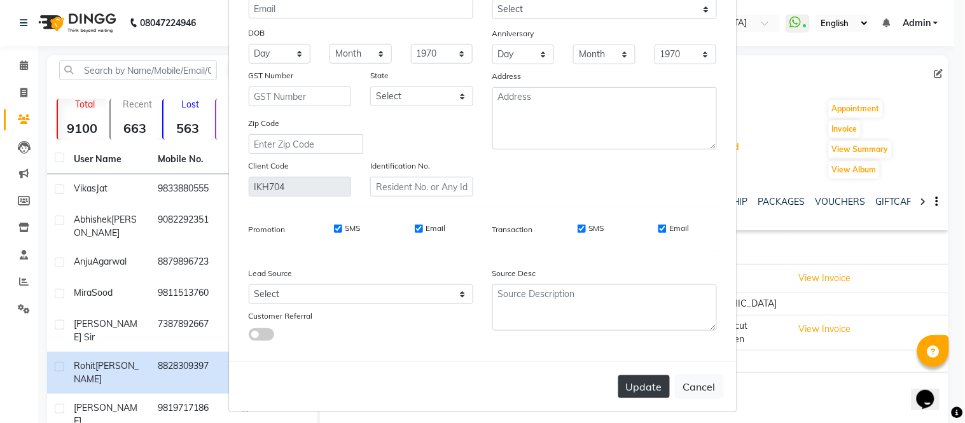
click at [630, 382] on button "Update" at bounding box center [645, 386] width 52 height 23
select select
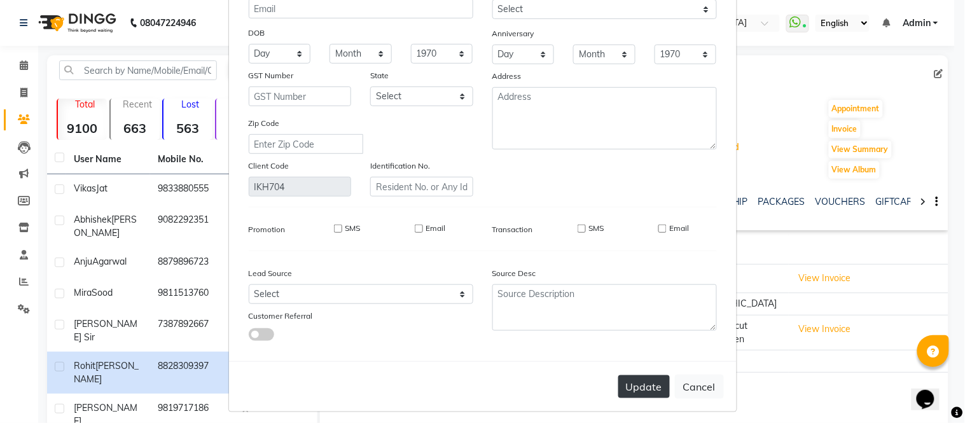
select select
checkbox input "false"
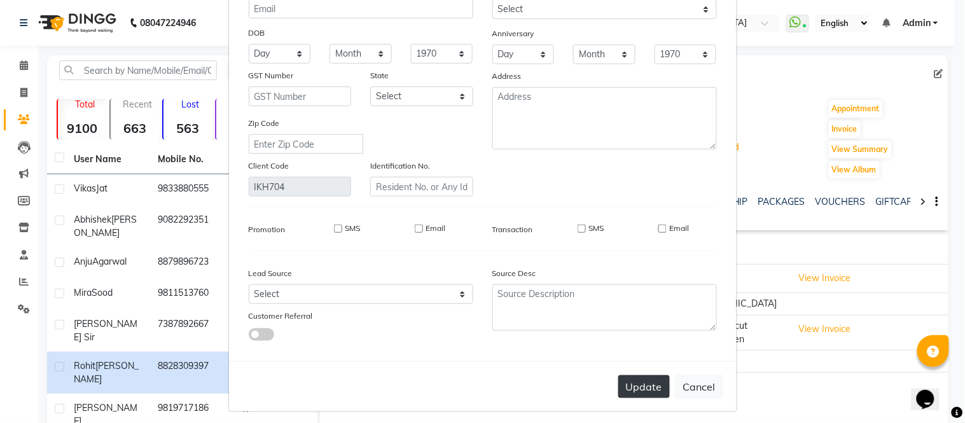
checkbox input "false"
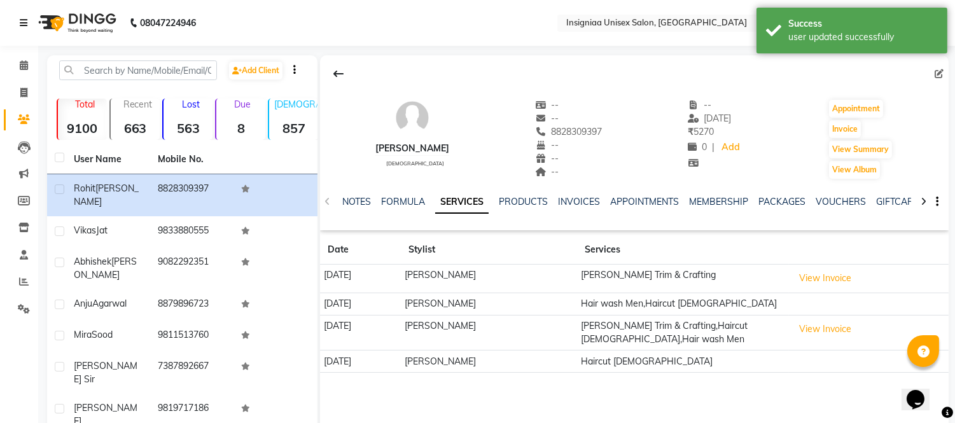
click at [24, 23] on icon at bounding box center [24, 22] width 8 height 9
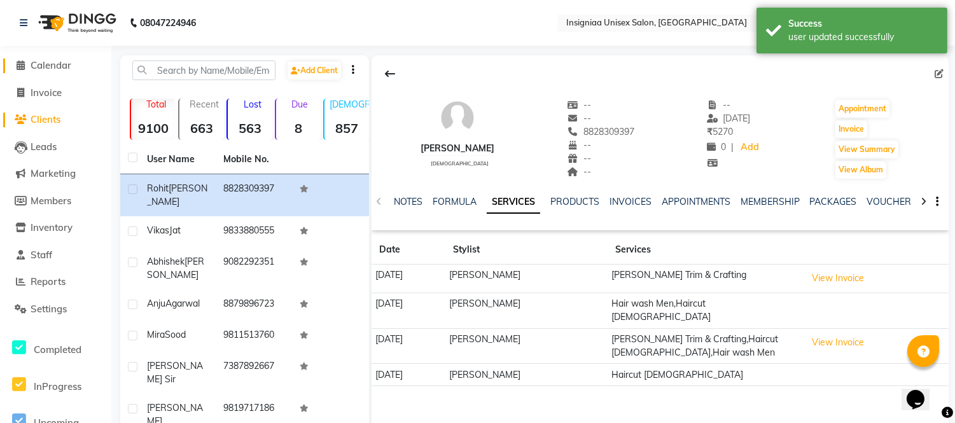
click at [46, 60] on span "Calendar" at bounding box center [51, 65] width 41 height 12
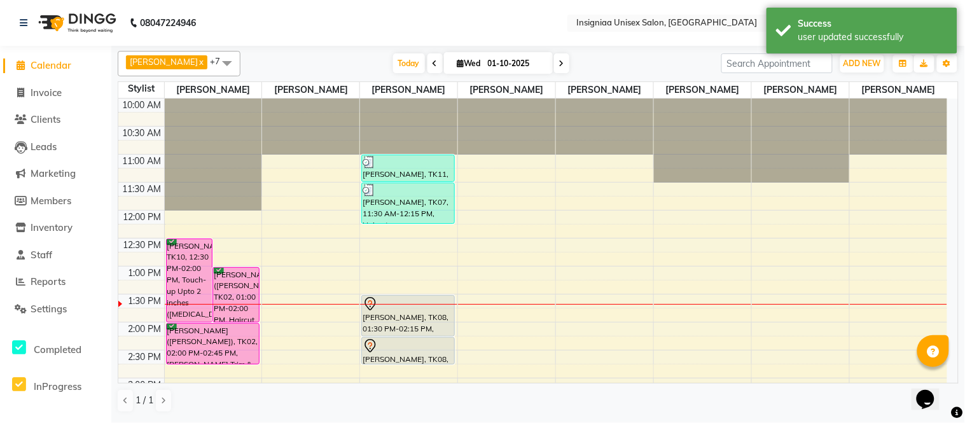
scroll to position [71, 0]
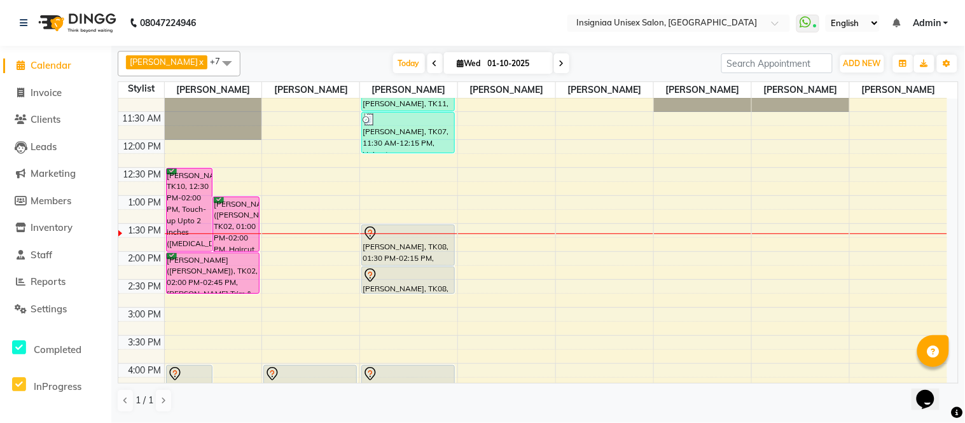
click at [307, 54] on div "[DATE] [DATE]" at bounding box center [481, 63] width 468 height 19
drag, startPoint x: 335, startPoint y: 61, endPoint x: 331, endPoint y: 67, distance: 7.4
click at [333, 61] on div "[DATE] [DATE]" at bounding box center [481, 63] width 468 height 19
click at [297, 64] on div "[DATE] [DATE]" at bounding box center [481, 63] width 468 height 19
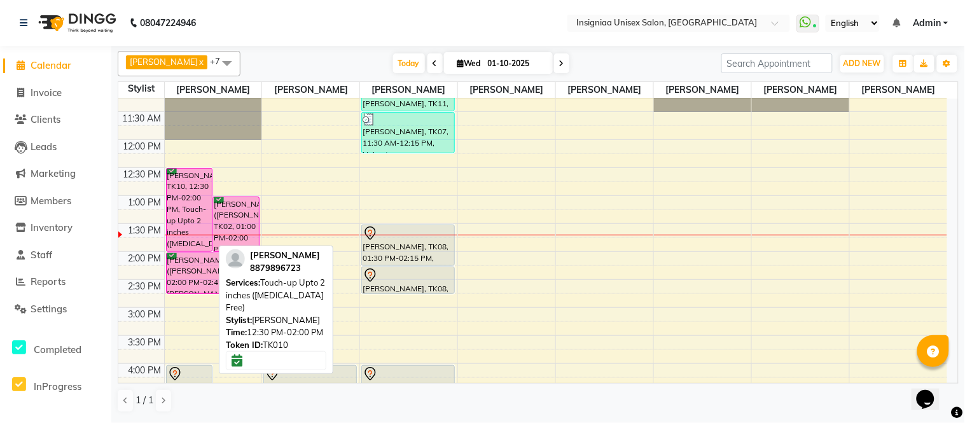
click at [206, 213] on div "[PERSON_NAME], TK10, 12:30 PM-02:00 PM, Touch-up Upto 2 inches ([MEDICAL_DATA] …" at bounding box center [190, 210] width 46 height 83
select select "6"
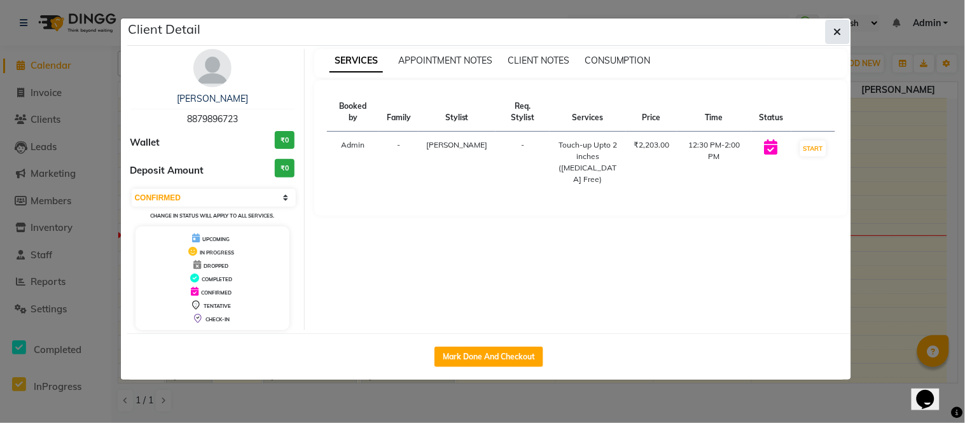
click at [841, 32] on icon "button" at bounding box center [838, 32] width 8 height 10
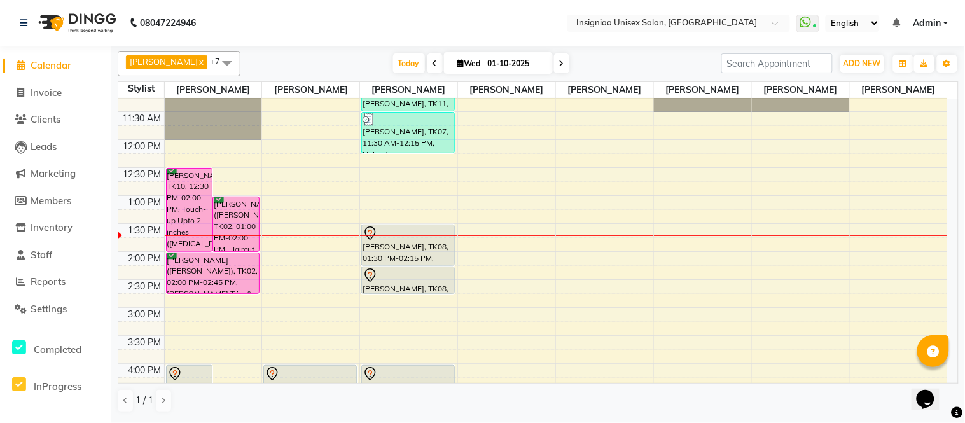
scroll to position [0, 0]
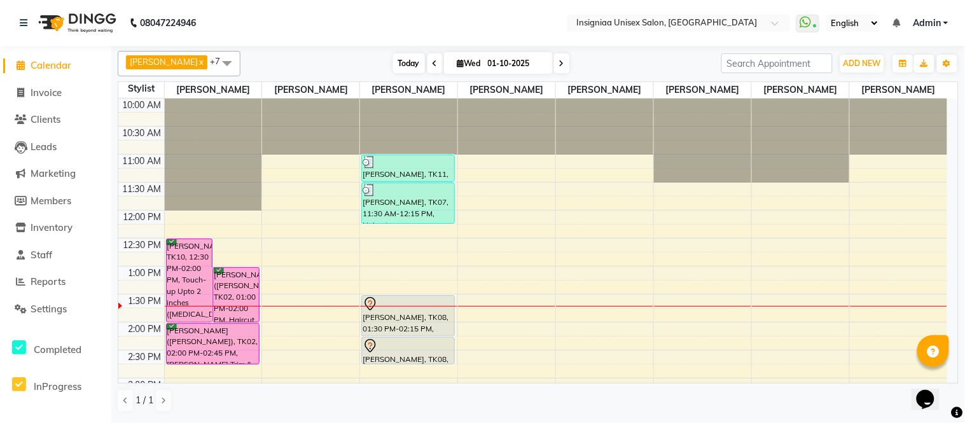
click at [393, 67] on span "Today" at bounding box center [409, 63] width 32 height 20
click at [382, 272] on div "10:00 AM 10:30 AM 11:00 AM 11:30 AM 12:00 PM 12:30 PM 1:00 PM 1:30 PM 2:00 PM 2…" at bounding box center [532, 406] width 829 height 615
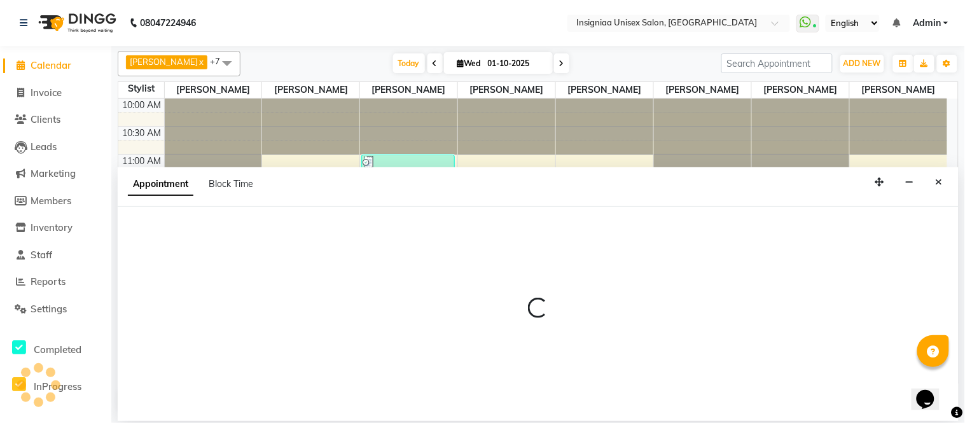
select select "58133"
select select "tentative"
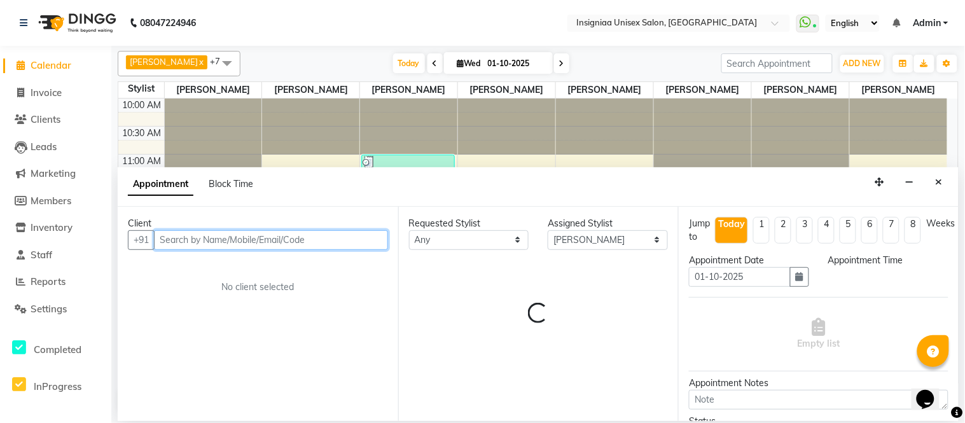
select select "780"
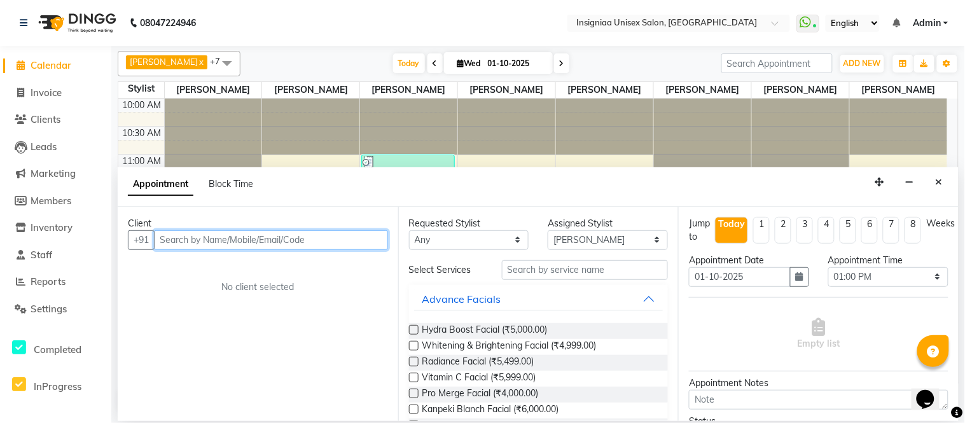
click at [311, 246] on input "text" at bounding box center [271, 240] width 234 height 20
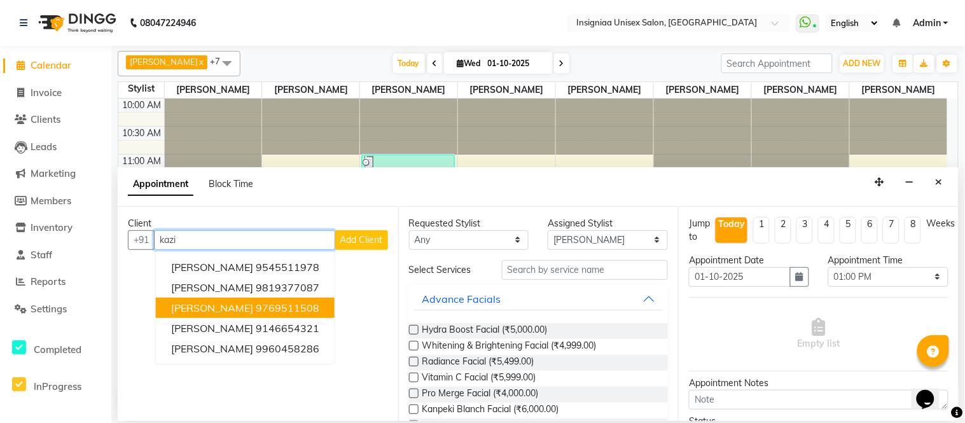
click at [256, 304] on ngb-highlight "9769511508" at bounding box center [288, 308] width 64 height 13
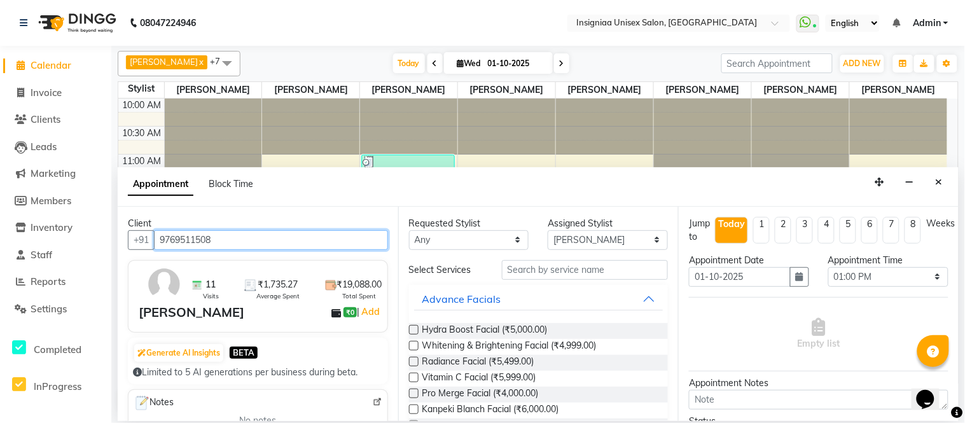
type input "9769511508"
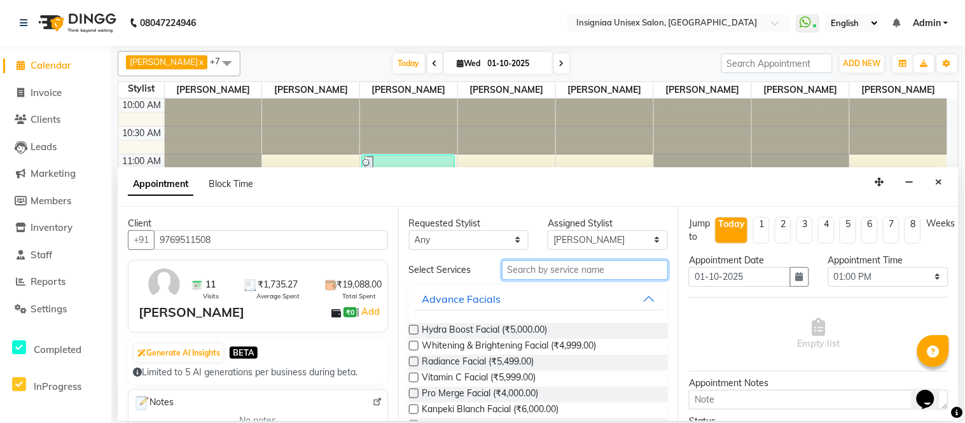
click at [554, 272] on input "text" at bounding box center [585, 270] width 167 height 20
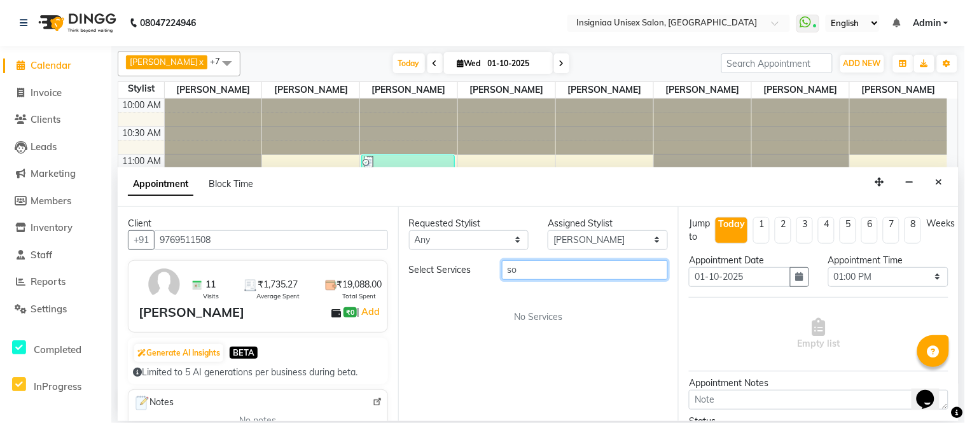
type input "s"
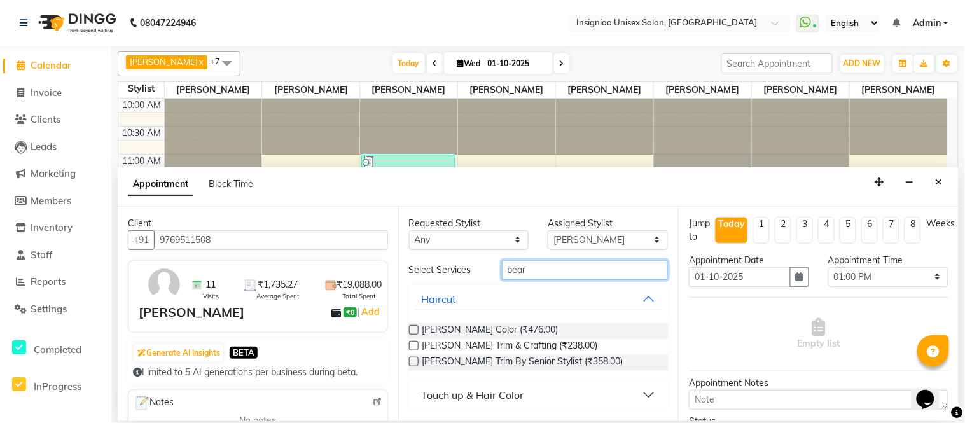
type input "bear"
click at [517, 338] on div "[PERSON_NAME] Color (₹476.00)" at bounding box center [539, 331] width 260 height 16
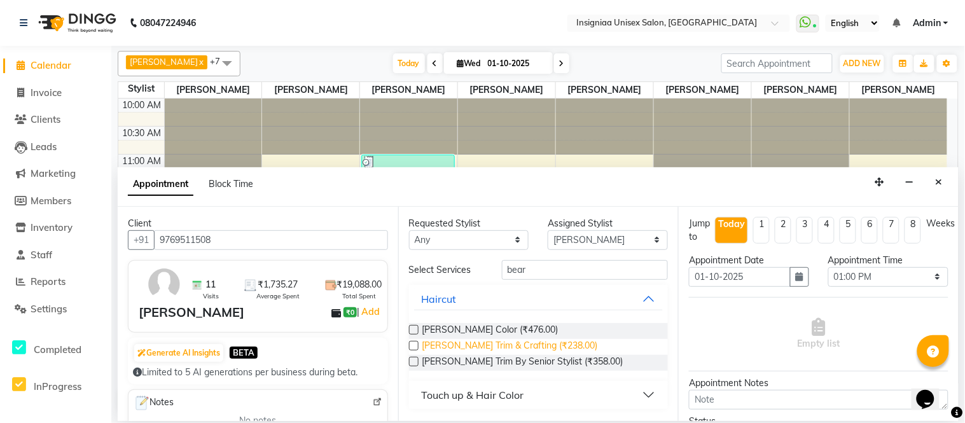
click at [517, 341] on span "[PERSON_NAME] Trim & Crafting (₹238.00)" at bounding box center [511, 347] width 176 height 16
checkbox input "false"
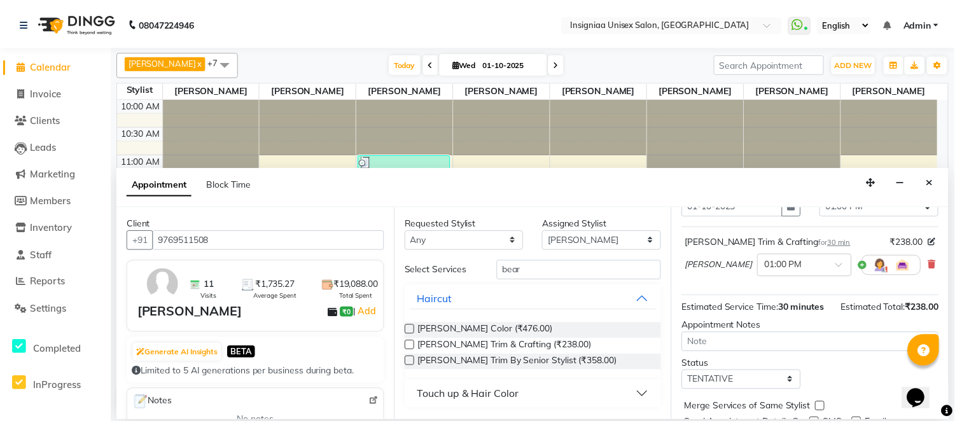
scroll to position [134, 0]
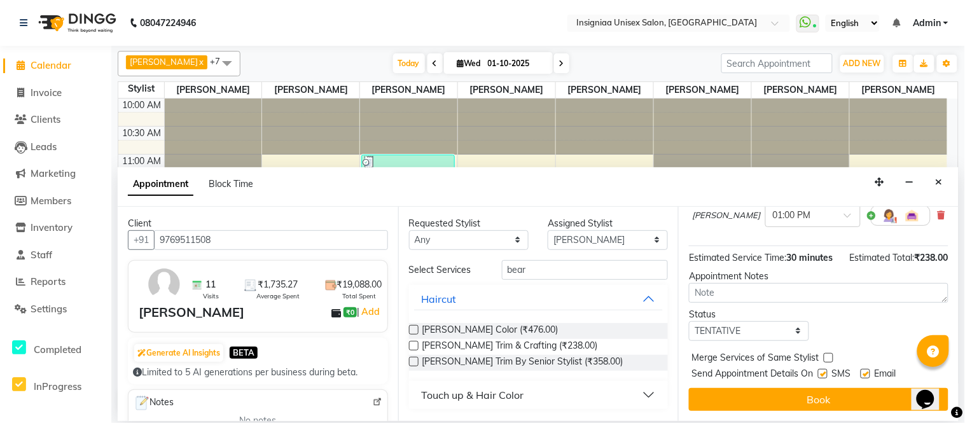
click at [869, 373] on label at bounding box center [866, 374] width 10 height 10
click at [869, 373] on input "checkbox" at bounding box center [865, 375] width 8 height 8
checkbox input "false"
click at [826, 374] on label at bounding box center [823, 374] width 10 height 10
click at [826, 374] on input "checkbox" at bounding box center [822, 375] width 8 height 8
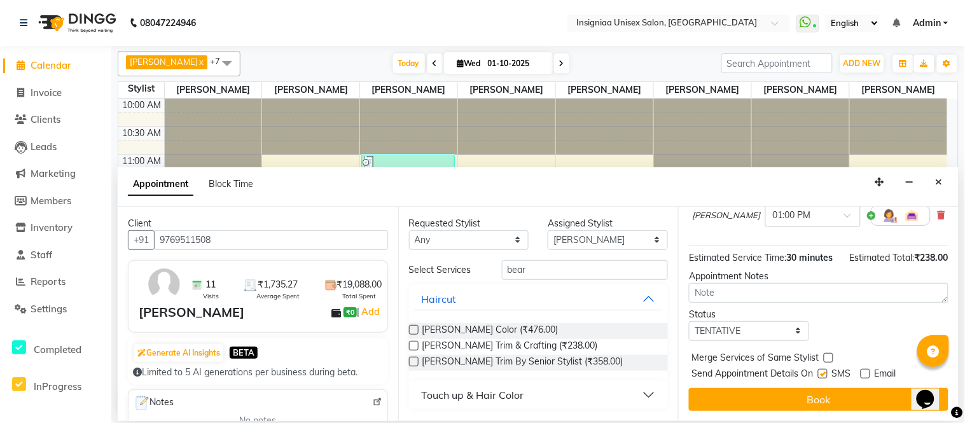
checkbox input "false"
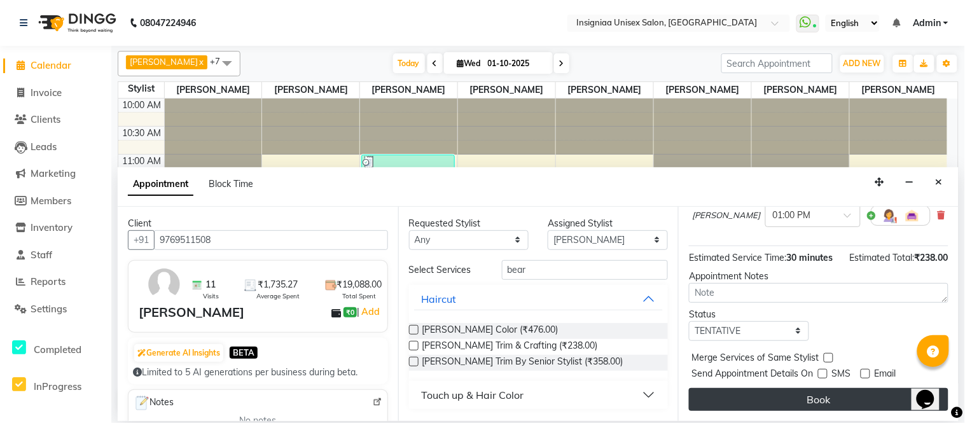
click at [816, 395] on button "Book" at bounding box center [819, 399] width 260 height 23
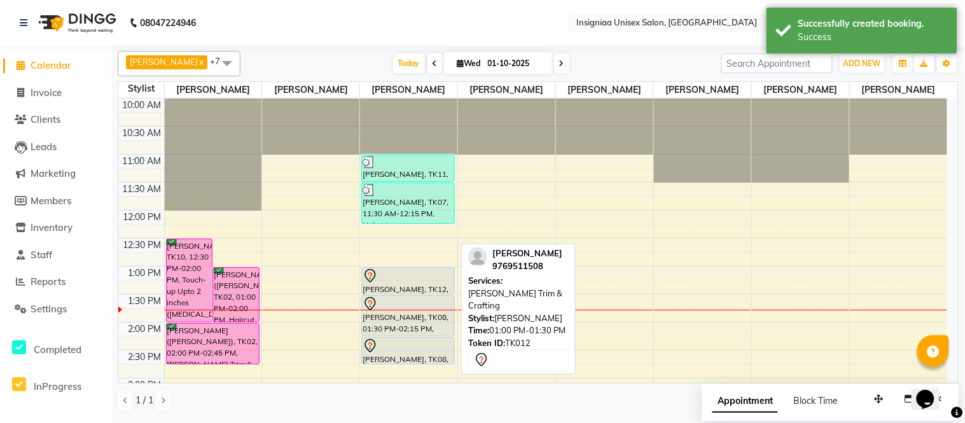
click at [435, 281] on div at bounding box center [408, 276] width 91 height 15
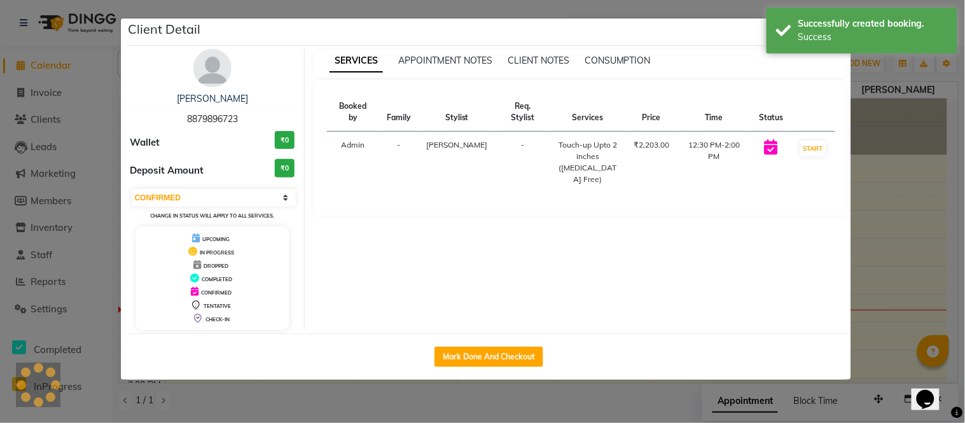
select select "7"
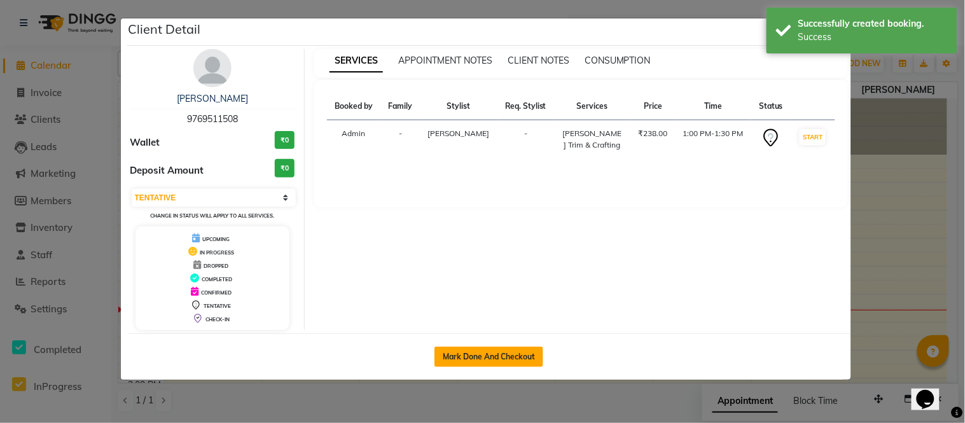
click at [491, 360] on button "Mark Done And Checkout" at bounding box center [489, 357] width 109 height 20
select select "6999"
select select "service"
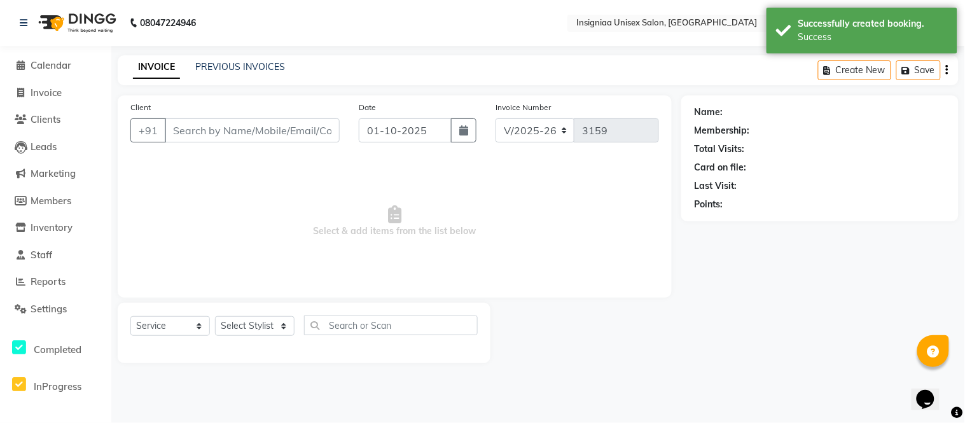
select select "3"
type input "9769511508"
select select "58133"
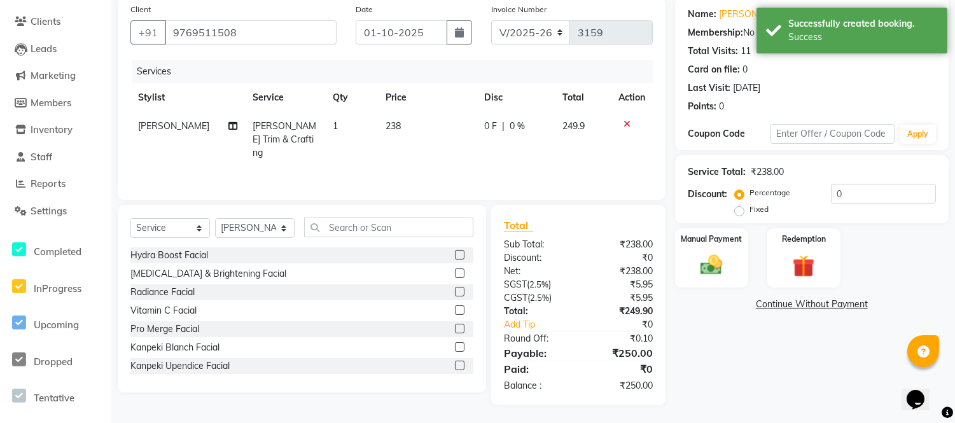
scroll to position [99, 0]
click at [831, 197] on input "0" at bounding box center [883, 193] width 105 height 20
type input "20"
click at [698, 266] on img at bounding box center [712, 264] width 38 height 27
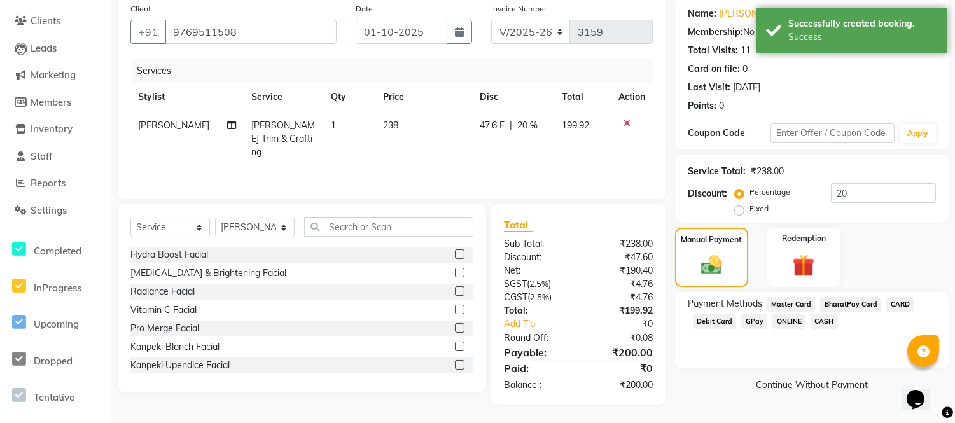
click at [749, 320] on span "GPay" at bounding box center [754, 321] width 26 height 15
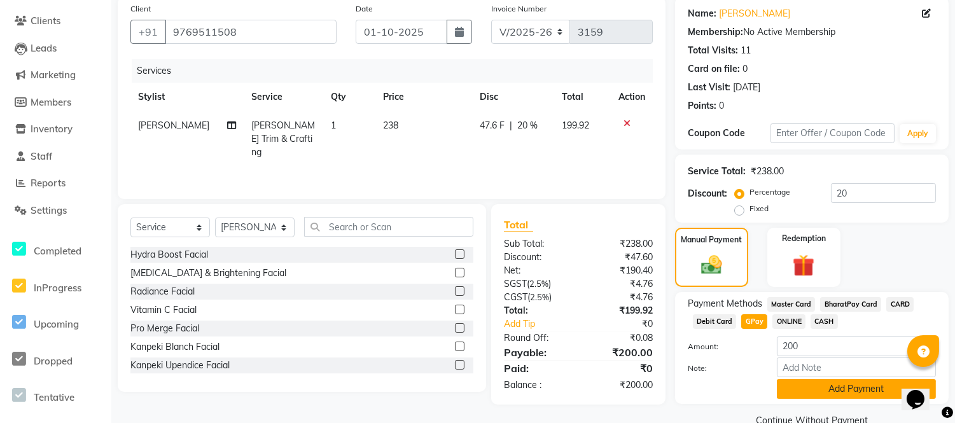
click at [792, 381] on button "Add Payment" at bounding box center [856, 389] width 159 height 20
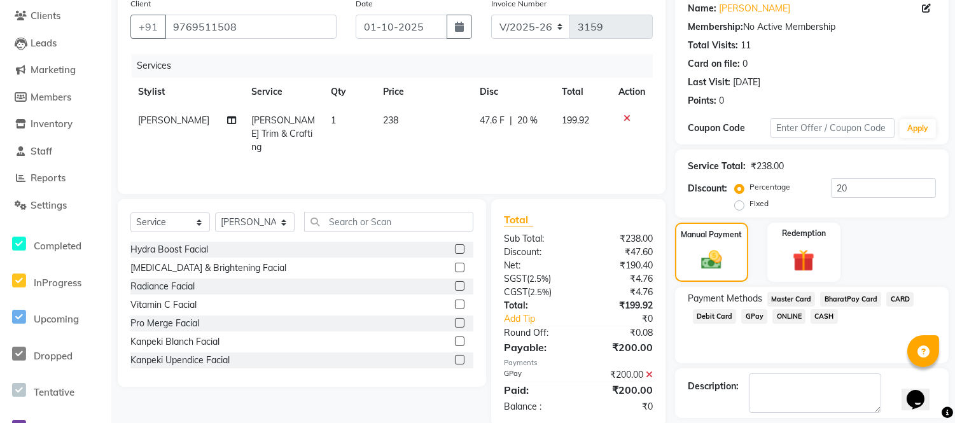
scroll to position [160, 0]
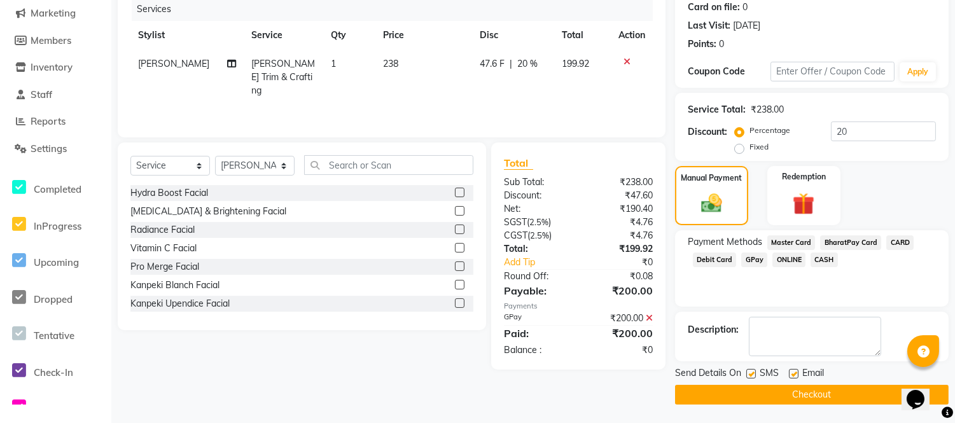
click at [793, 374] on label at bounding box center [794, 374] width 10 height 10
click at [793, 374] on input "checkbox" at bounding box center [793, 374] width 8 height 8
checkbox input "false"
click at [749, 375] on label at bounding box center [751, 374] width 10 height 10
click at [749, 375] on input "checkbox" at bounding box center [750, 374] width 8 height 8
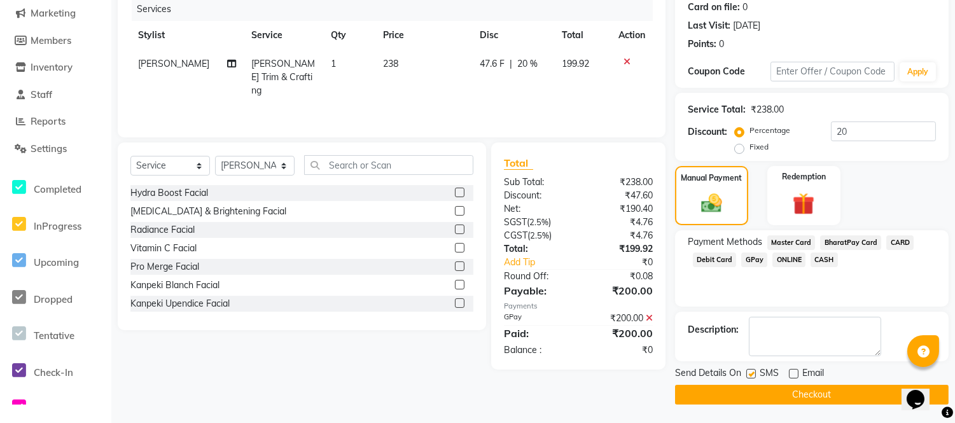
checkbox input "false"
click at [756, 392] on button "Checkout" at bounding box center [812, 395] width 274 height 20
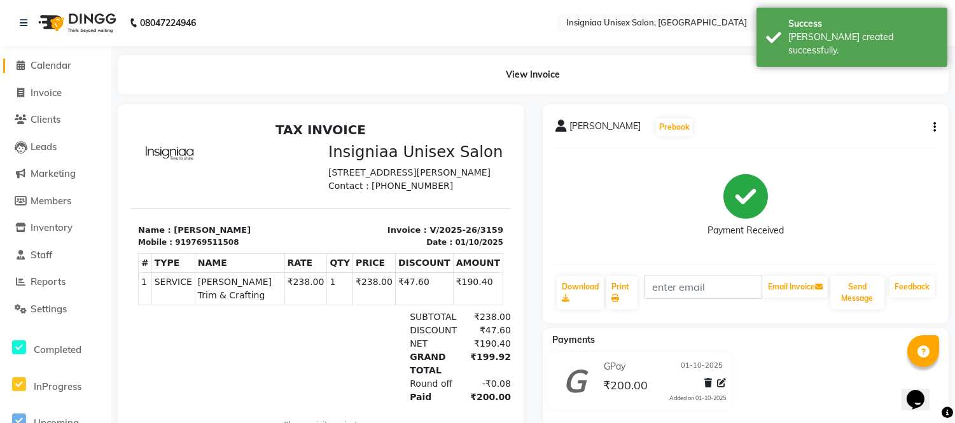
drag, startPoint x: 55, startPoint y: 67, endPoint x: 67, endPoint y: 73, distance: 12.5
click at [55, 67] on span "Calendar" at bounding box center [51, 65] width 41 height 12
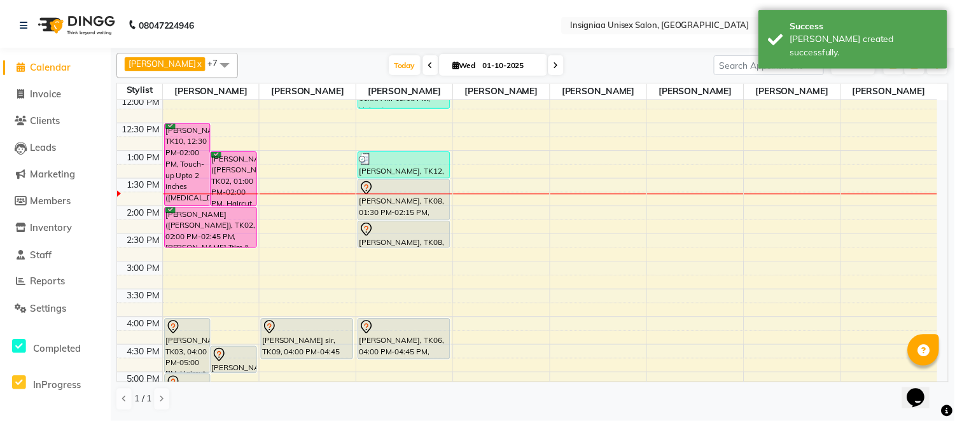
scroll to position [141, 0]
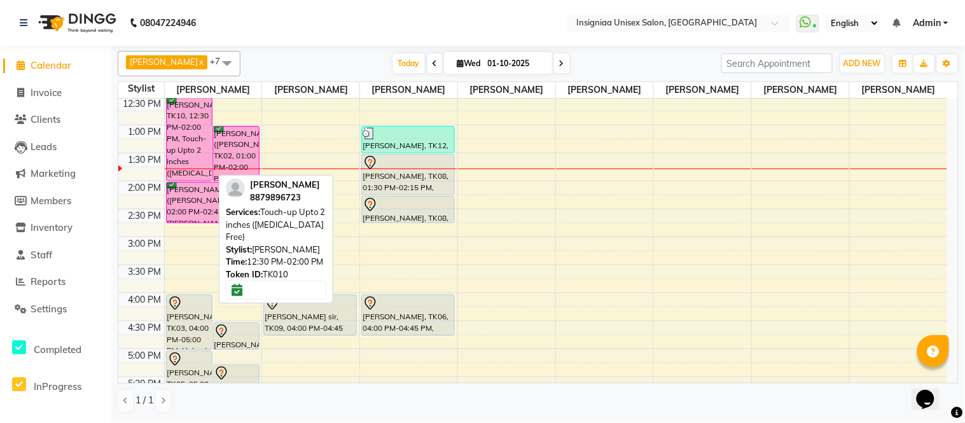
click at [169, 157] on div "[PERSON_NAME], TK10, 12:30 PM-02:00 PM, Touch-up Upto 2 inches ([MEDICAL_DATA] …" at bounding box center [190, 139] width 46 height 83
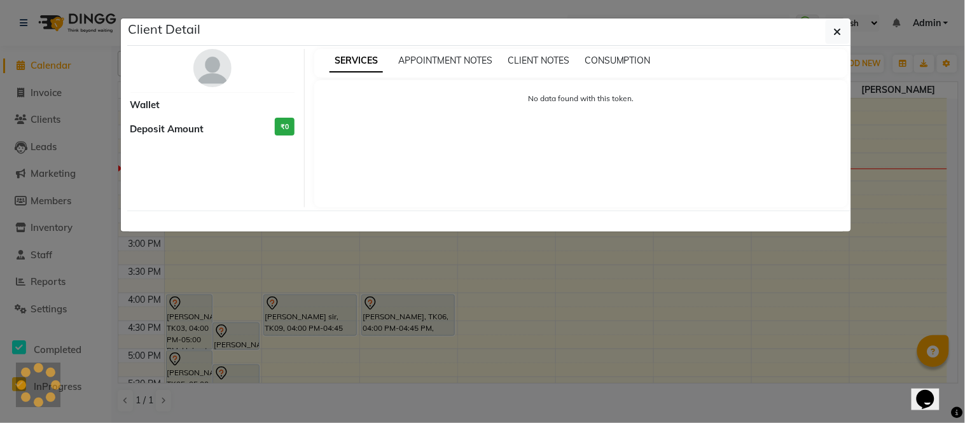
select select "6"
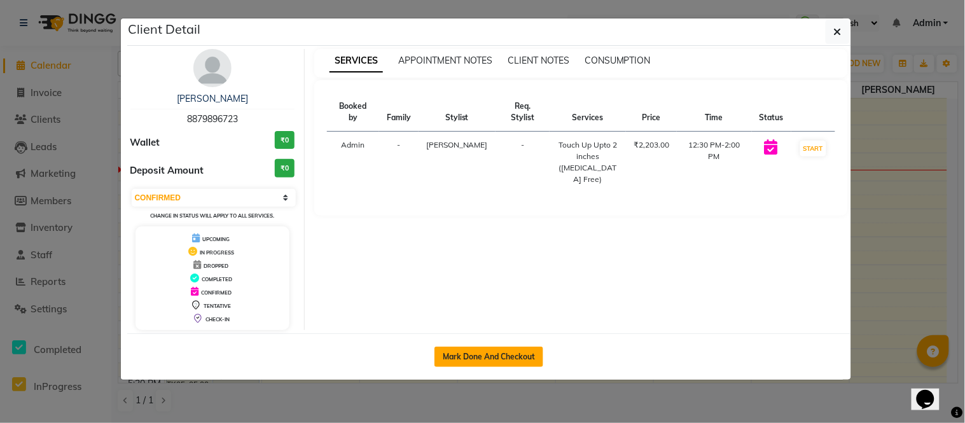
click at [489, 354] on button "Mark Done And Checkout" at bounding box center [489, 357] width 109 height 20
select select "6999"
select select "service"
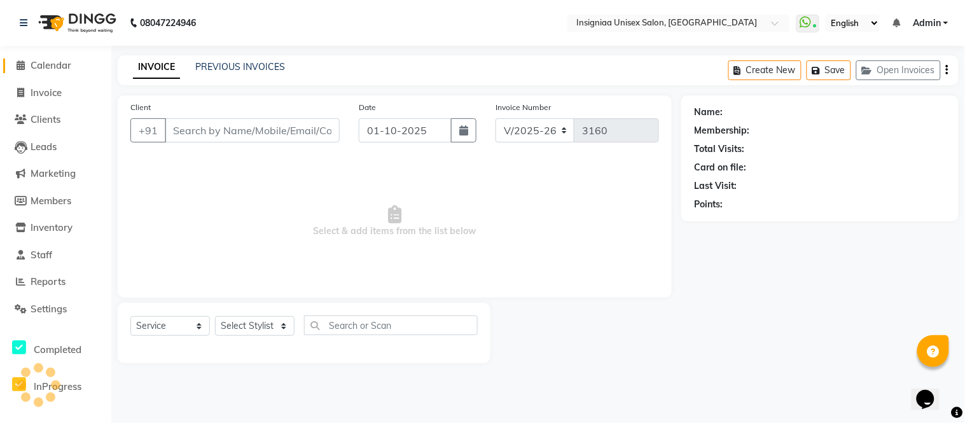
type input "8879896723"
select select "58131"
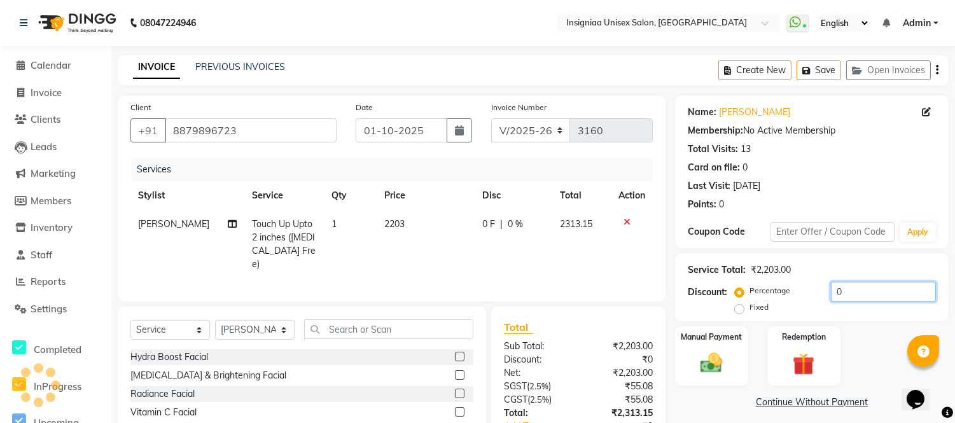
click at [835, 291] on input "0" at bounding box center [883, 292] width 105 height 20
type input "20"
click at [396, 223] on span "2203" at bounding box center [392, 223] width 20 height 11
select select "58131"
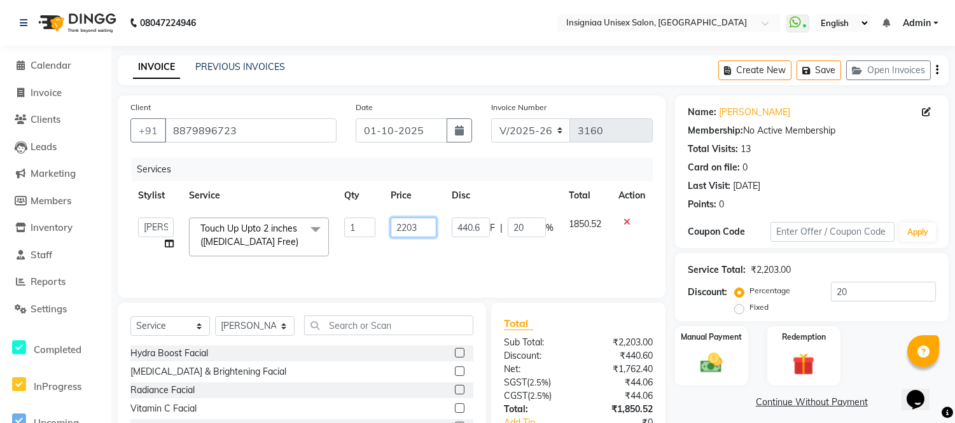
drag, startPoint x: 423, startPoint y: 225, endPoint x: 433, endPoint y: 234, distance: 13.1
click at [426, 225] on input "2203" at bounding box center [414, 228] width 46 height 20
type input "2"
type input "2143"
click at [530, 176] on div "Services" at bounding box center [397, 170] width 531 height 24
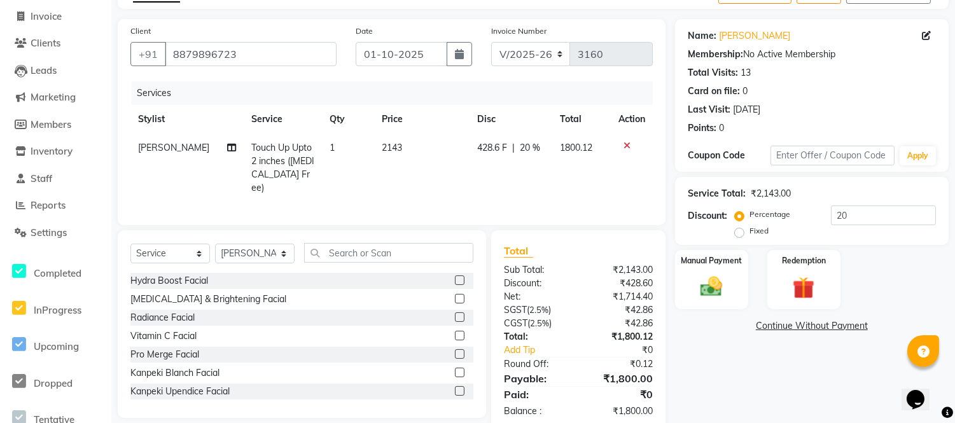
scroll to position [100, 0]
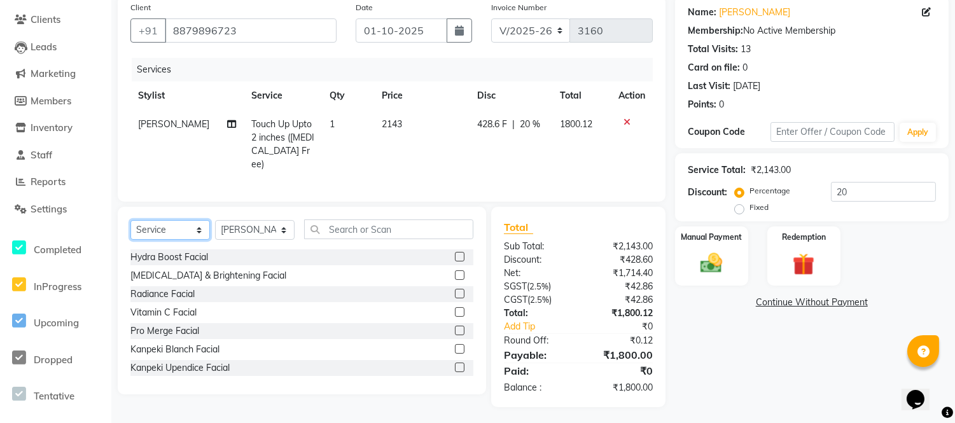
click at [181, 230] on select "Select Service Product Membership Package Voucher Prepaid Gift Card" at bounding box center [170, 230] width 80 height 20
select select "product"
click at [130, 220] on select "Select Service Product Membership Package Voucher Prepaid Gift Card" at bounding box center [170, 230] width 80 height 20
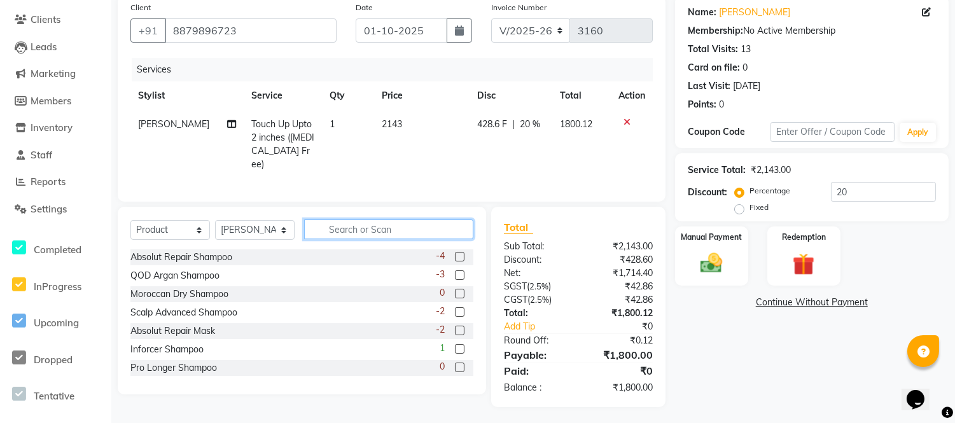
click at [405, 226] on input "text" at bounding box center [388, 230] width 169 height 20
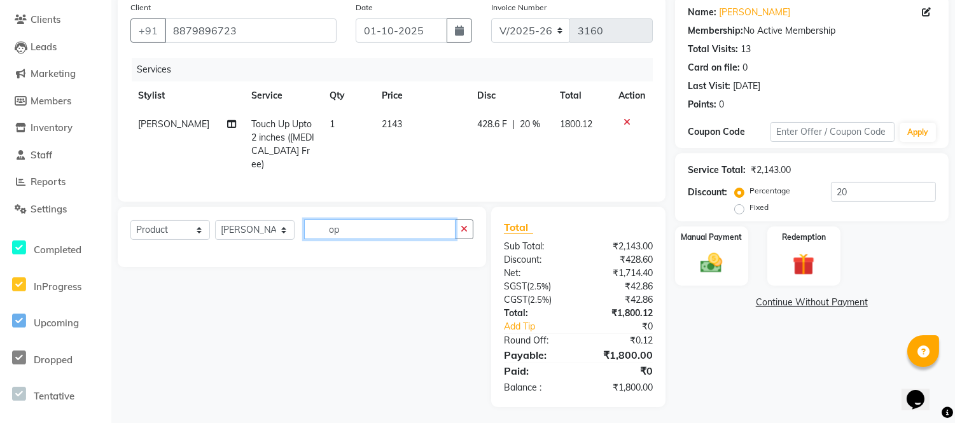
type input "o"
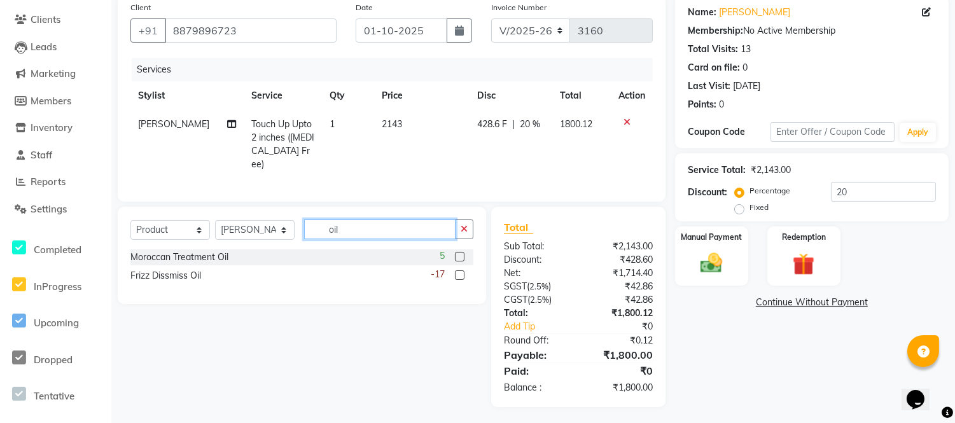
drag, startPoint x: 405, startPoint y: 224, endPoint x: 289, endPoint y: 214, distance: 116.9
click at [290, 220] on div "Select Service Product Membership Package Voucher Prepaid Gift Card Select Styl…" at bounding box center [301, 235] width 343 height 30
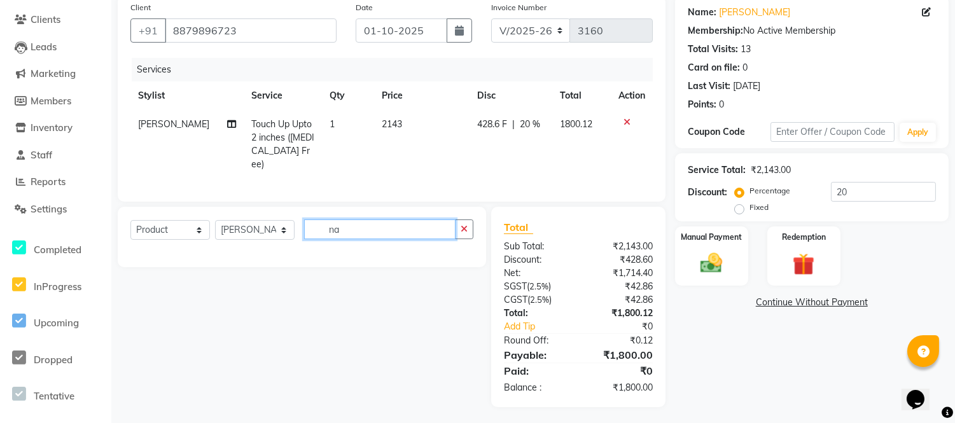
type input "n"
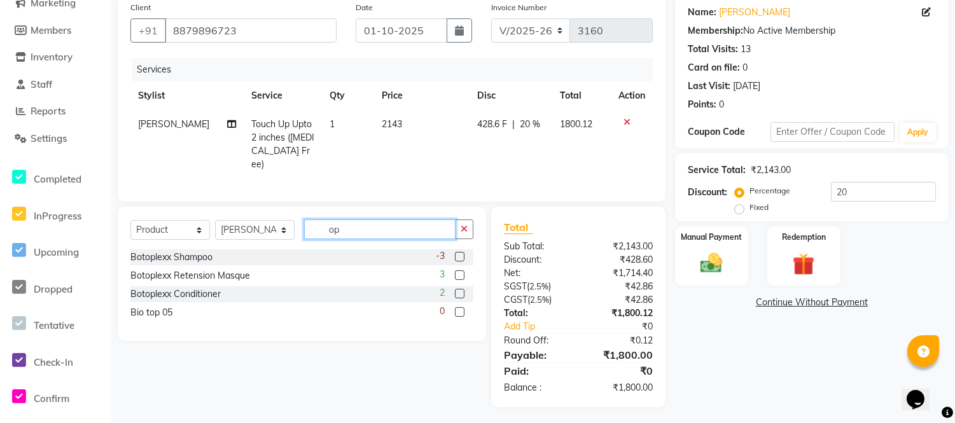
scroll to position [0, 0]
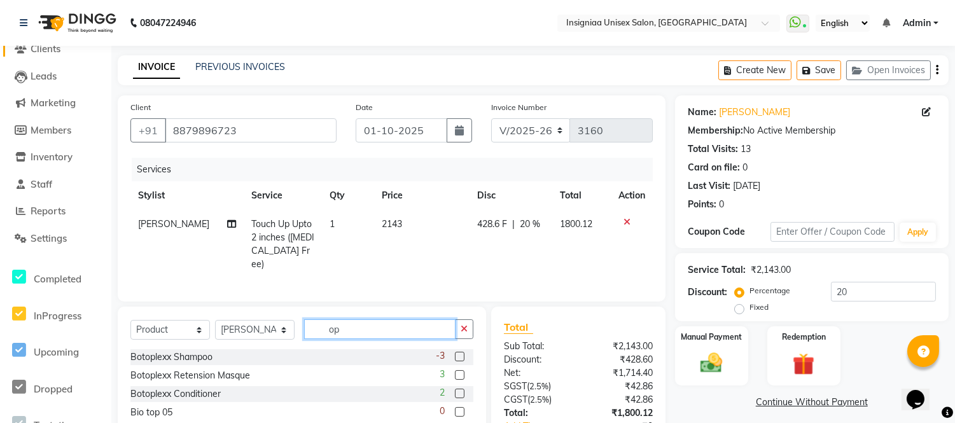
type input "op"
click at [54, 52] on span "Clients" at bounding box center [46, 49] width 30 height 12
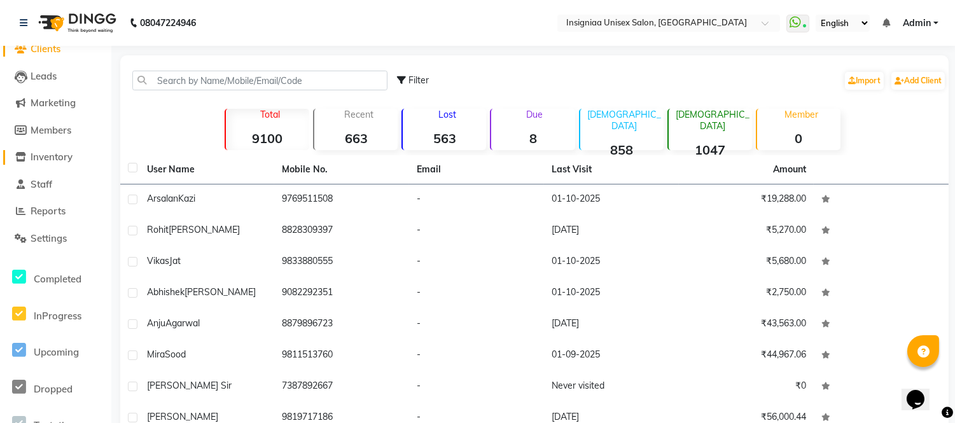
click at [55, 153] on span "Inventory" at bounding box center [52, 157] width 42 height 12
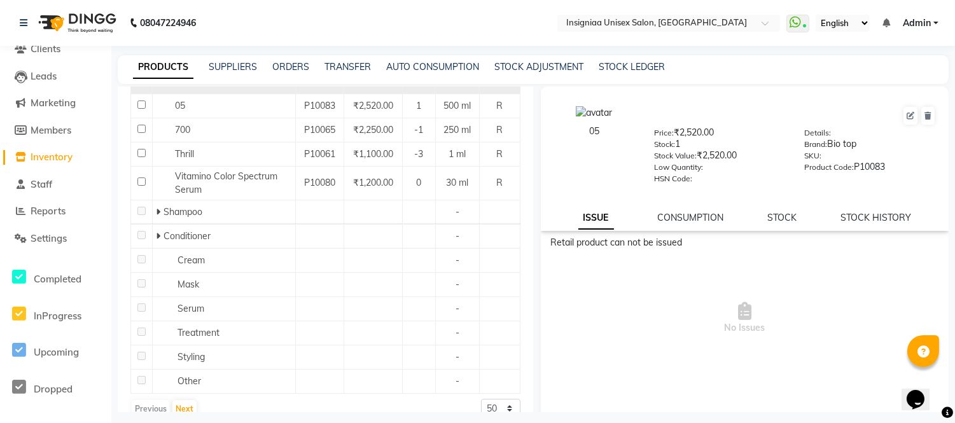
scroll to position [196, 0]
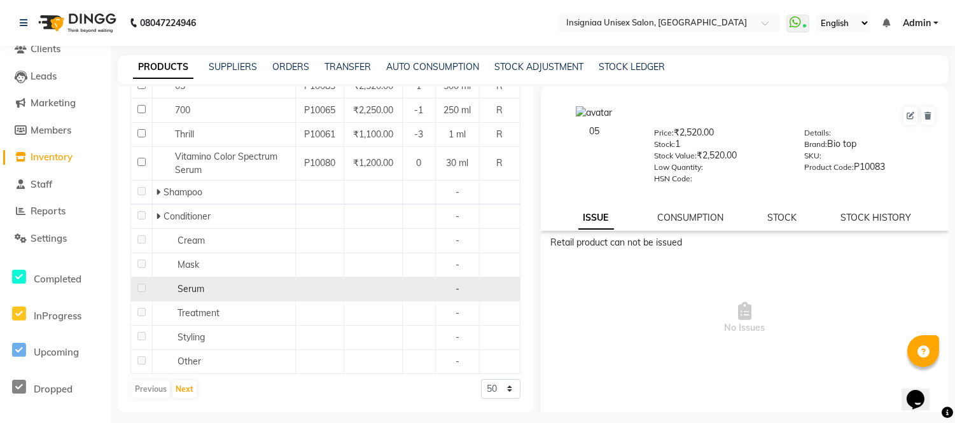
click at [160, 284] on div "Serum" at bounding box center [224, 289] width 136 height 13
click at [192, 285] on span "Serum" at bounding box center [191, 288] width 27 height 11
click at [194, 288] on span "Serum" at bounding box center [191, 288] width 27 height 11
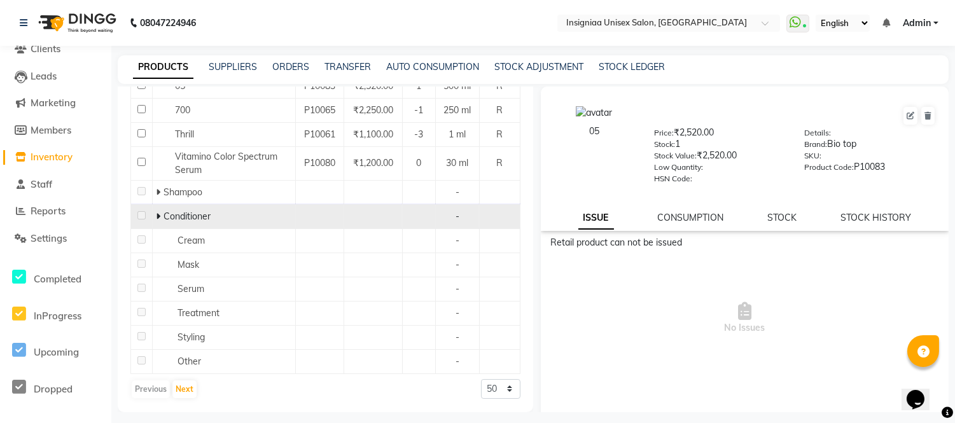
click at [154, 214] on td "Conditioner" at bounding box center [224, 216] width 143 height 24
click at [156, 214] on icon at bounding box center [158, 216] width 4 height 9
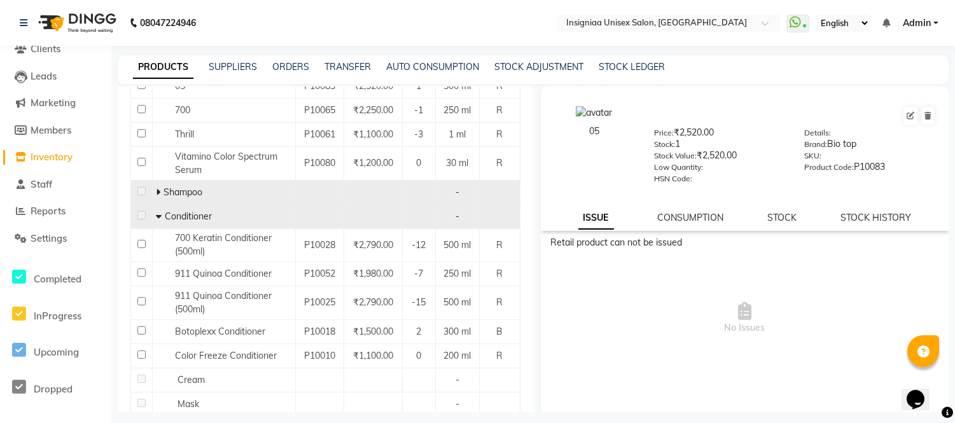
click at [156, 193] on icon at bounding box center [158, 192] width 4 height 9
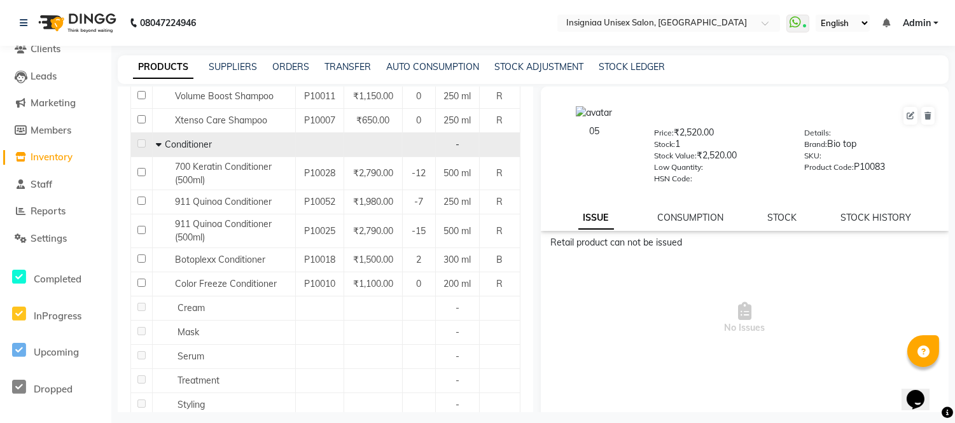
scroll to position [1224, 0]
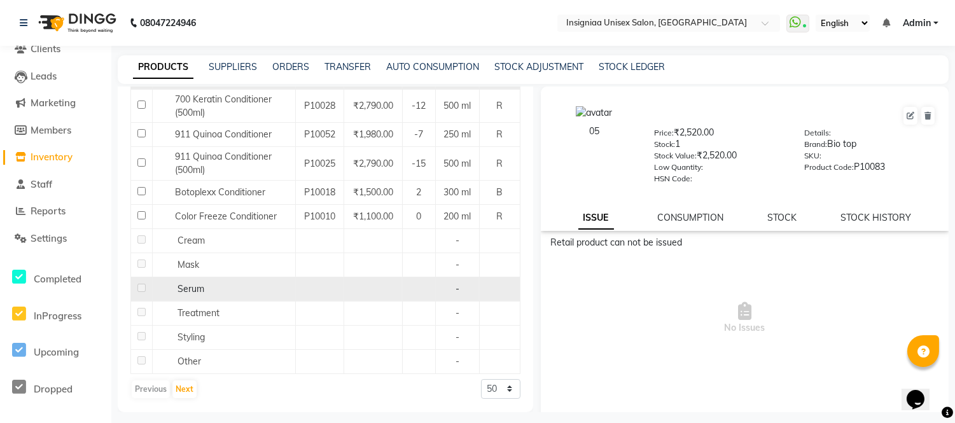
click at [202, 279] on td "Serum" at bounding box center [224, 289] width 143 height 24
click at [199, 285] on span "Serum" at bounding box center [191, 288] width 27 height 11
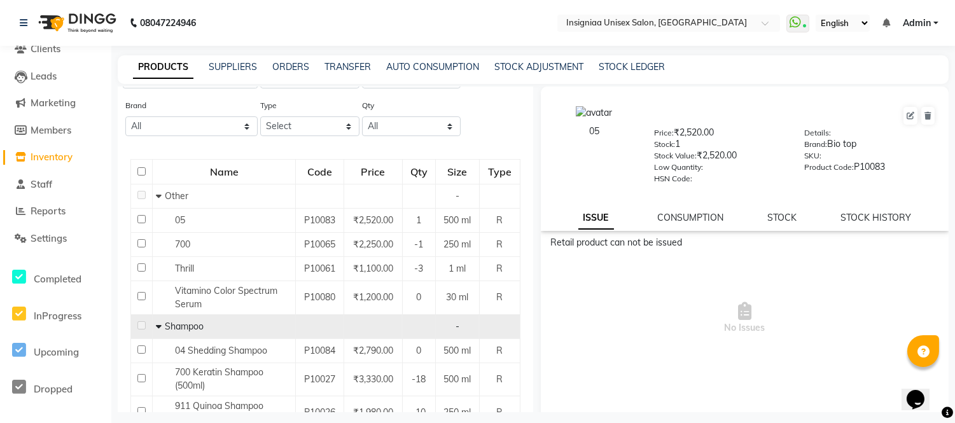
scroll to position [0, 0]
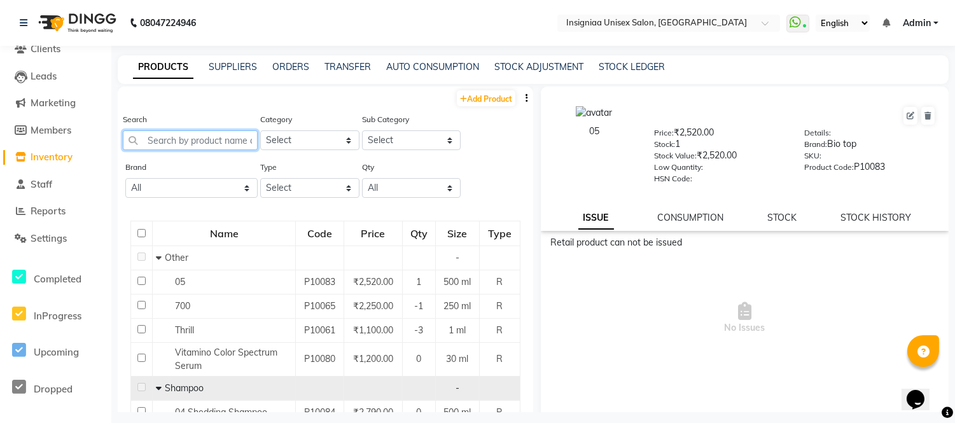
click at [155, 141] on input "text" at bounding box center [190, 140] width 135 height 20
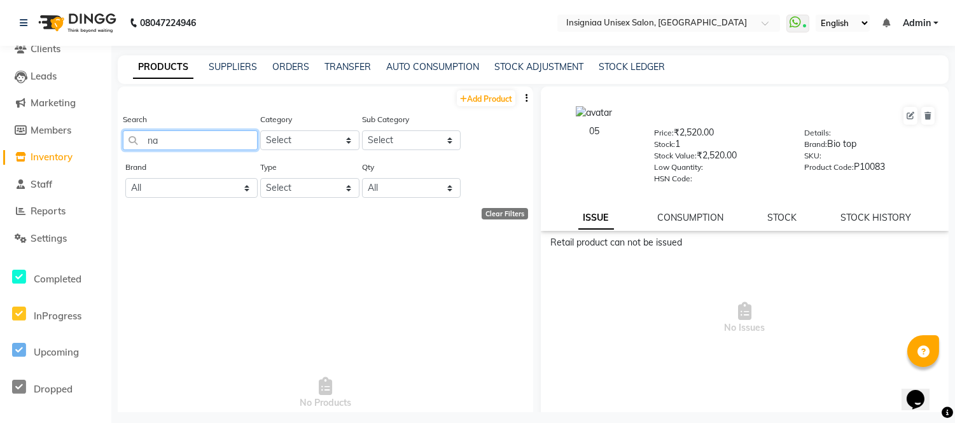
type input "n"
type input "opuntia oil"
click at [494, 99] on link "Add Product" at bounding box center [486, 98] width 59 height 16
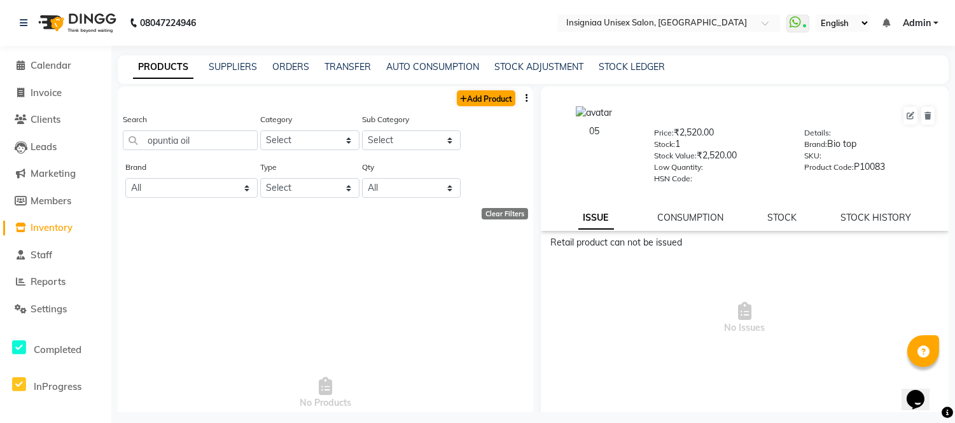
select select "true"
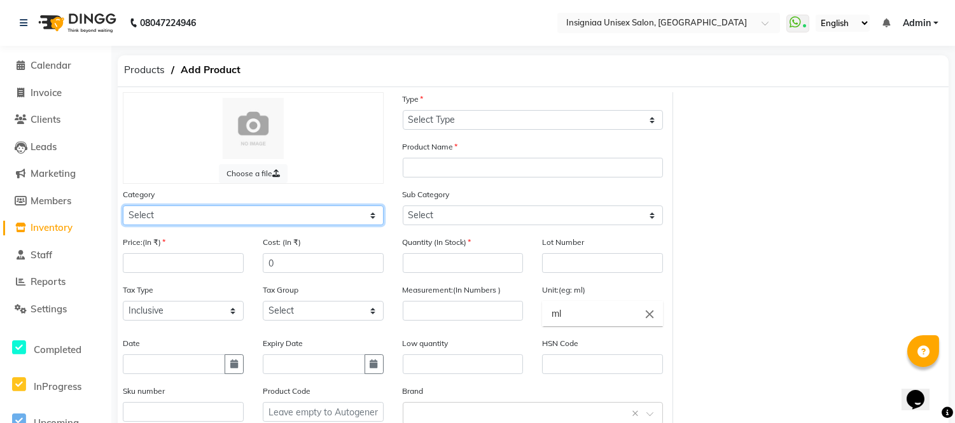
click at [193, 220] on select "Select Hair Skin Makeup Personal Care Appliances [PERSON_NAME] Waxing Disposabl…" at bounding box center [253, 216] width 261 height 20
select select "1100"
click at [123, 206] on select "Select Hair Skin Makeup Personal Care Appliances [PERSON_NAME] Waxing Disposabl…" at bounding box center [253, 216] width 261 height 20
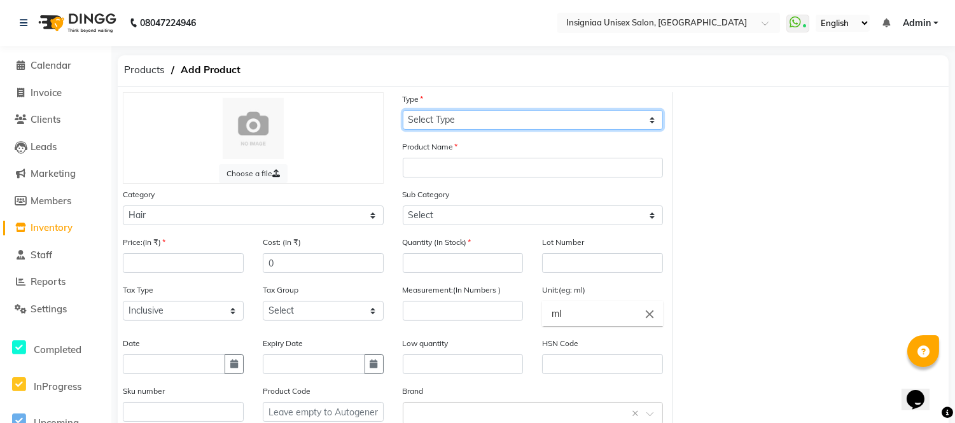
click at [444, 121] on select "Select Type Both Retail Consumable" at bounding box center [533, 120] width 261 height 20
select select "R"
click at [403, 110] on select "Select Type Both Retail Consumable" at bounding box center [533, 120] width 261 height 20
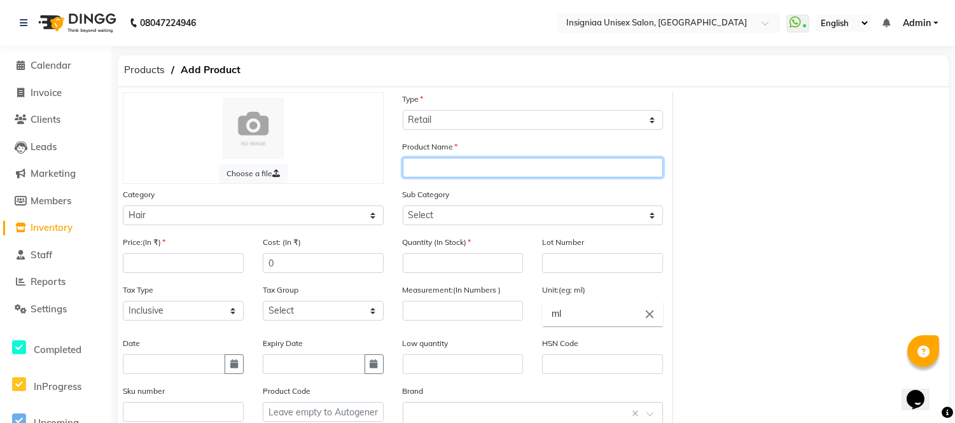
click at [430, 169] on input "text" at bounding box center [533, 168] width 261 height 20
click at [433, 169] on input "text" at bounding box center [533, 168] width 261 height 20
type input "Opuntia Oil Treatment"
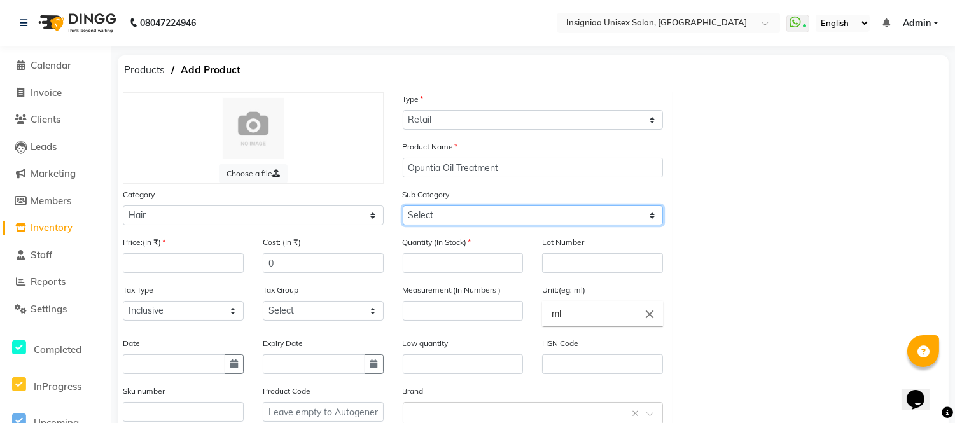
click at [433, 219] on select "Select Shampoo Conditioner Cream Mask Oil Serum Color Appliances Treatment Styl…" at bounding box center [533, 216] width 261 height 20
select select "1106"
click at [403, 206] on select "Select Shampoo Conditioner Cream Mask Oil Serum Color Appliances Treatment Styl…" at bounding box center [533, 216] width 261 height 20
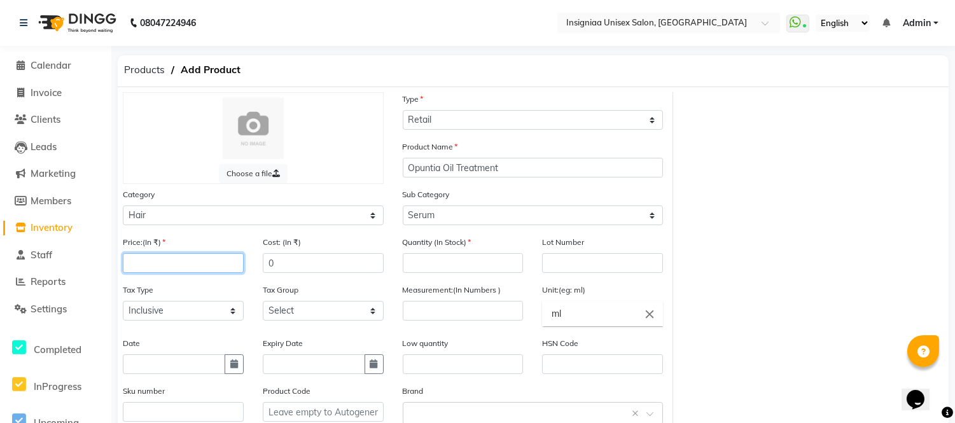
click at [173, 263] on input "number" at bounding box center [183, 263] width 121 height 20
type input "2400"
click at [435, 264] on input "number" at bounding box center [463, 263] width 121 height 20
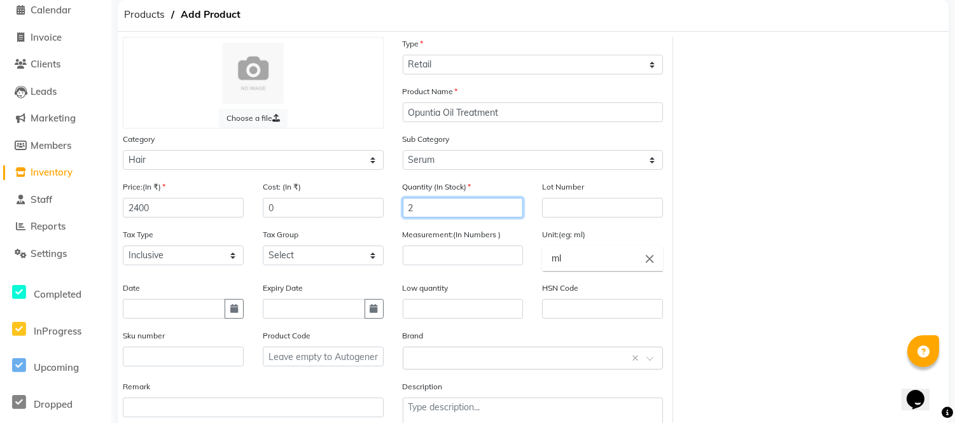
scroll to position [65, 0]
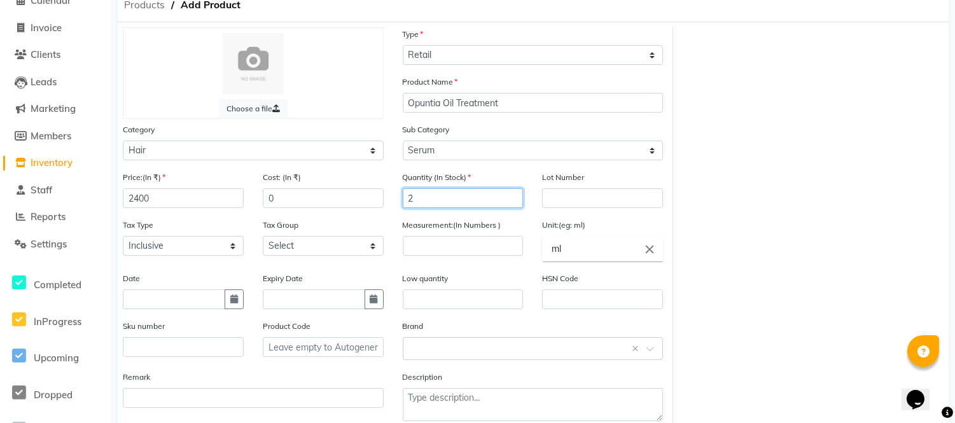
type input "2"
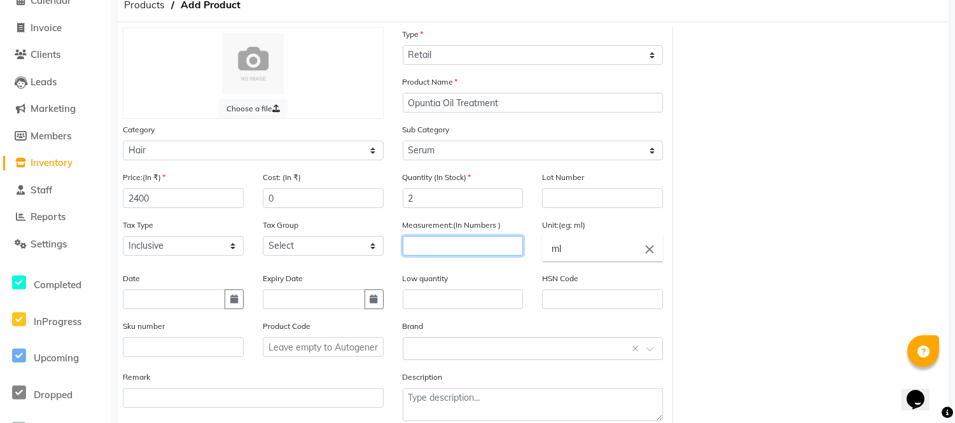
click at [423, 246] on input "number" at bounding box center [463, 246] width 121 height 20
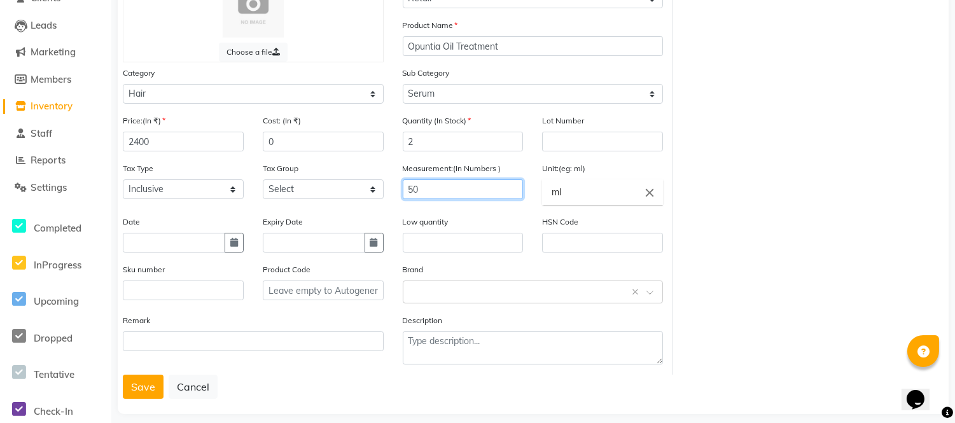
scroll to position [136, 0]
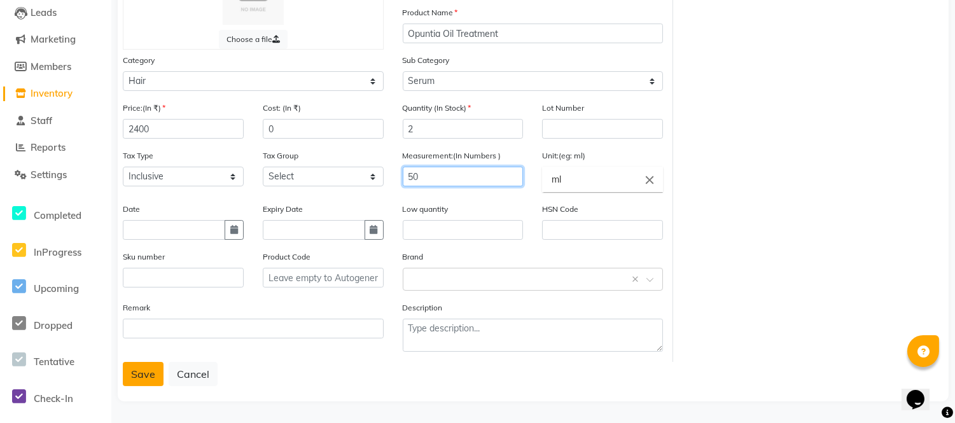
type input "50"
click at [138, 370] on button "Save" at bounding box center [143, 374] width 41 height 24
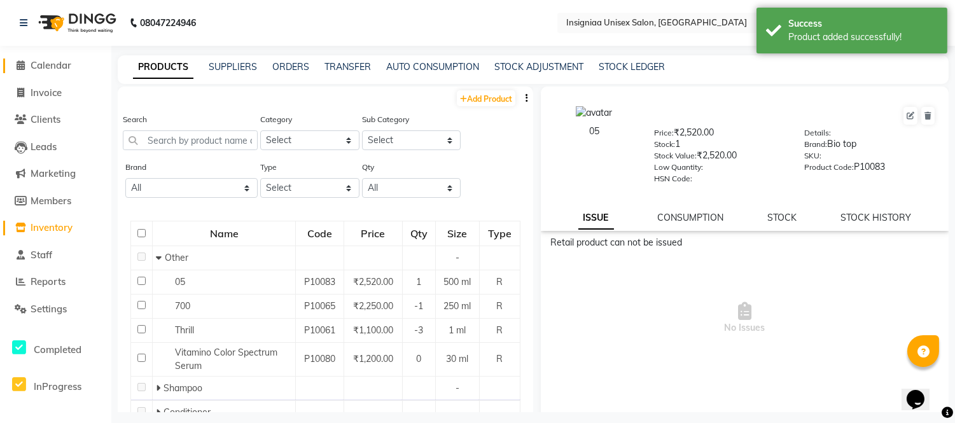
click at [45, 60] on span "Calendar" at bounding box center [51, 65] width 41 height 12
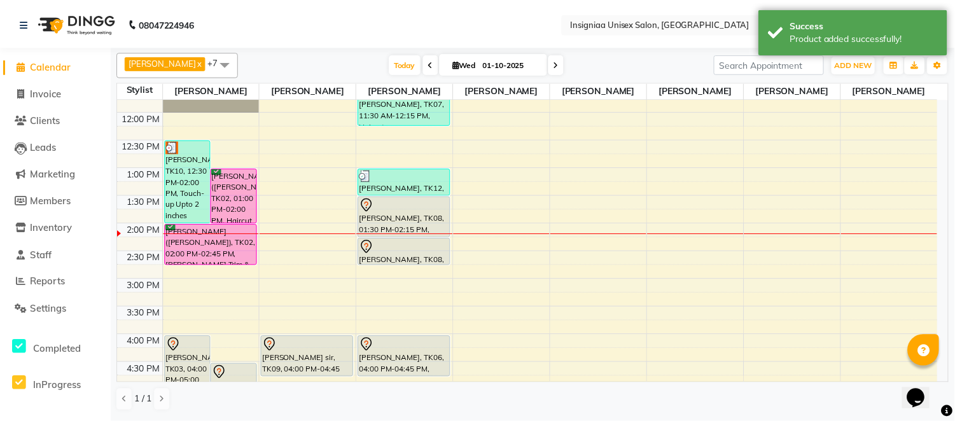
scroll to position [141, 0]
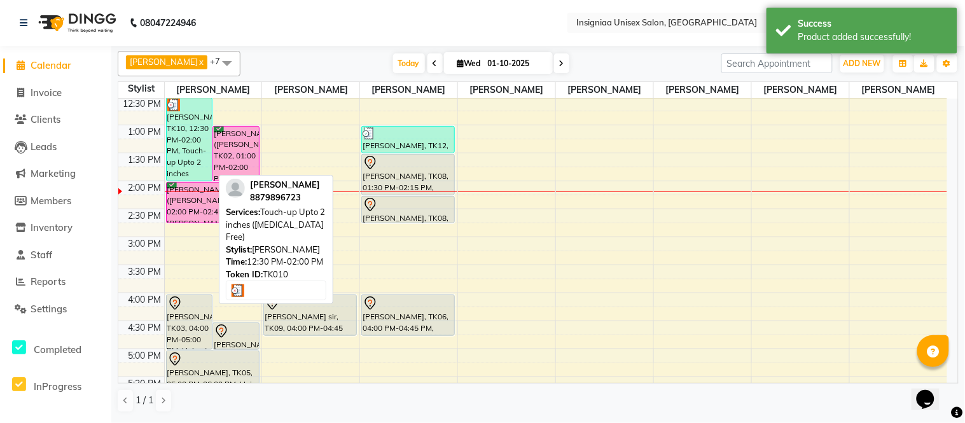
click at [175, 151] on div "[PERSON_NAME], TK10, 12:30 PM-02:00 PM, Touch-up Upto 2 inches ([MEDICAL_DATA] …" at bounding box center [190, 139] width 46 height 83
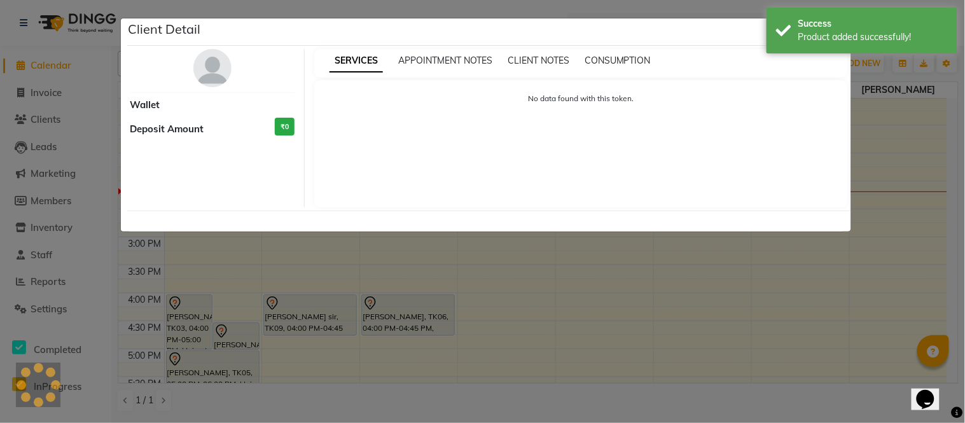
select select "3"
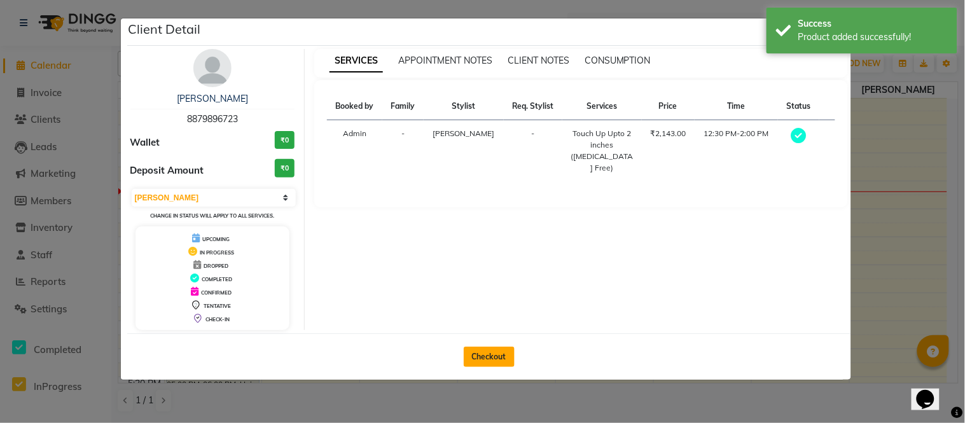
click at [482, 353] on button "Checkout" at bounding box center [489, 357] width 51 height 20
select select "service"
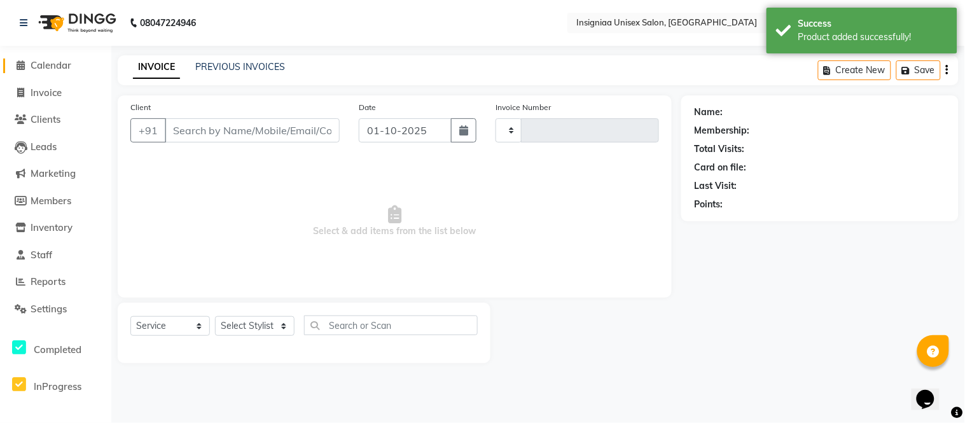
type input "3160"
select select "6999"
type input "8879896723"
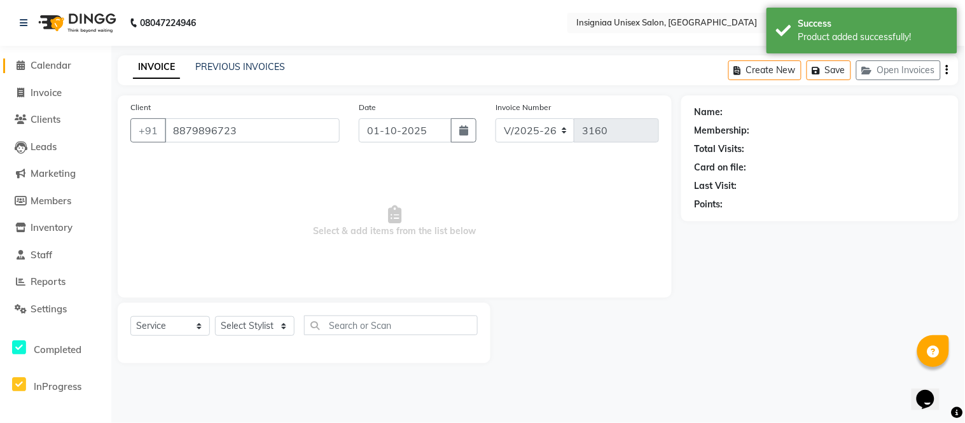
select select "58131"
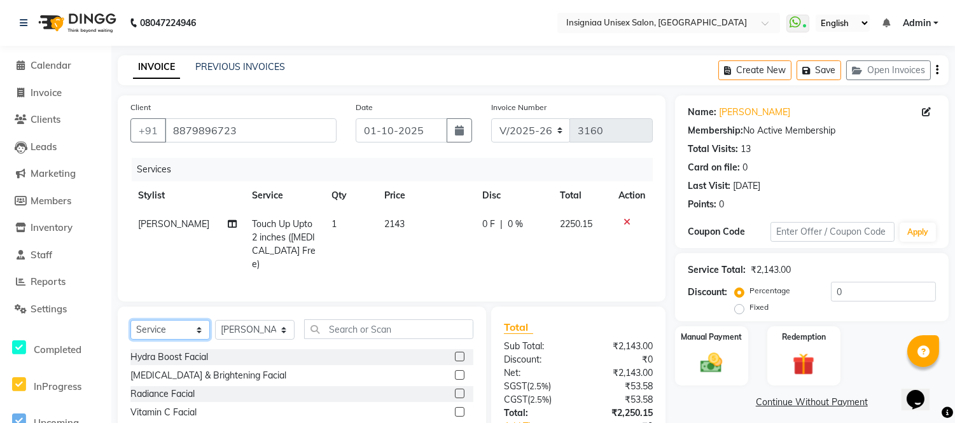
drag, startPoint x: 142, startPoint y: 329, endPoint x: 136, endPoint y: 325, distance: 7.3
click at [142, 328] on select "Select Service Product Membership Package Voucher Prepaid Gift Card" at bounding box center [170, 330] width 80 height 20
select select "product"
click at [130, 320] on select "Select Service Product Membership Package Voucher Prepaid Gift Card" at bounding box center [170, 330] width 80 height 20
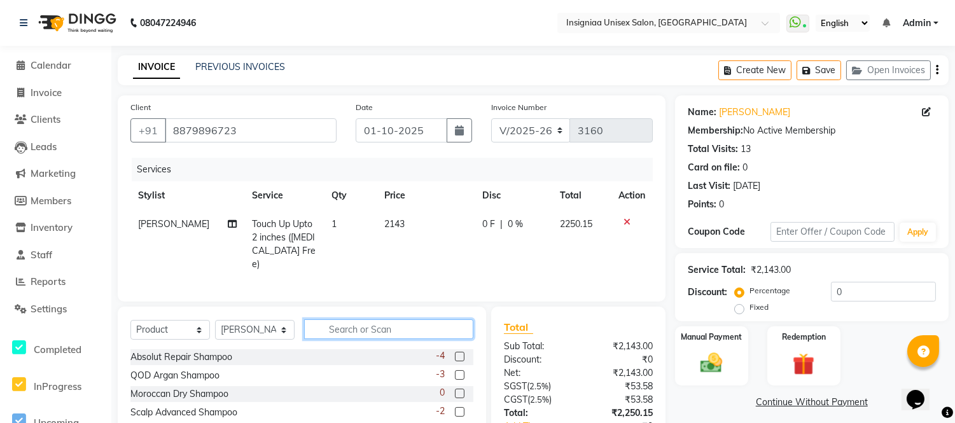
click at [332, 330] on input "text" at bounding box center [388, 329] width 169 height 20
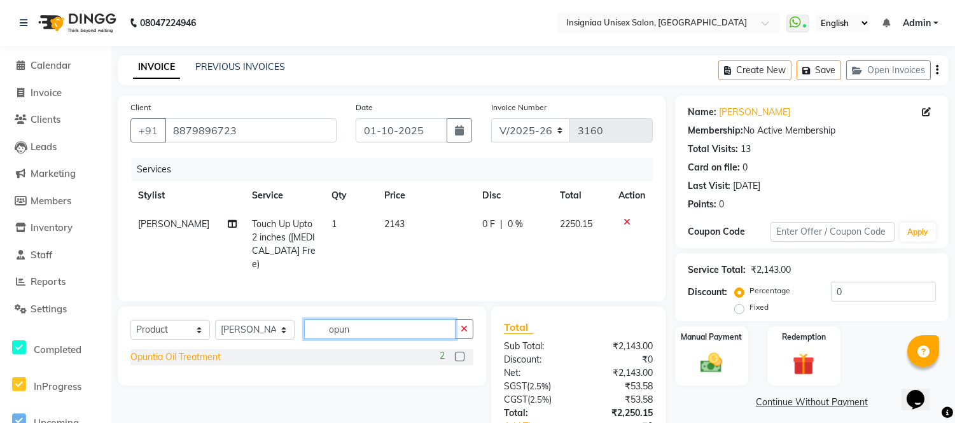
type input "opun"
click at [193, 352] on div "Opuntia Oil Treatment" at bounding box center [175, 357] width 90 height 13
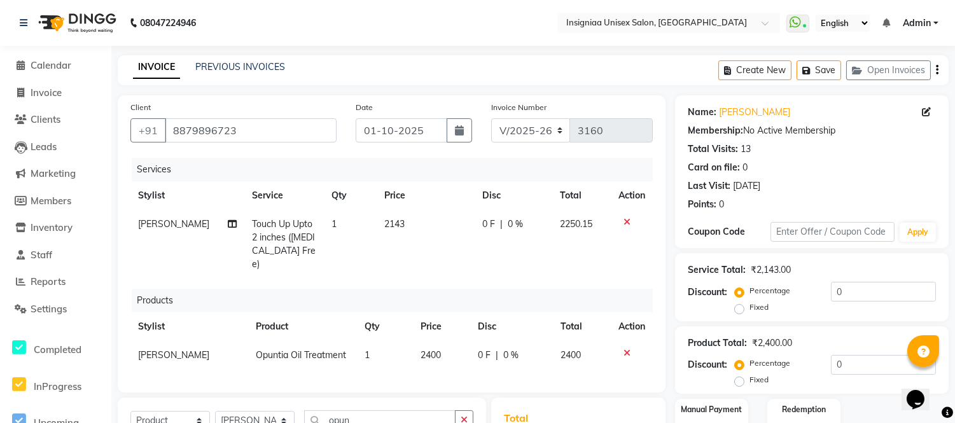
checkbox input "false"
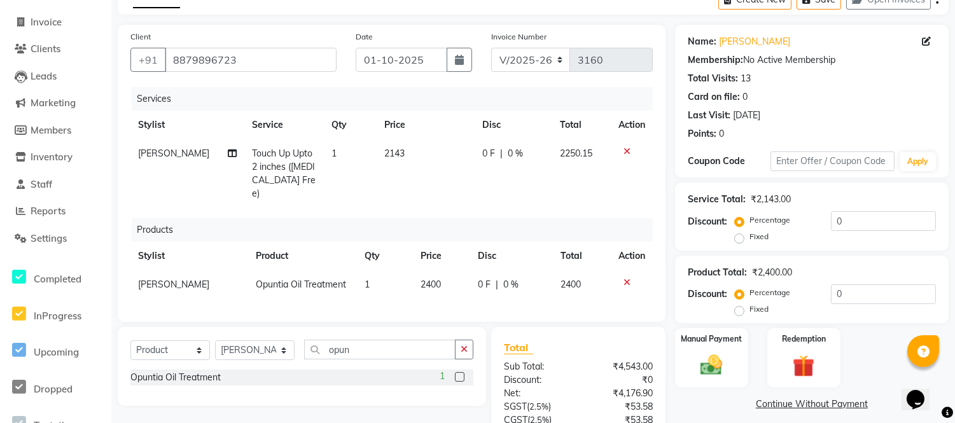
click at [482, 278] on span "0 F" at bounding box center [484, 284] width 13 height 13
select select "58131"
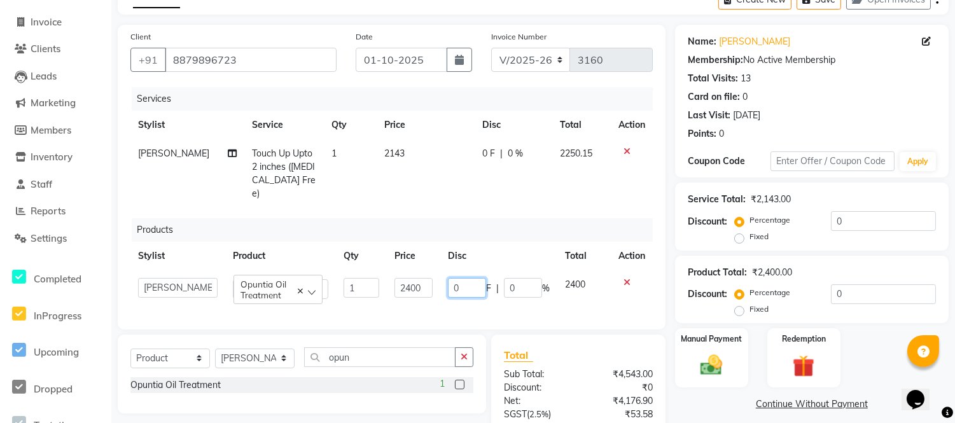
drag, startPoint x: 482, startPoint y: 272, endPoint x: 475, endPoint y: 271, distance: 7.7
click at [479, 278] on input "0" at bounding box center [467, 288] width 38 height 20
drag, startPoint x: 466, startPoint y: 270, endPoint x: 433, endPoint y: 276, distance: 33.5
click at [434, 277] on tr "[PERSON_NAME] [PERSON_NAME] [PERSON_NAME] [PERSON_NAME] [PERSON_NAME] [PERSON_N…" at bounding box center [391, 288] width 522 height 36
type input "200"
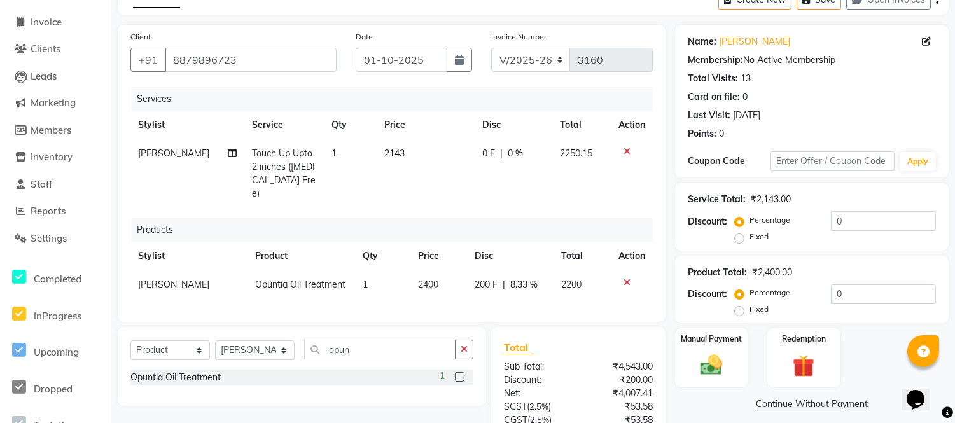
click at [463, 218] on div "Products" at bounding box center [397, 230] width 531 height 24
click at [831, 220] on input "0" at bounding box center [883, 221] width 105 height 20
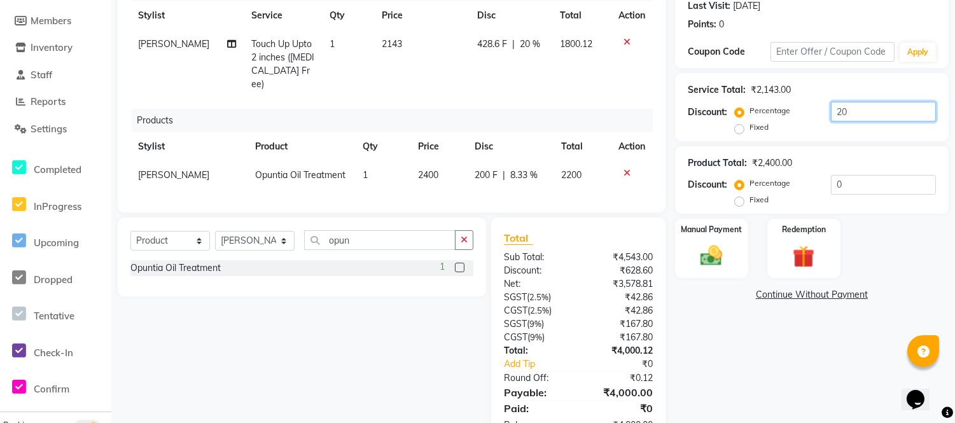
scroll to position [218, 0]
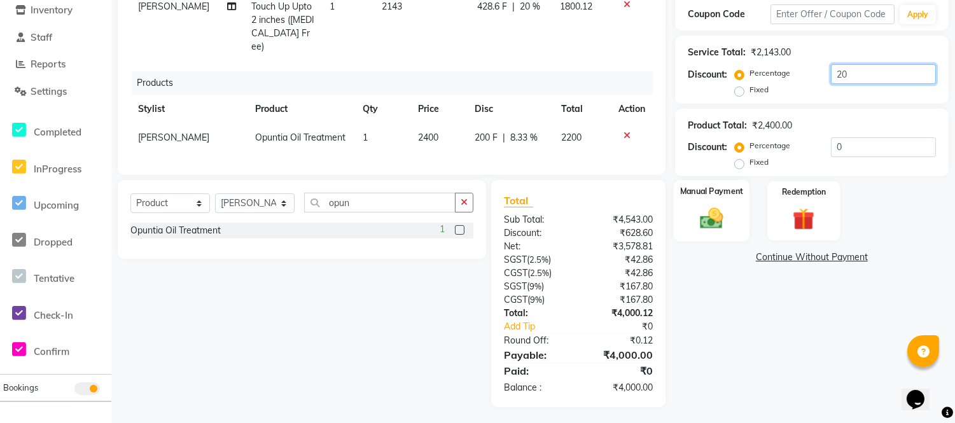
type input "20"
click at [706, 213] on img at bounding box center [712, 219] width 38 height 27
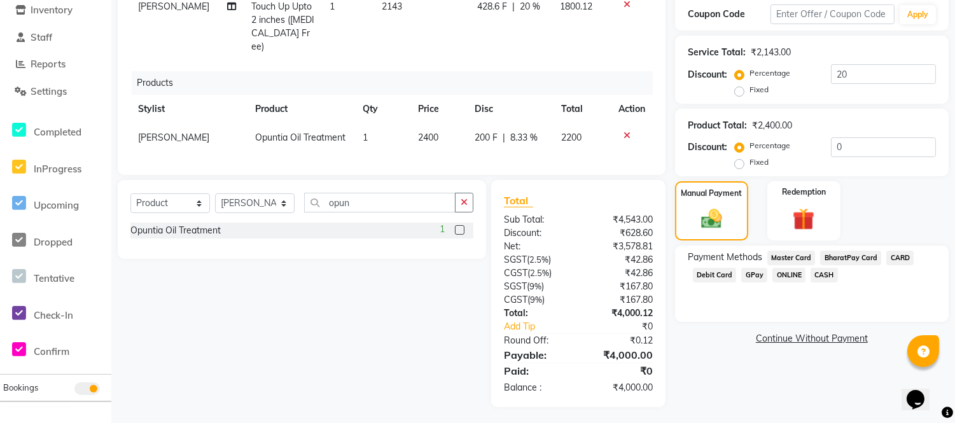
click at [825, 277] on span "CASH" at bounding box center [824, 275] width 27 height 15
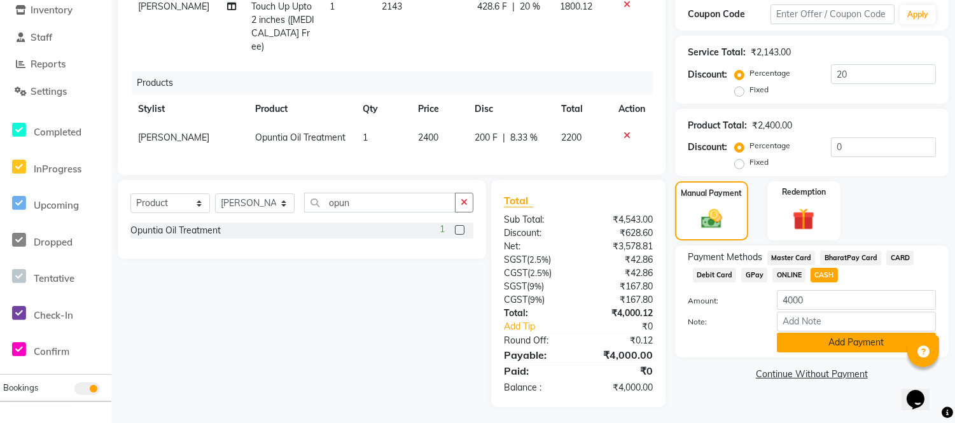
click at [835, 339] on button "Add Payment" at bounding box center [856, 343] width 159 height 20
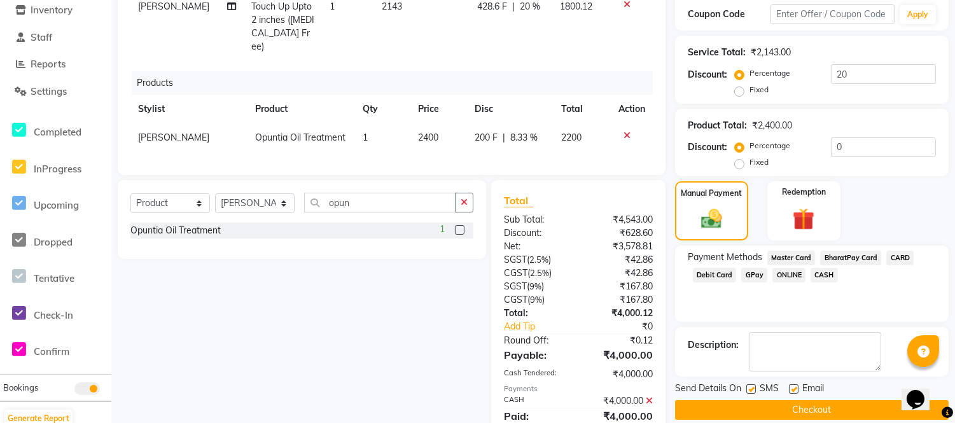
scroll to position [263, 0]
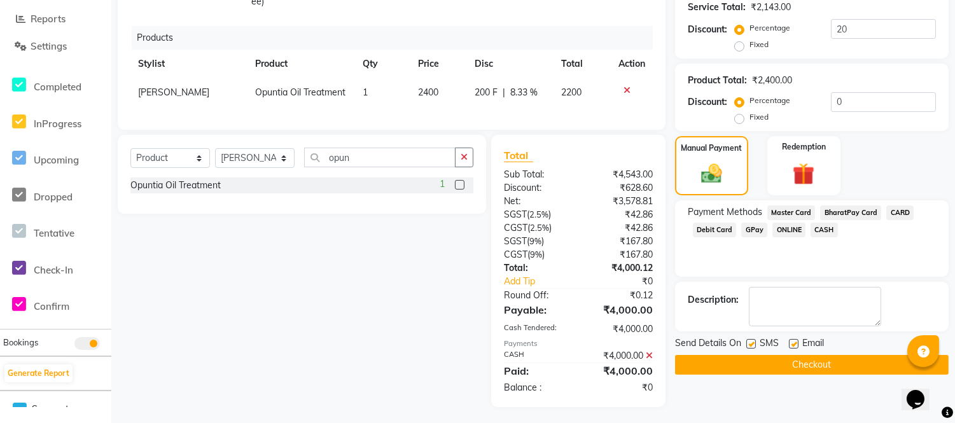
click at [793, 341] on label at bounding box center [794, 344] width 10 height 10
click at [793, 341] on input "checkbox" at bounding box center [793, 344] width 8 height 8
checkbox input "false"
click at [750, 345] on label at bounding box center [751, 344] width 10 height 10
click at [750, 345] on input "checkbox" at bounding box center [750, 344] width 8 height 8
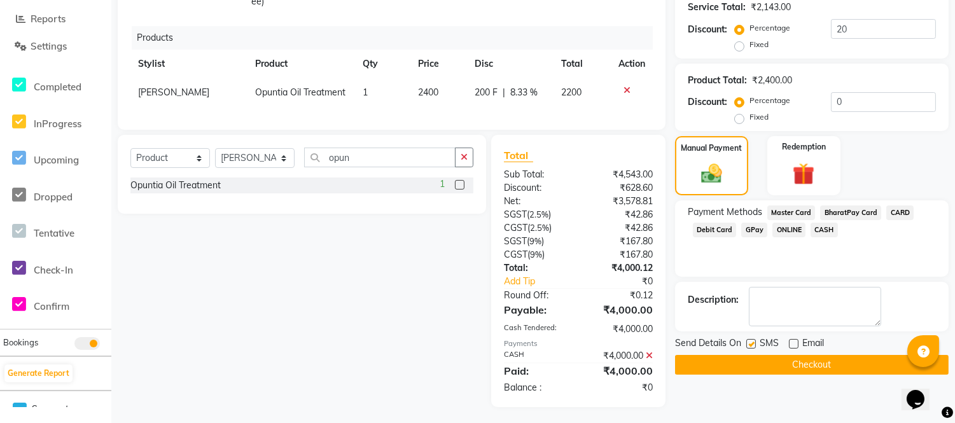
checkbox input "false"
click at [748, 365] on button "Checkout" at bounding box center [812, 365] width 274 height 20
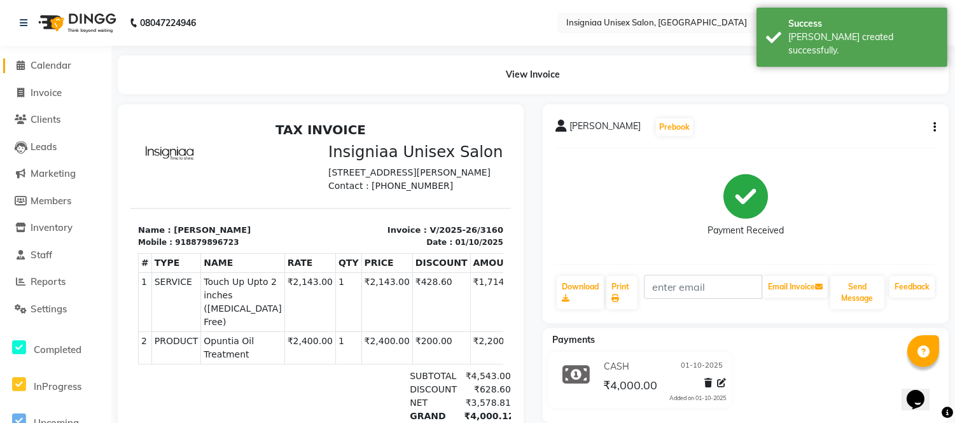
click at [58, 73] on link "Calendar" at bounding box center [55, 66] width 105 height 15
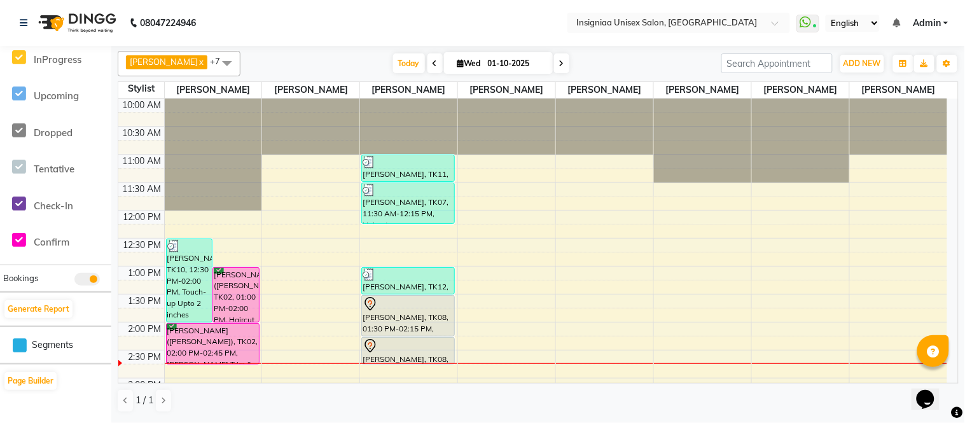
scroll to position [71, 0]
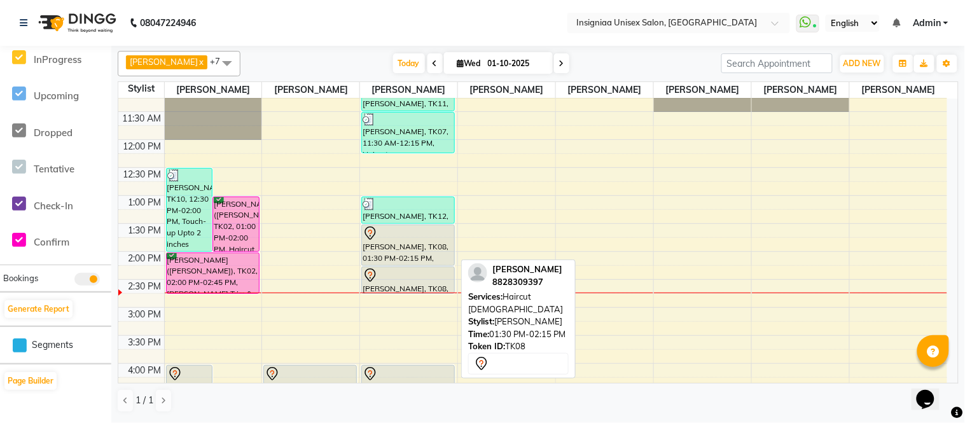
click at [404, 251] on div "[PERSON_NAME], TK08, 01:30 PM-02:15 PM, Haircut [DEMOGRAPHIC_DATA]" at bounding box center [408, 245] width 92 height 40
select select "7"
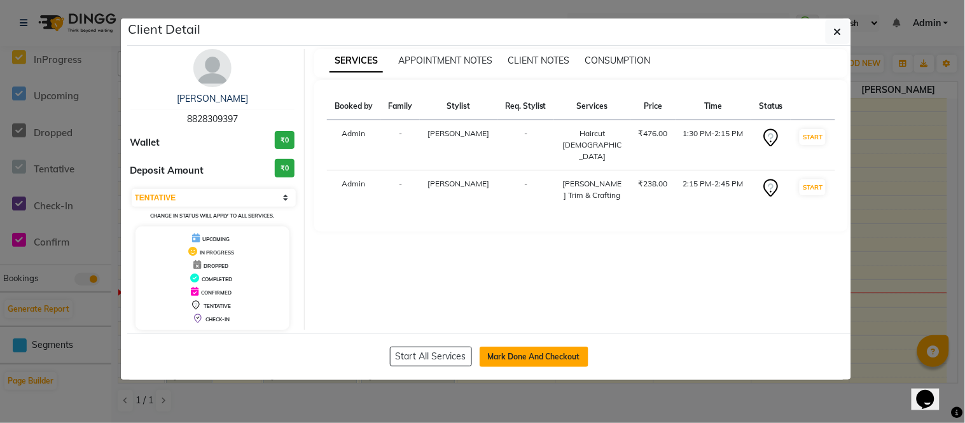
click at [503, 351] on button "Mark Done And Checkout" at bounding box center [534, 357] width 109 height 20
select select "service"
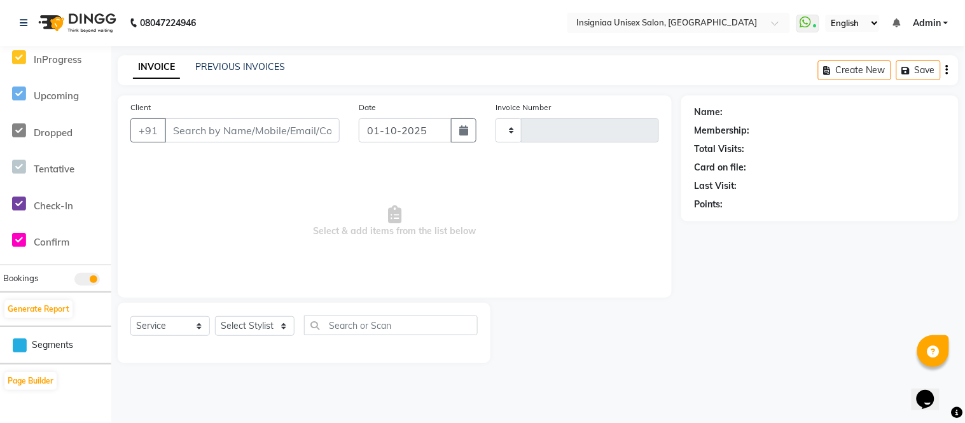
type input "3161"
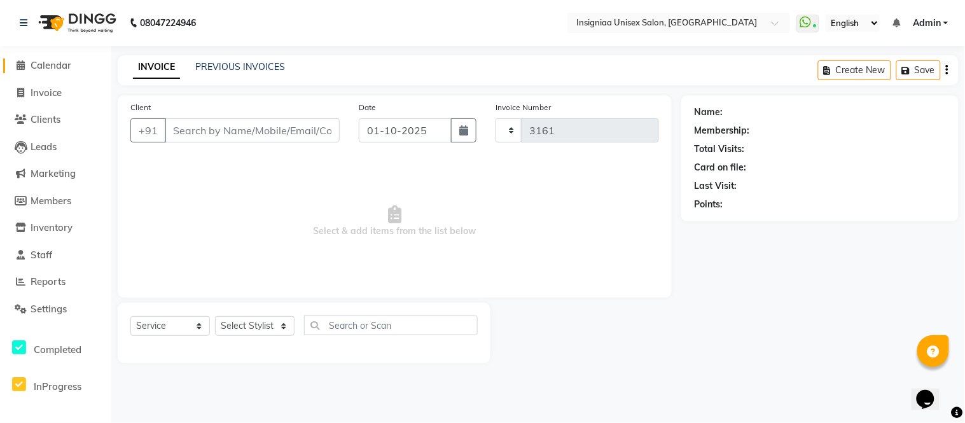
select select "3"
select select "6999"
type input "8828309397"
select select "58133"
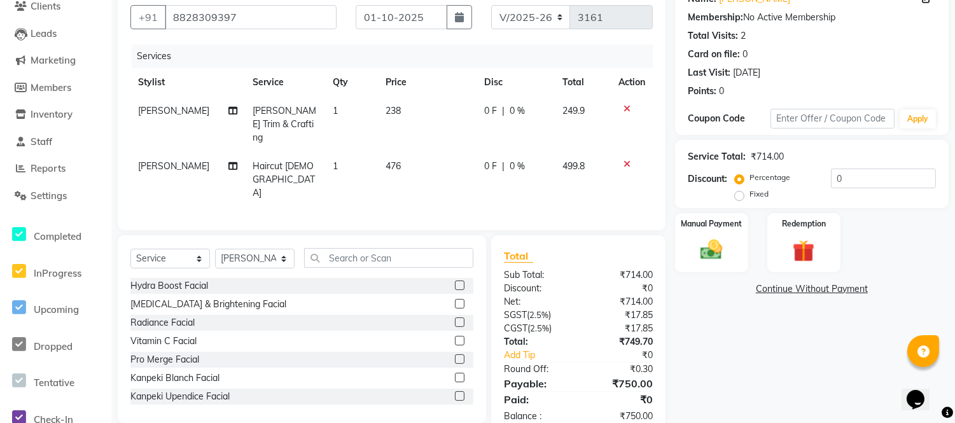
scroll to position [115, 0]
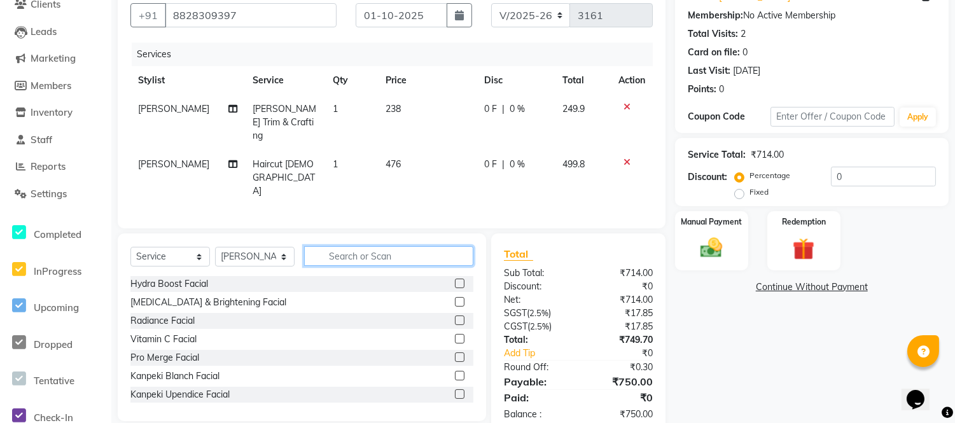
click at [367, 246] on input "text" at bounding box center [388, 256] width 169 height 20
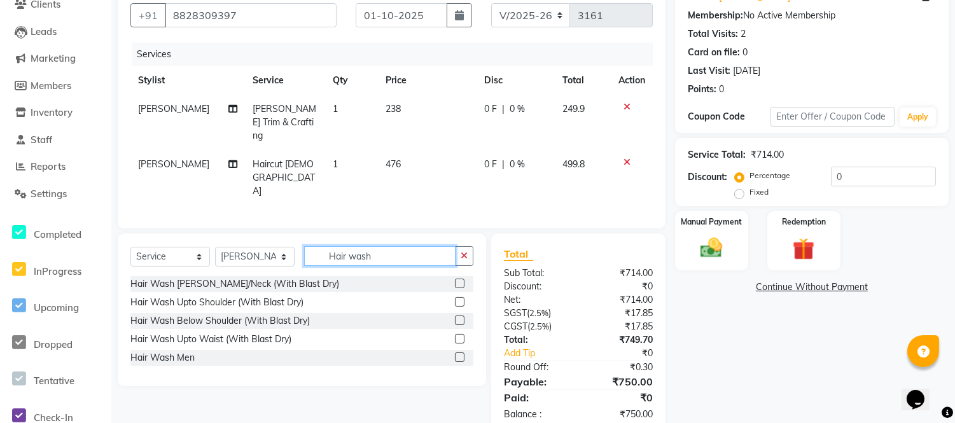
type input "Hair wash"
click at [458, 353] on label at bounding box center [460, 358] width 10 height 10
click at [458, 354] on input "checkbox" at bounding box center [459, 358] width 8 height 8
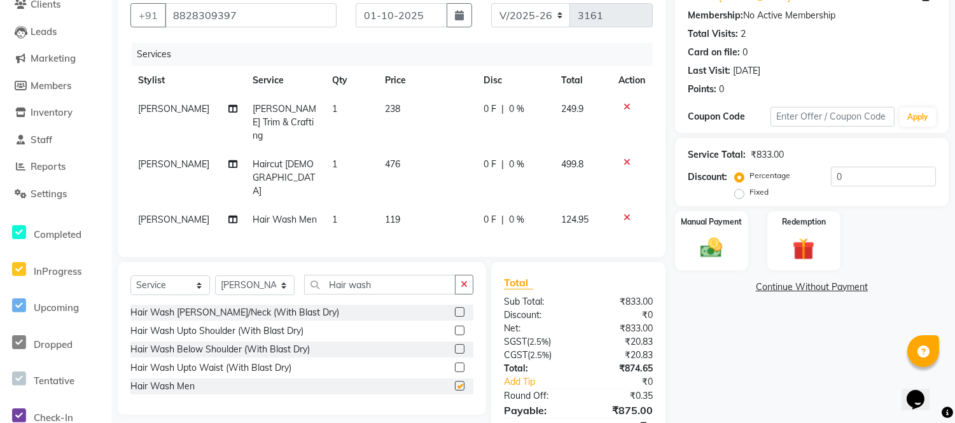
checkbox input "false"
click at [831, 176] on input "0" at bounding box center [883, 177] width 105 height 20
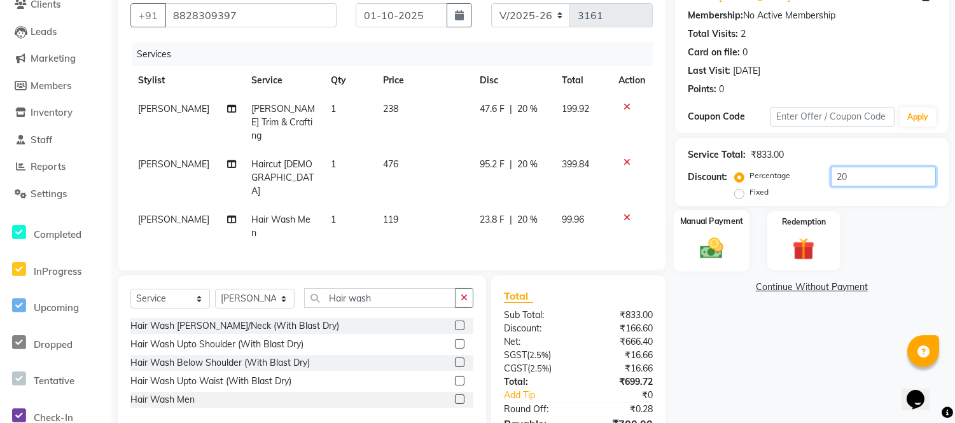
type input "20"
click at [715, 246] on img at bounding box center [712, 248] width 38 height 27
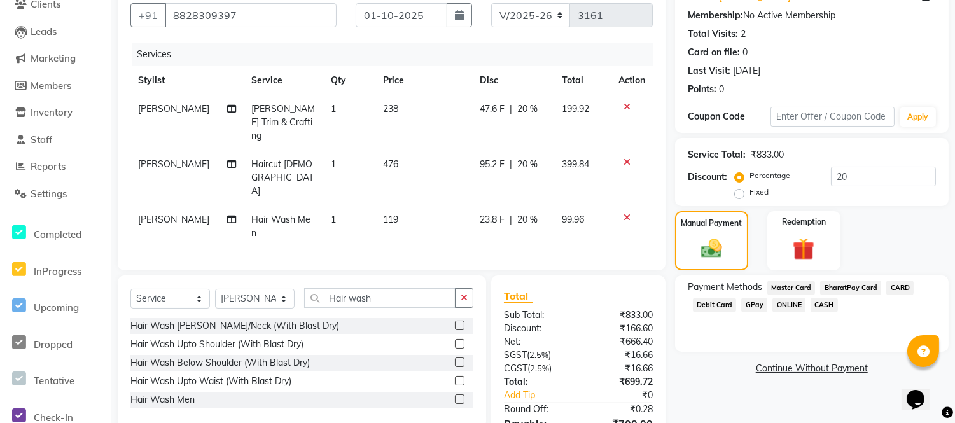
click at [821, 303] on span "CASH" at bounding box center [824, 305] width 27 height 15
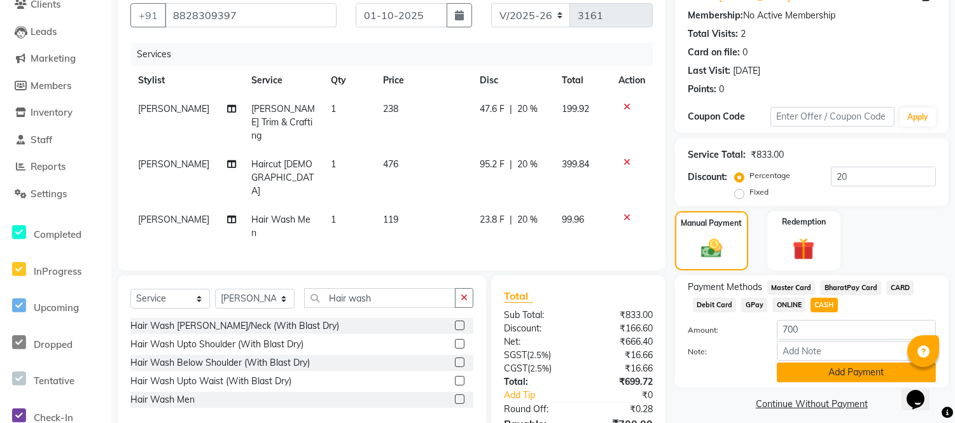
click at [816, 369] on button "Add Payment" at bounding box center [856, 373] width 159 height 20
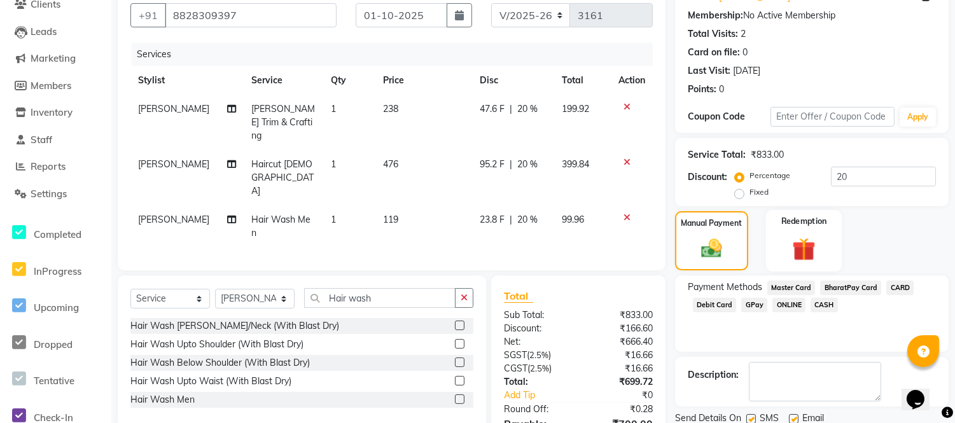
scroll to position [188, 0]
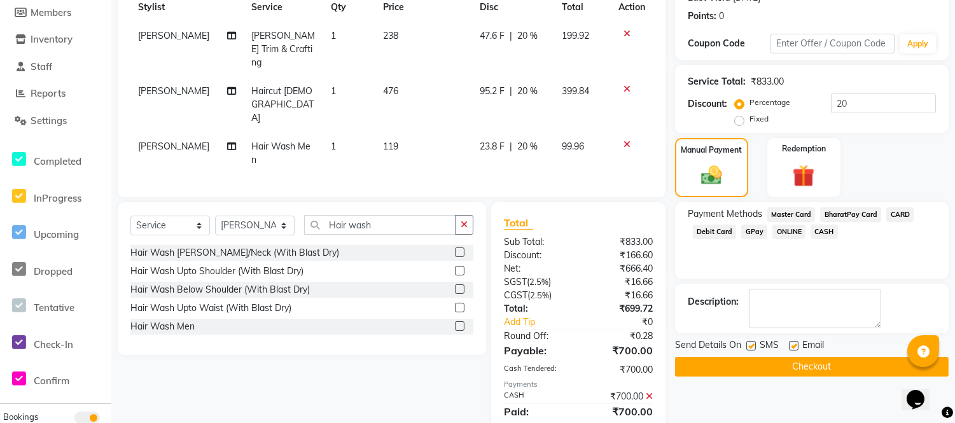
click at [793, 344] on label at bounding box center [794, 346] width 10 height 10
click at [793, 344] on input "checkbox" at bounding box center [793, 346] width 8 height 8
checkbox input "false"
click at [752, 344] on label at bounding box center [751, 346] width 10 height 10
click at [752, 344] on input "checkbox" at bounding box center [750, 346] width 8 height 8
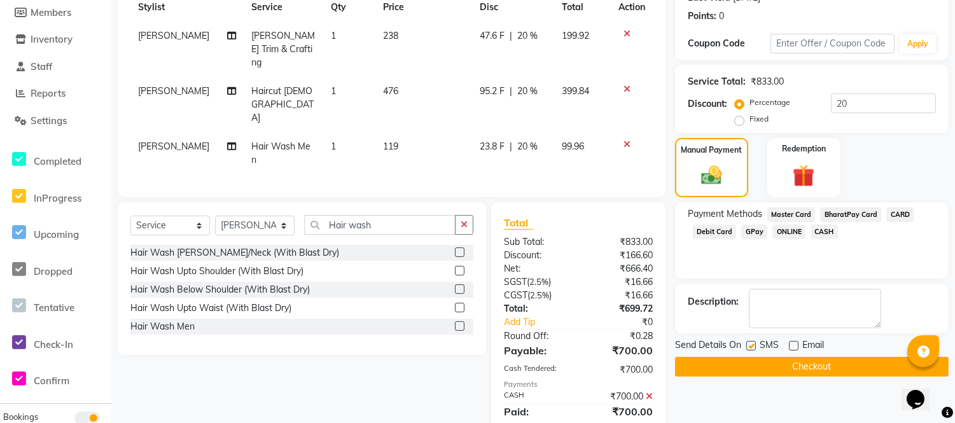
checkbox input "false"
drag, startPoint x: 761, startPoint y: 370, endPoint x: 786, endPoint y: 341, distance: 38.8
click at [764, 370] on button "Checkout" at bounding box center [812, 367] width 274 height 20
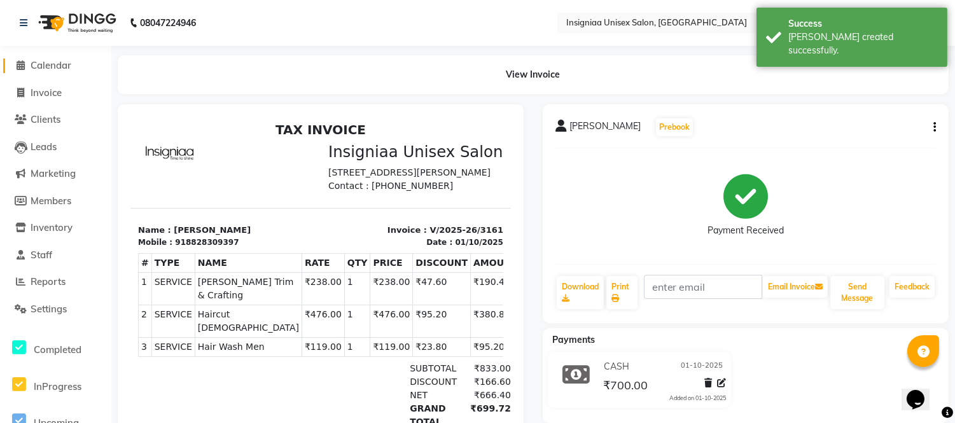
drag, startPoint x: 68, startPoint y: 66, endPoint x: 74, endPoint y: 64, distance: 6.5
click at [68, 64] on span "Calendar" at bounding box center [51, 65] width 41 height 12
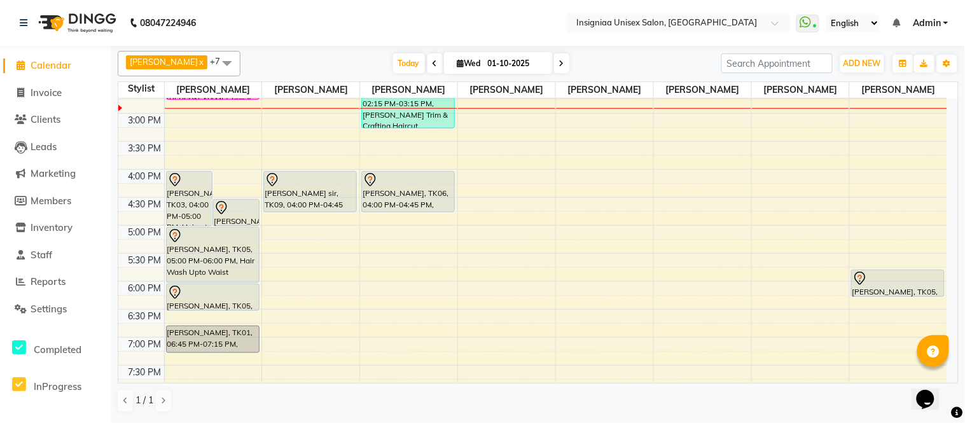
scroll to position [263, 0]
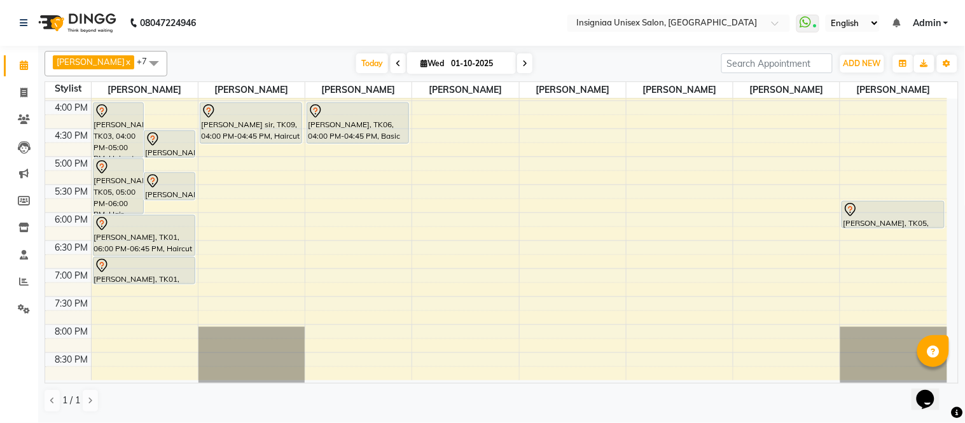
scroll to position [263, 0]
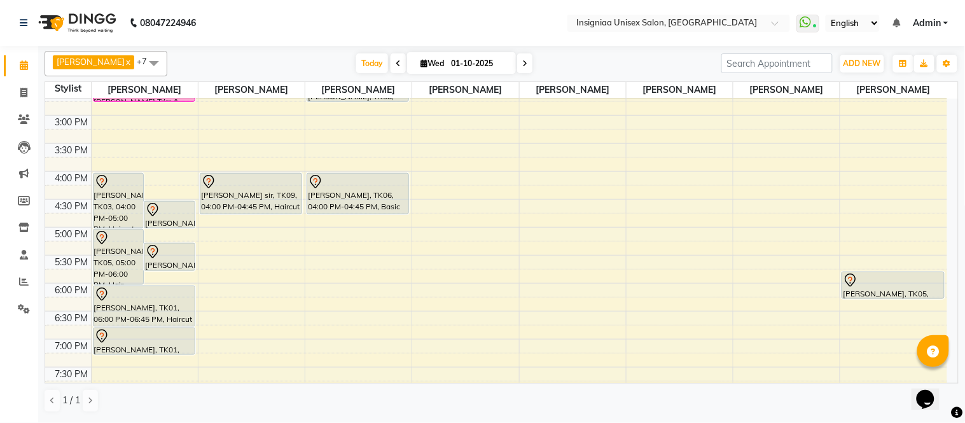
click at [522, 66] on icon at bounding box center [524, 64] width 5 height 8
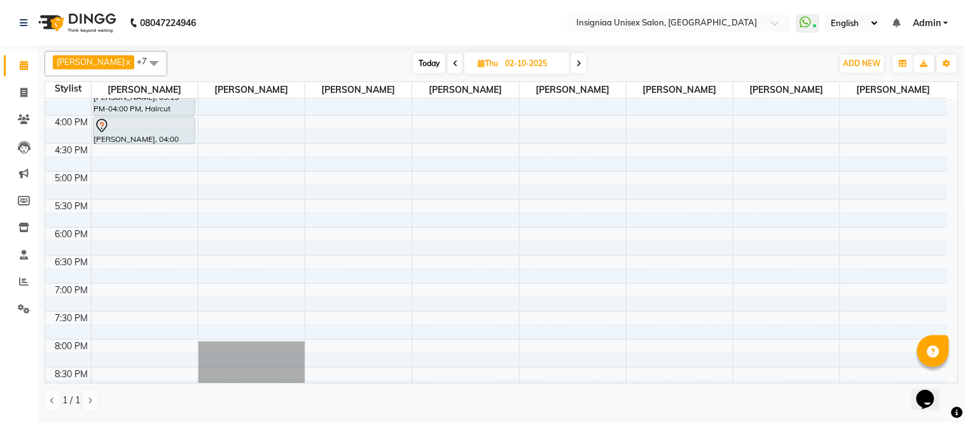
scroll to position [249, 0]
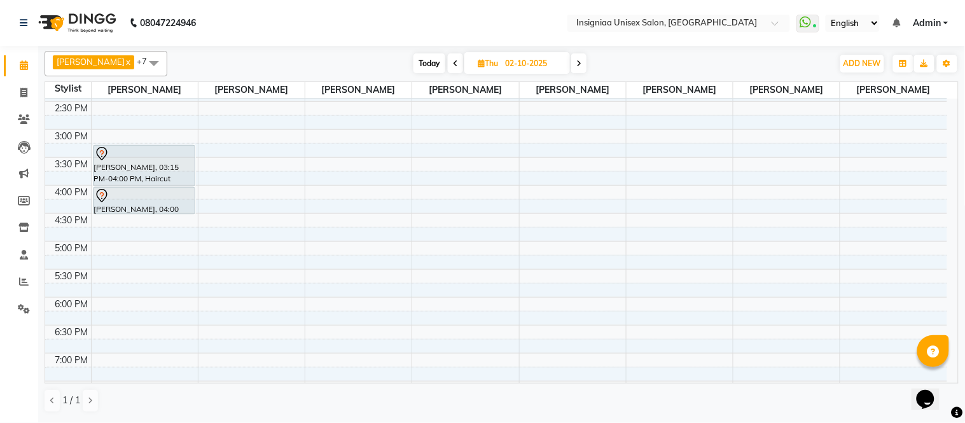
click at [453, 66] on icon at bounding box center [455, 64] width 5 height 8
type input "01-10-2025"
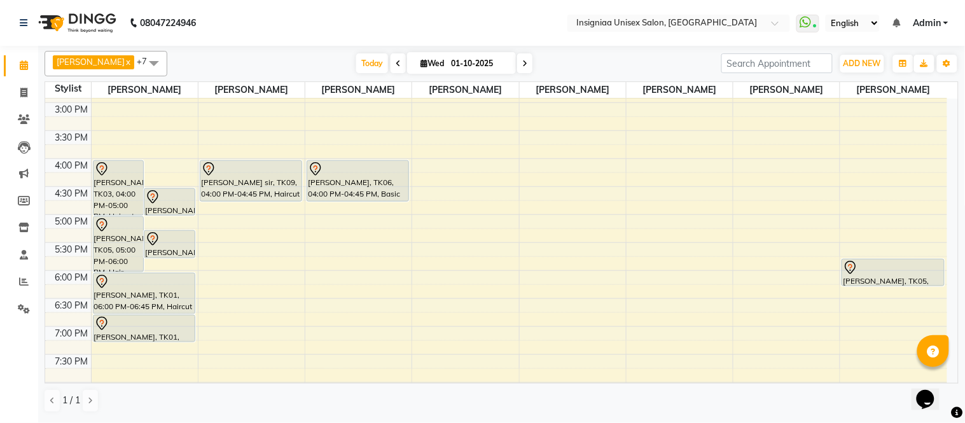
scroll to position [333, 0]
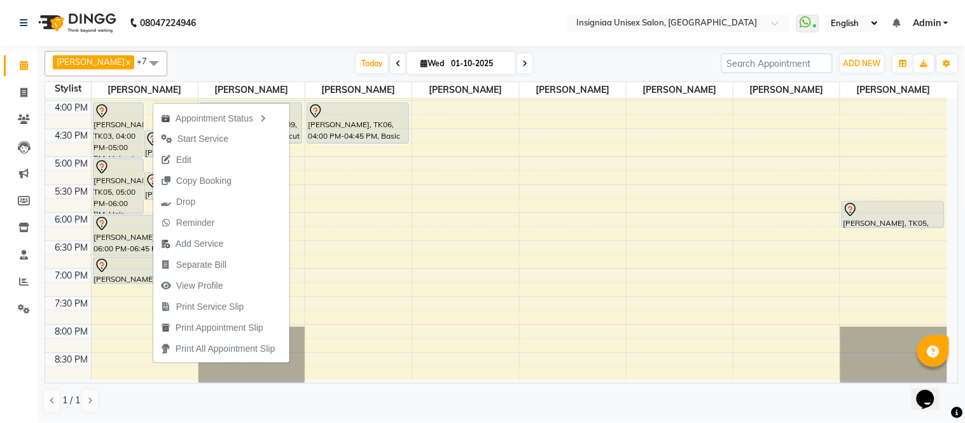
click at [271, 51] on div "Faizan Ansari x Rahul Srivastav x Rohini Waghmare x Rupali Dhotre x Sainath Shi…" at bounding box center [502, 63] width 914 height 25
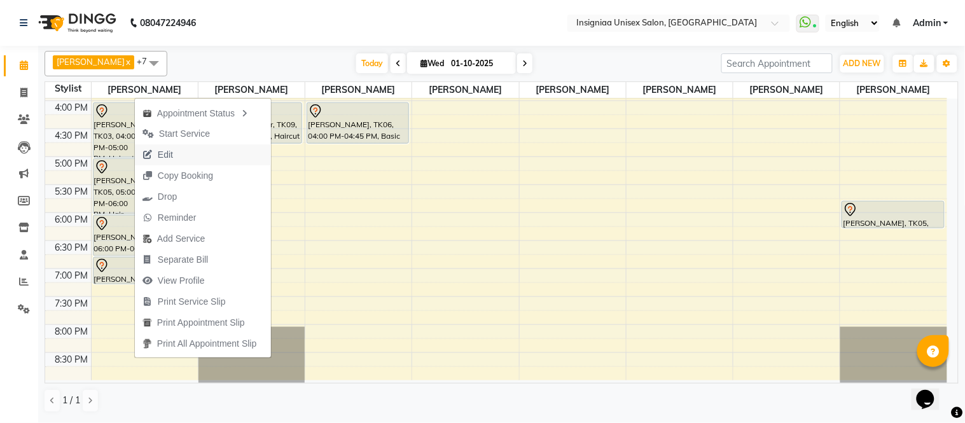
click at [182, 154] on button "Edit" at bounding box center [203, 154] width 136 height 21
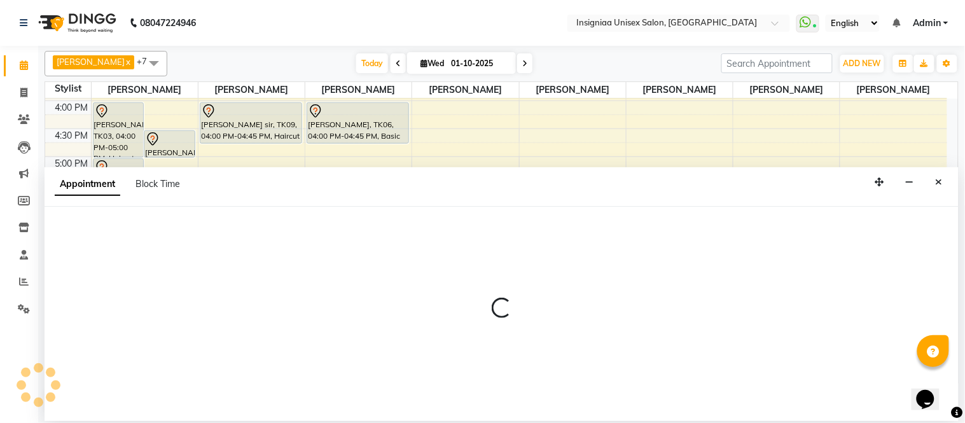
scroll to position [226, 0]
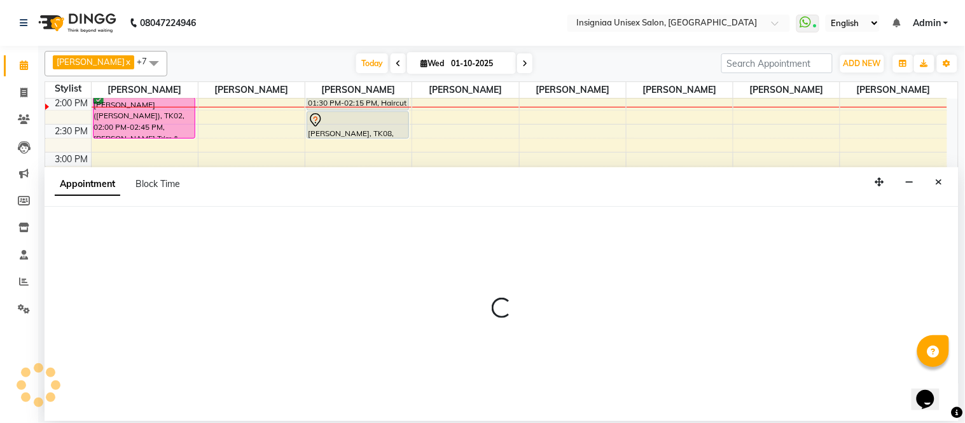
select select "1080"
select select "tentative"
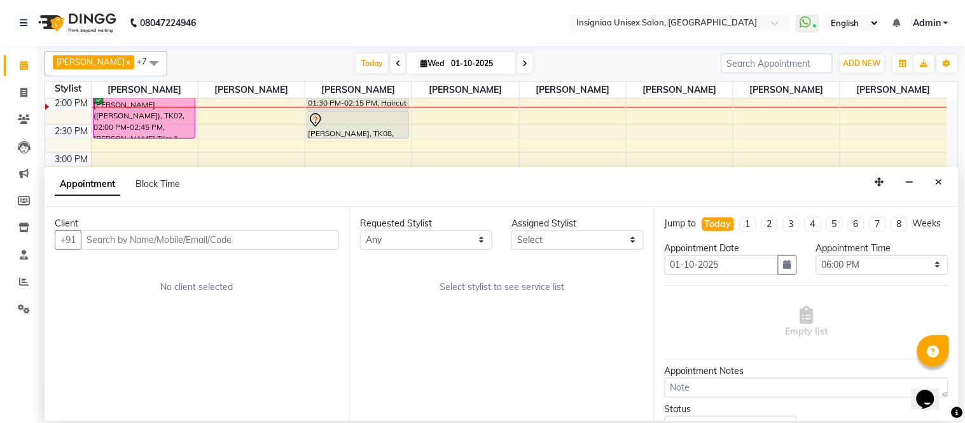
select select "58131"
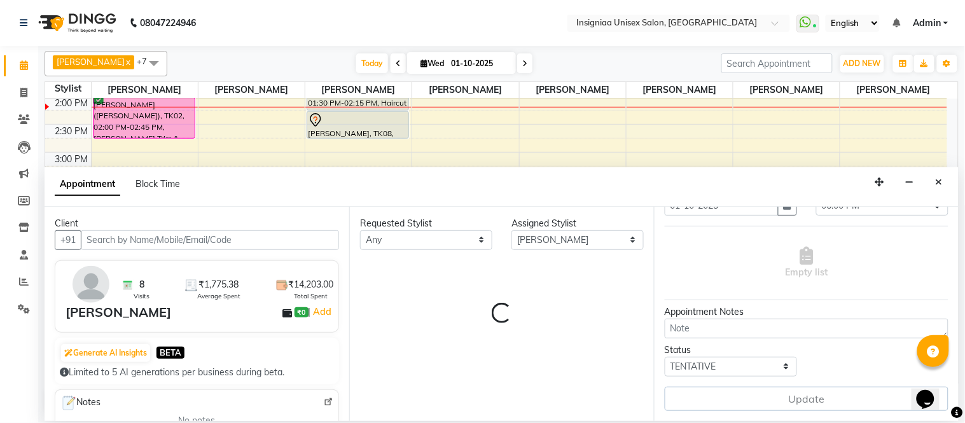
select select "3521"
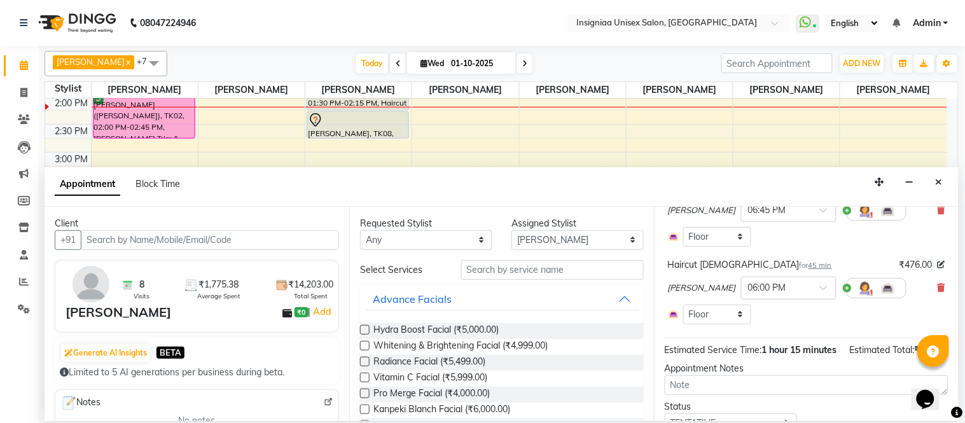
scroll to position [142, 0]
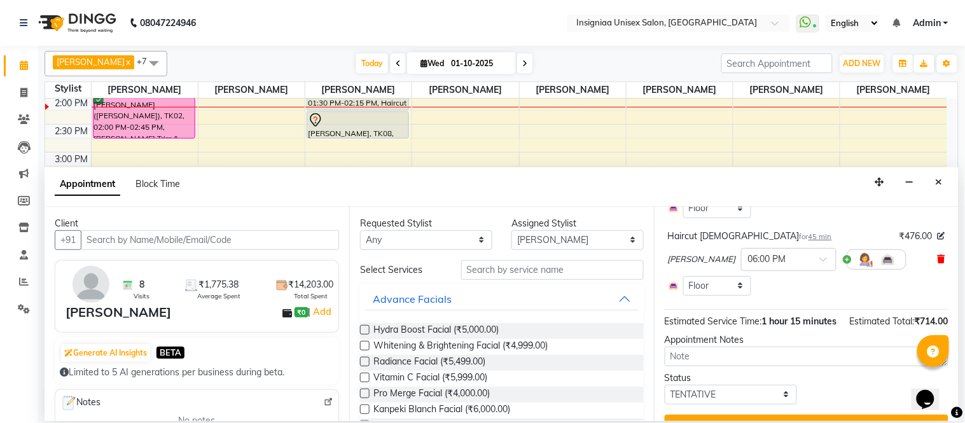
click at [938, 263] on icon at bounding box center [942, 259] width 8 height 9
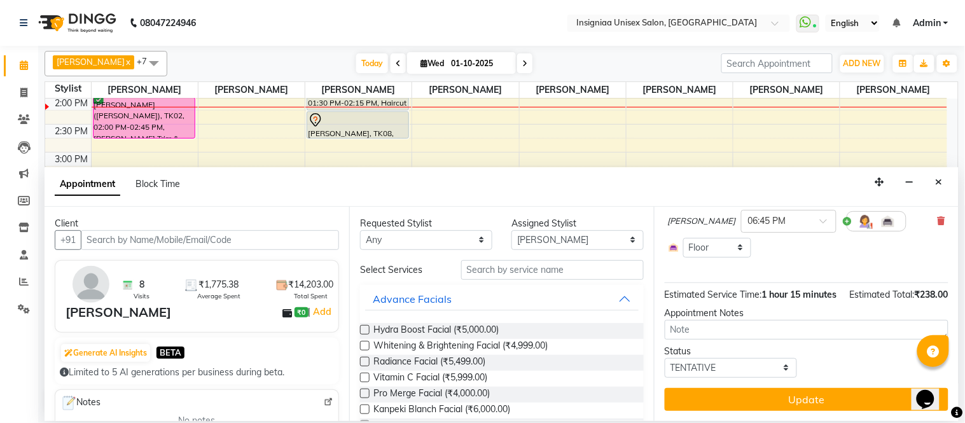
scroll to position [127, 0]
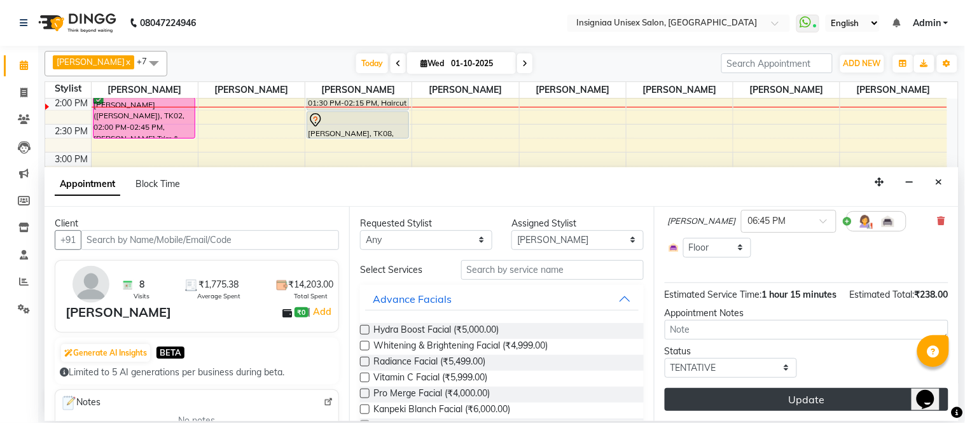
click at [811, 403] on button "Update" at bounding box center [807, 399] width 284 height 23
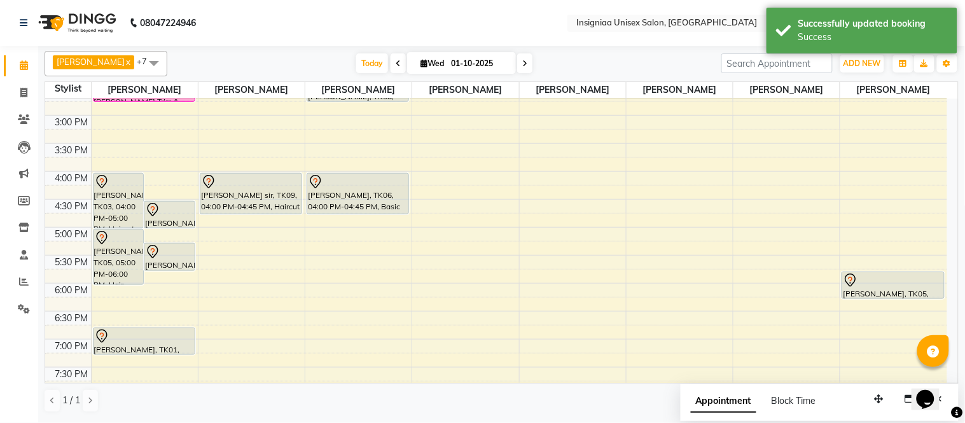
scroll to position [297, 0]
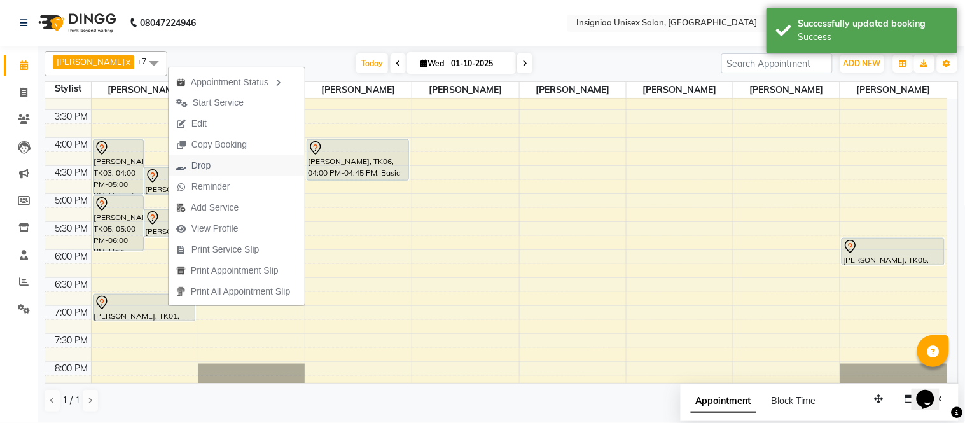
click at [195, 164] on span "Drop" at bounding box center [201, 165] width 19 height 13
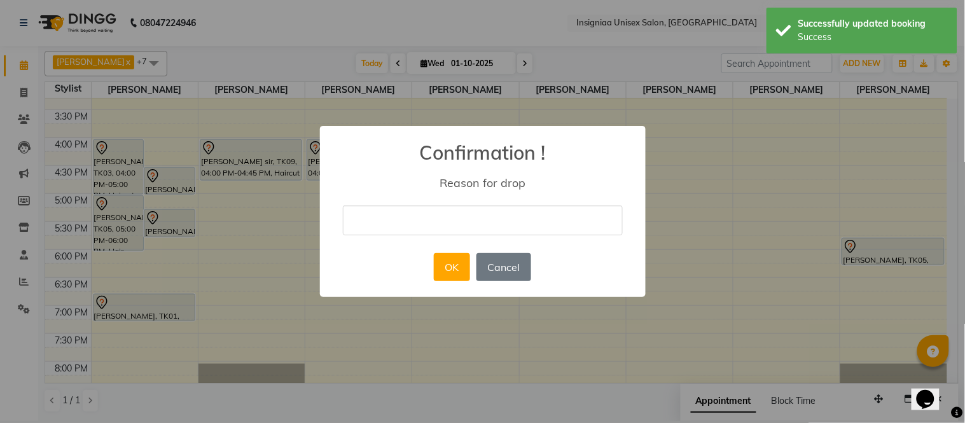
click at [359, 216] on input "text" at bounding box center [483, 221] width 280 height 30
type input "Client not available"
click at [445, 275] on button "OK" at bounding box center [452, 267] width 36 height 28
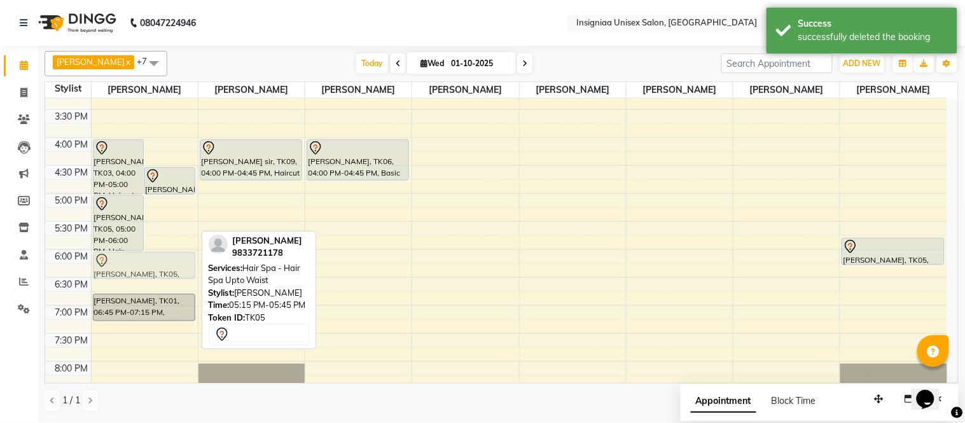
drag, startPoint x: 160, startPoint y: 221, endPoint x: 150, endPoint y: 265, distance: 45.7
click at [150, 265] on div "Anju Agarwal, TK10, 12:30 PM-02:00 PM, Touch-up Upto 2 inches (Ammonia Free) Ma…" at bounding box center [145, 109] width 106 height 615
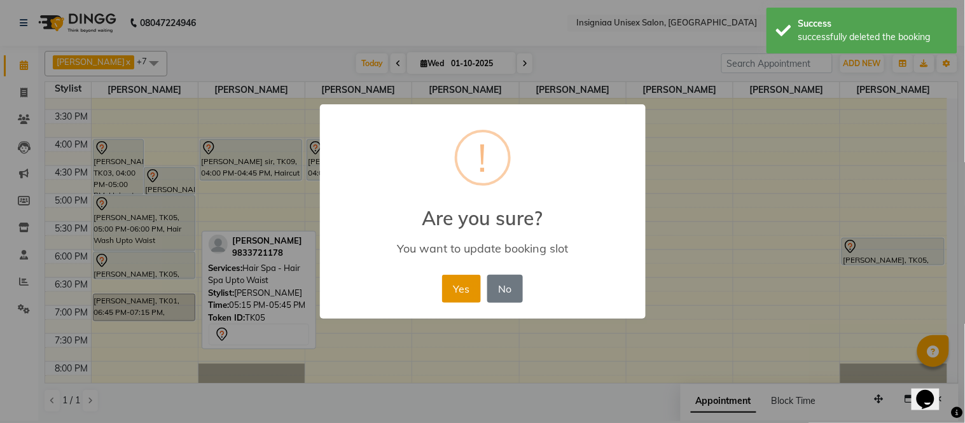
click at [457, 288] on button "Yes" at bounding box center [461, 289] width 39 height 28
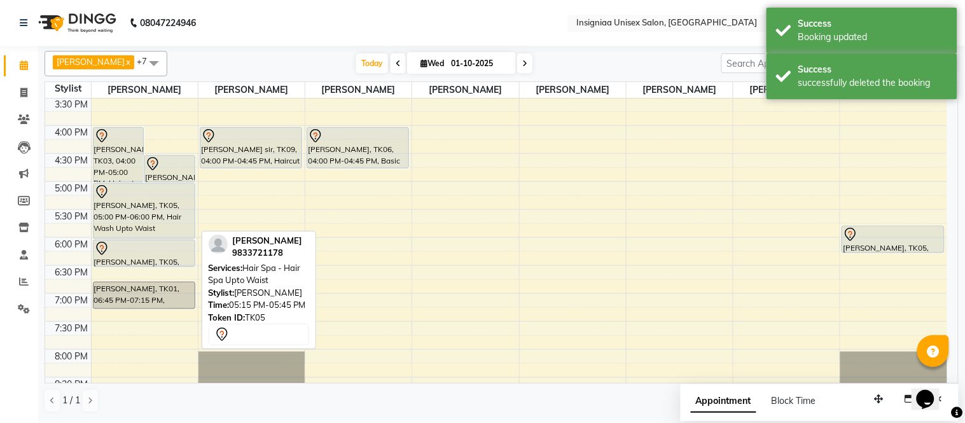
scroll to position [192, 0]
